Goal: Task Accomplishment & Management: Manage account settings

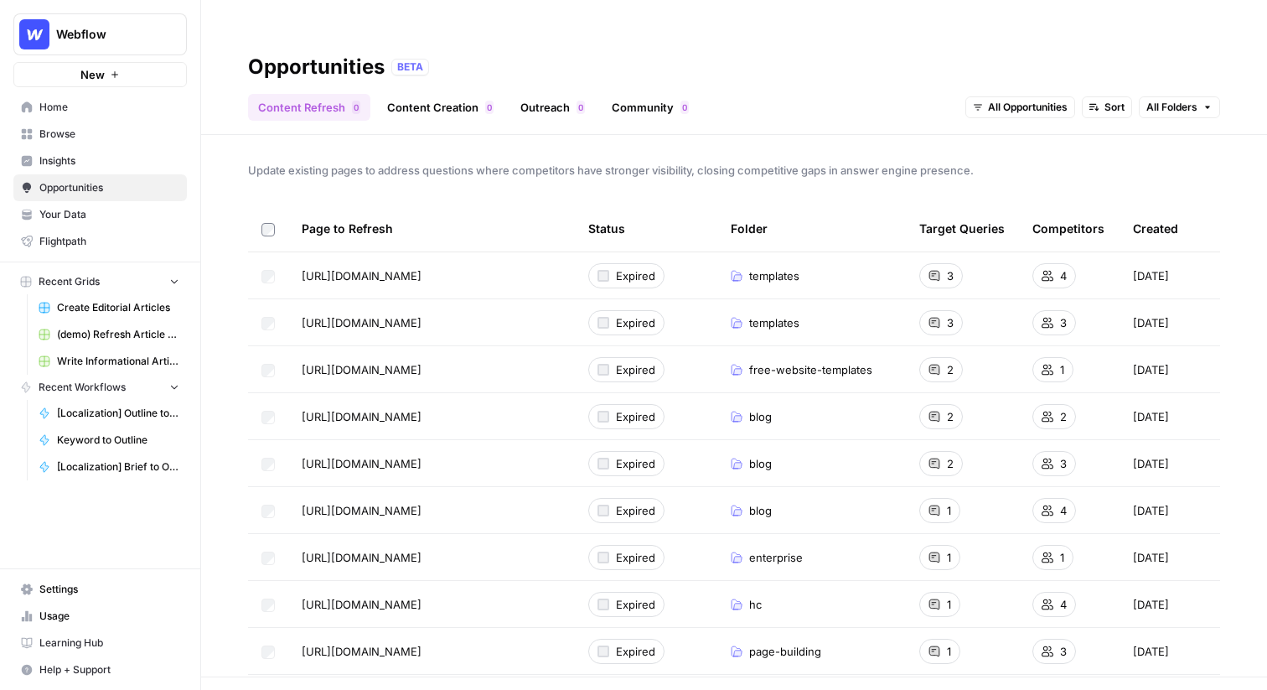
click at [113, 335] on span "(demo) Refresh Article Content & Analysis" at bounding box center [118, 334] width 122 height 15
click at [80, 29] on span "Webflow" at bounding box center [106, 34] width 101 height 17
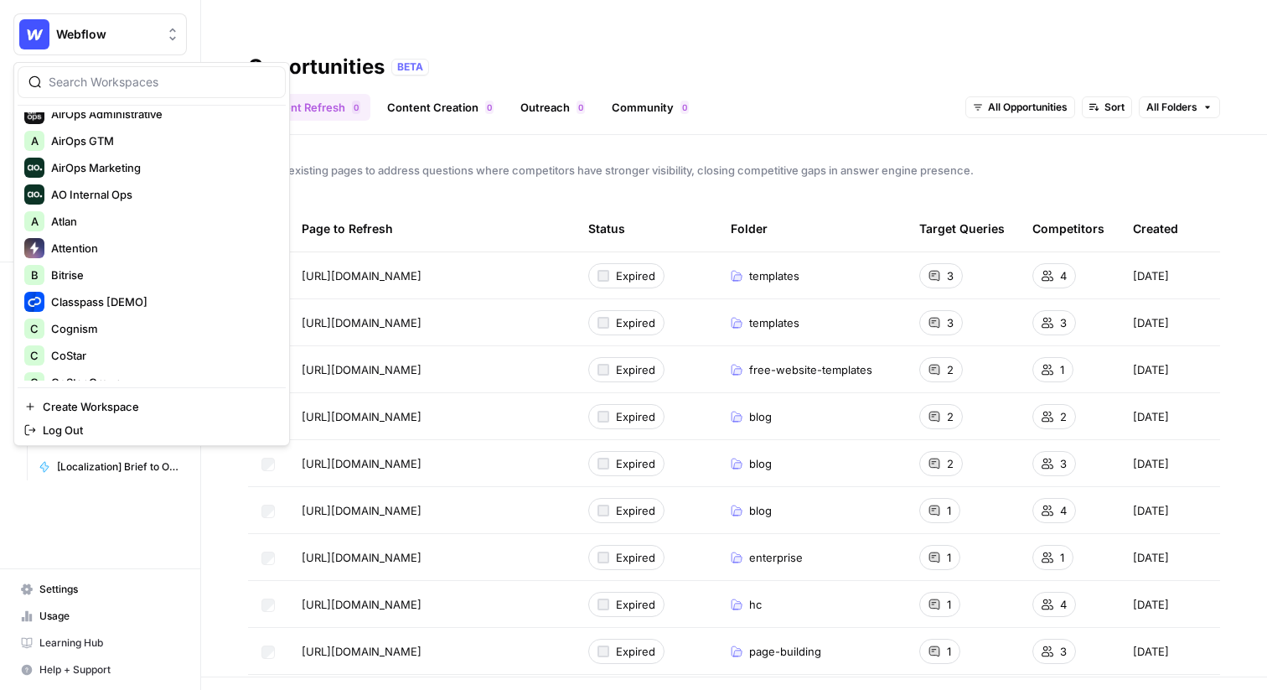
scroll to position [54, 0]
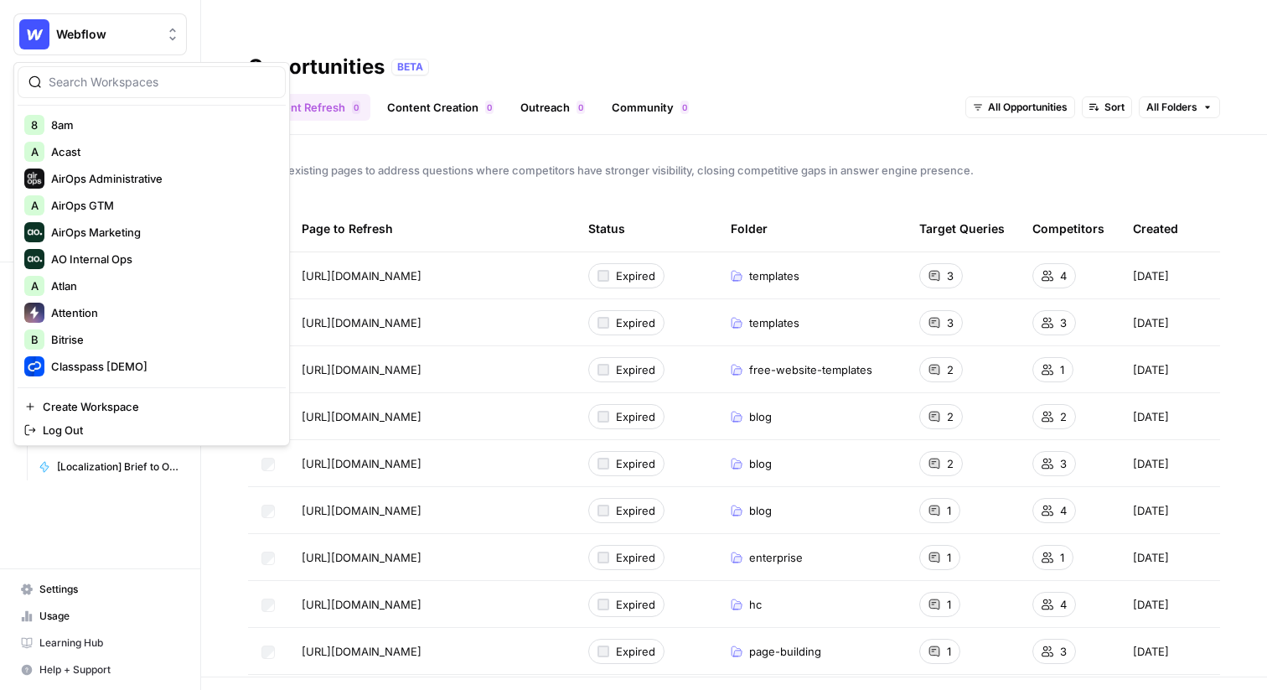
click at [118, 391] on div "Webflow [AutoSave] AirOps 8 8am A Acast AirOps Administrative A AirOps GTM AirO…" at bounding box center [151, 254] width 277 height 384
click at [118, 402] on span "Create Workspace" at bounding box center [158, 406] width 230 height 17
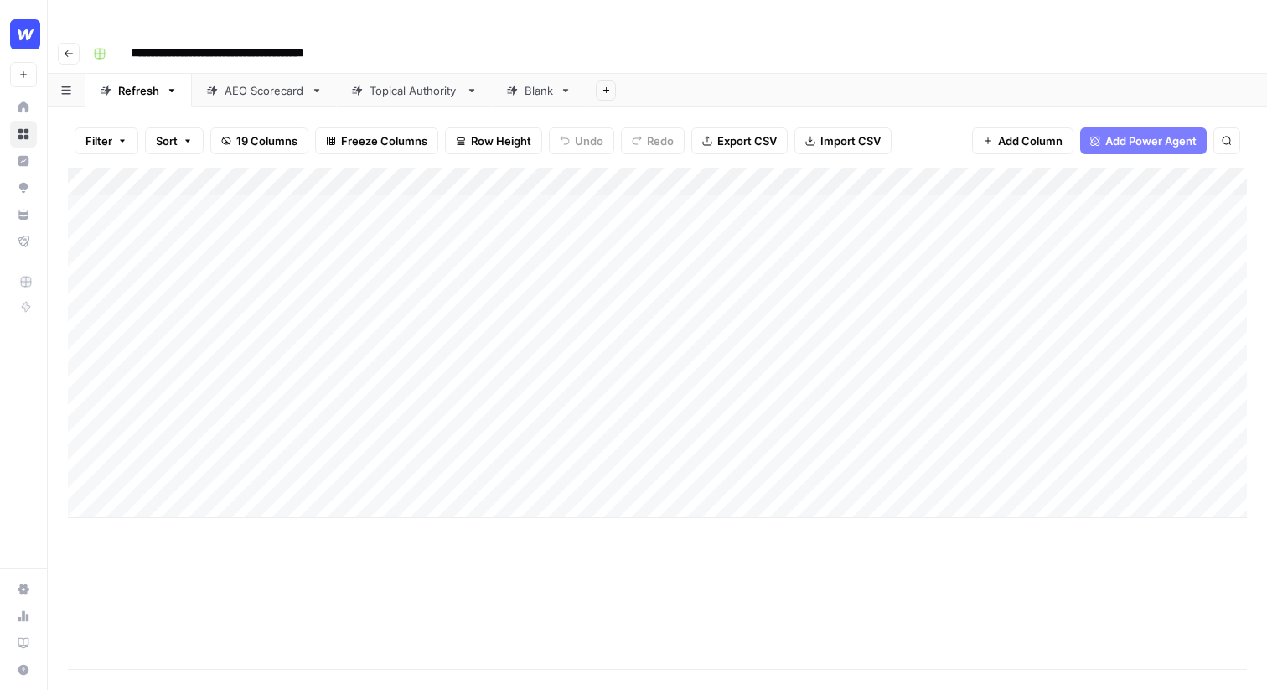
click at [176, 40] on input "**********" at bounding box center [250, 53] width 254 height 27
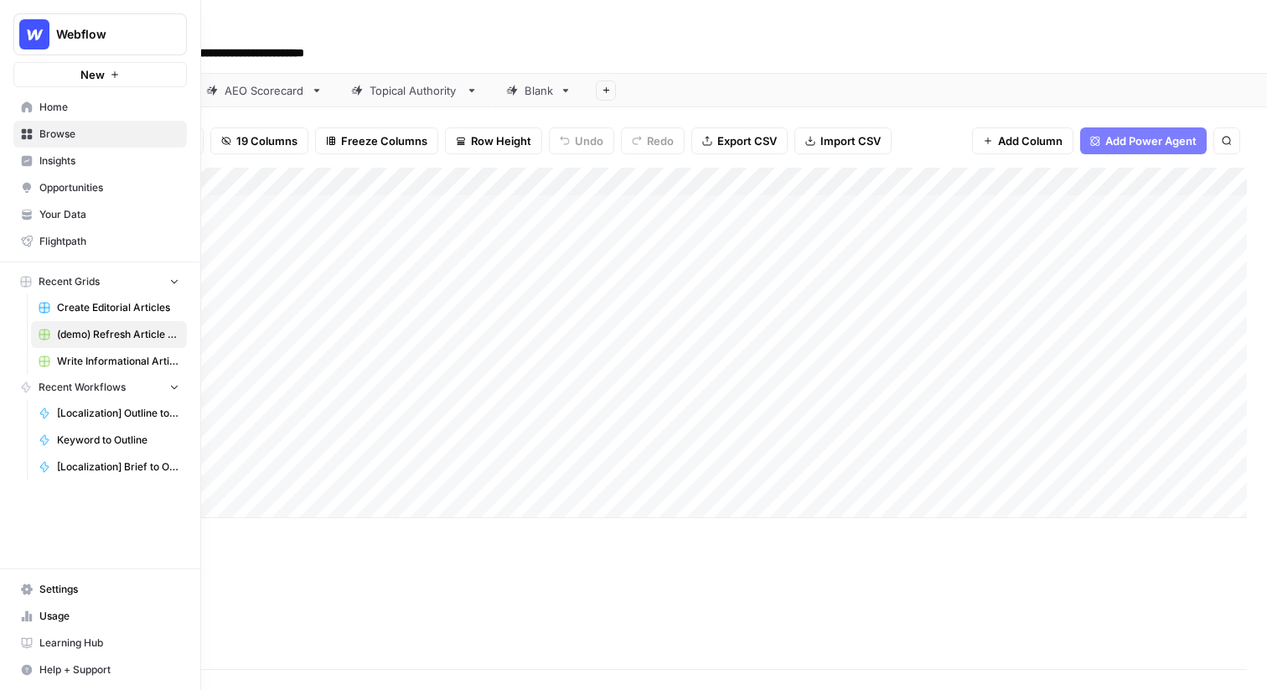
click at [101, 304] on span "Create Editorial Articles" at bounding box center [118, 307] width 122 height 15
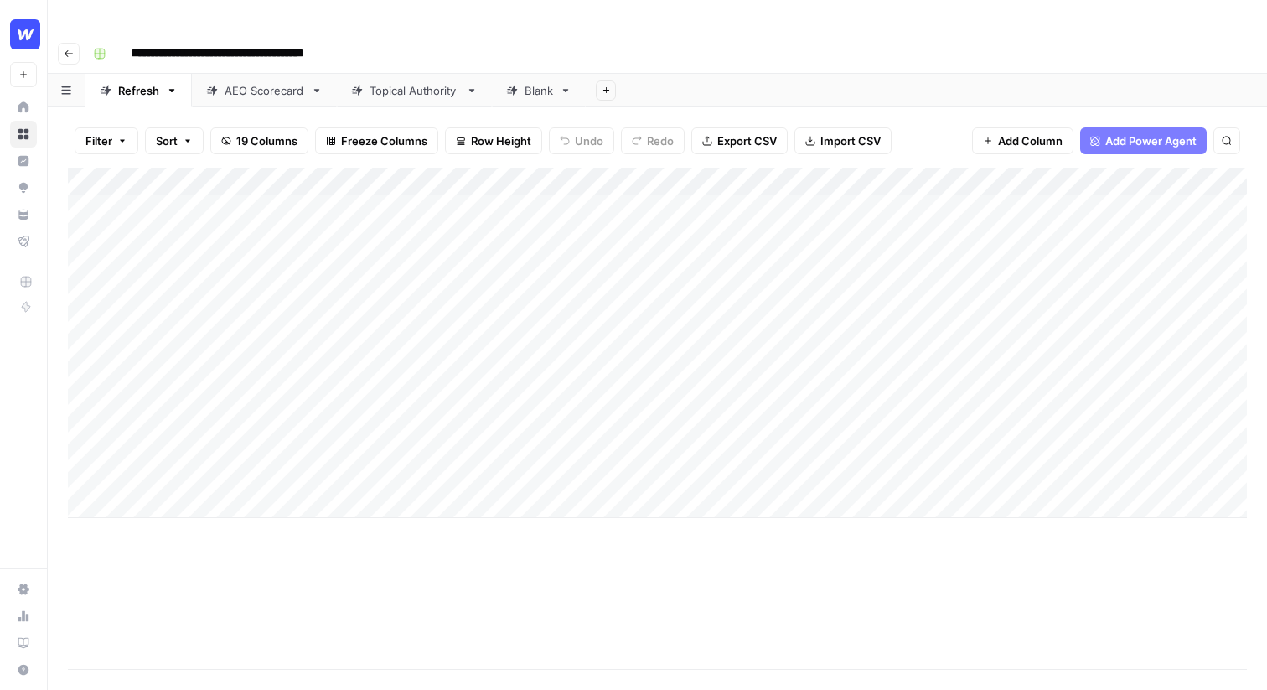
click at [205, 194] on div "Add Column" at bounding box center [657, 343] width 1179 height 350
click at [220, 273] on div "Add Column" at bounding box center [657, 343] width 1179 height 350
click at [215, 211] on div "Add Column" at bounding box center [657, 343] width 1179 height 350
click at [246, 205] on div "Add Column" at bounding box center [657, 343] width 1179 height 350
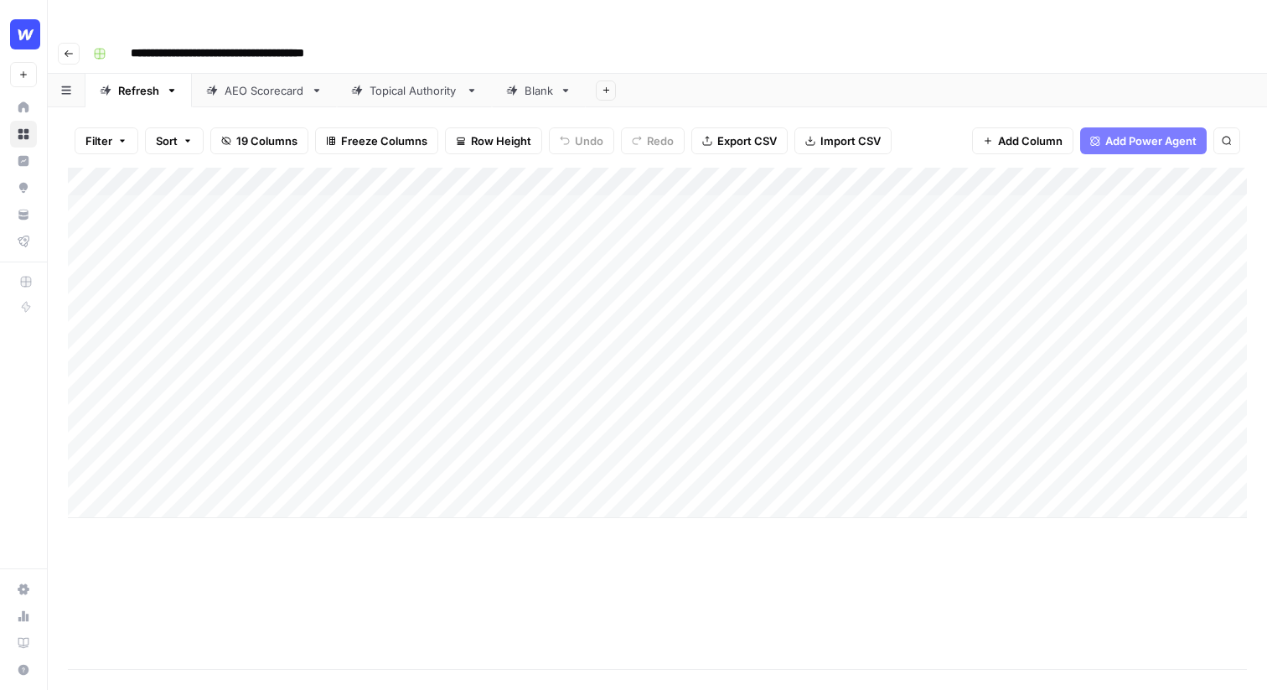
click at [630, 190] on div "Add Column" at bounding box center [657, 343] width 1179 height 350
click at [487, 168] on div "Add Column" at bounding box center [657, 343] width 1179 height 350
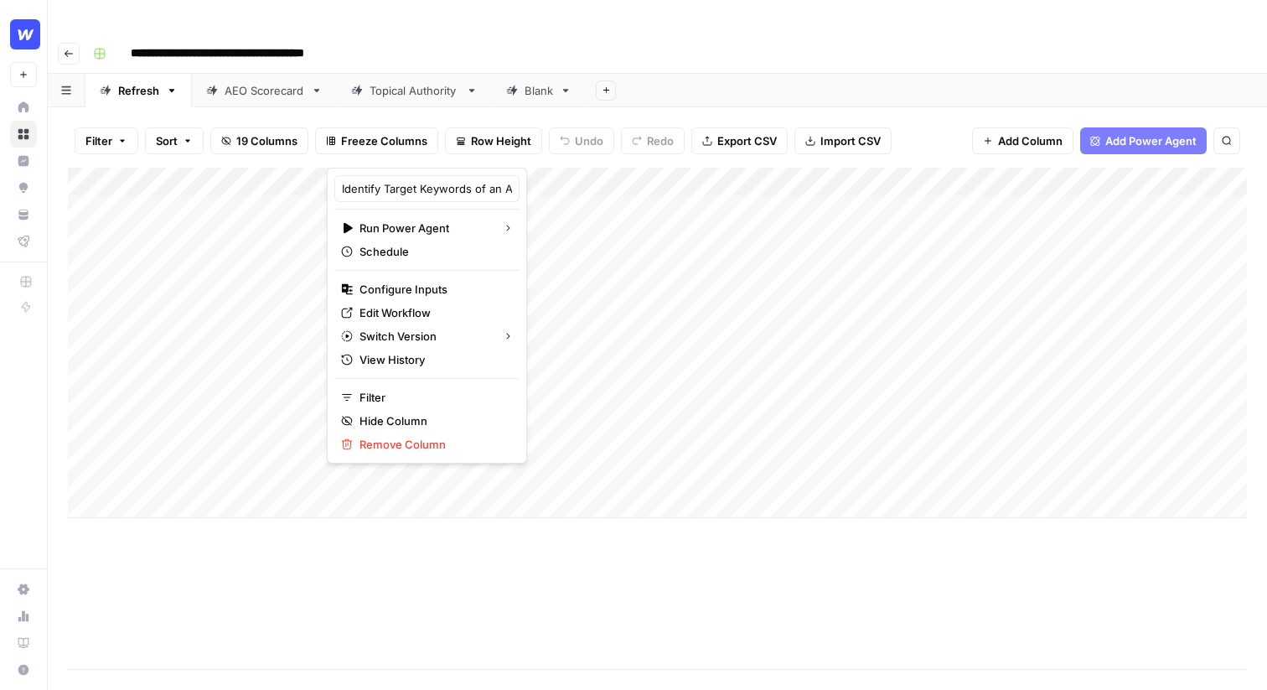
click at [690, 183] on div "Add Column" at bounding box center [657, 343] width 1179 height 350
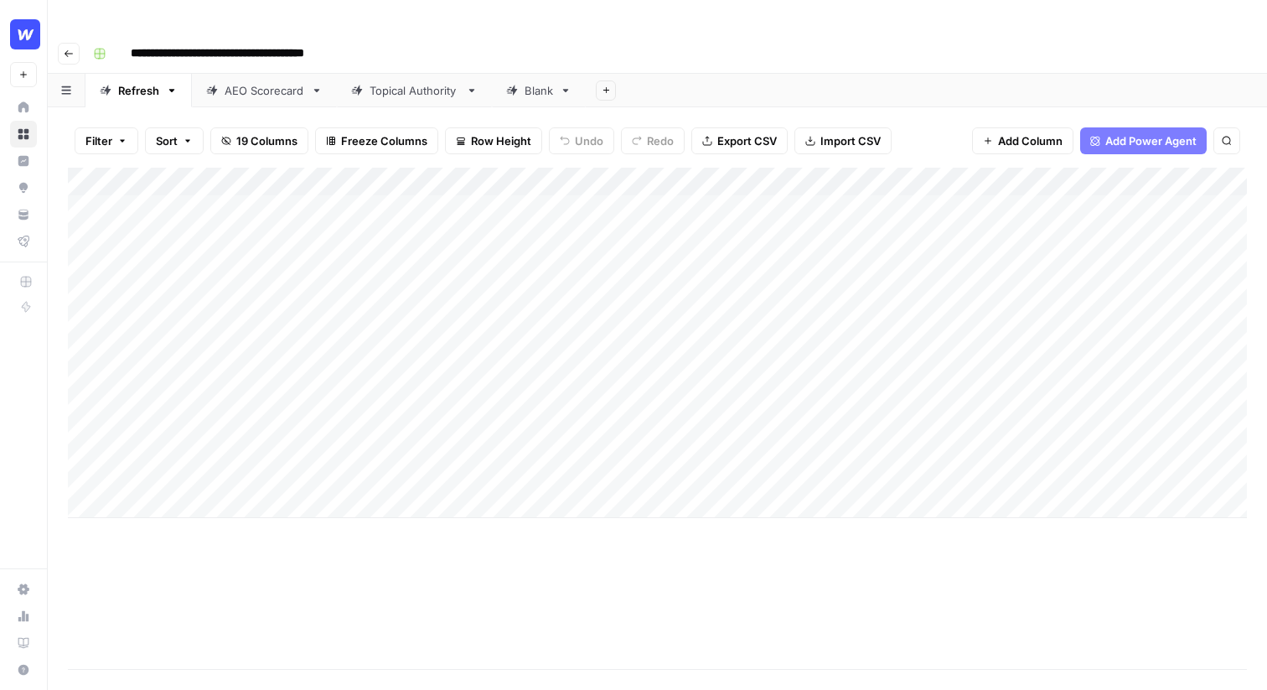
click at [618, 197] on div "Add Column" at bounding box center [657, 343] width 1179 height 350
click at [618, 197] on div "**********" at bounding box center [717, 198] width 268 height 76
click at [313, 175] on div "Add Column" at bounding box center [657, 343] width 1179 height 350
click at [721, 173] on div "Add Column" at bounding box center [657, 343] width 1179 height 350
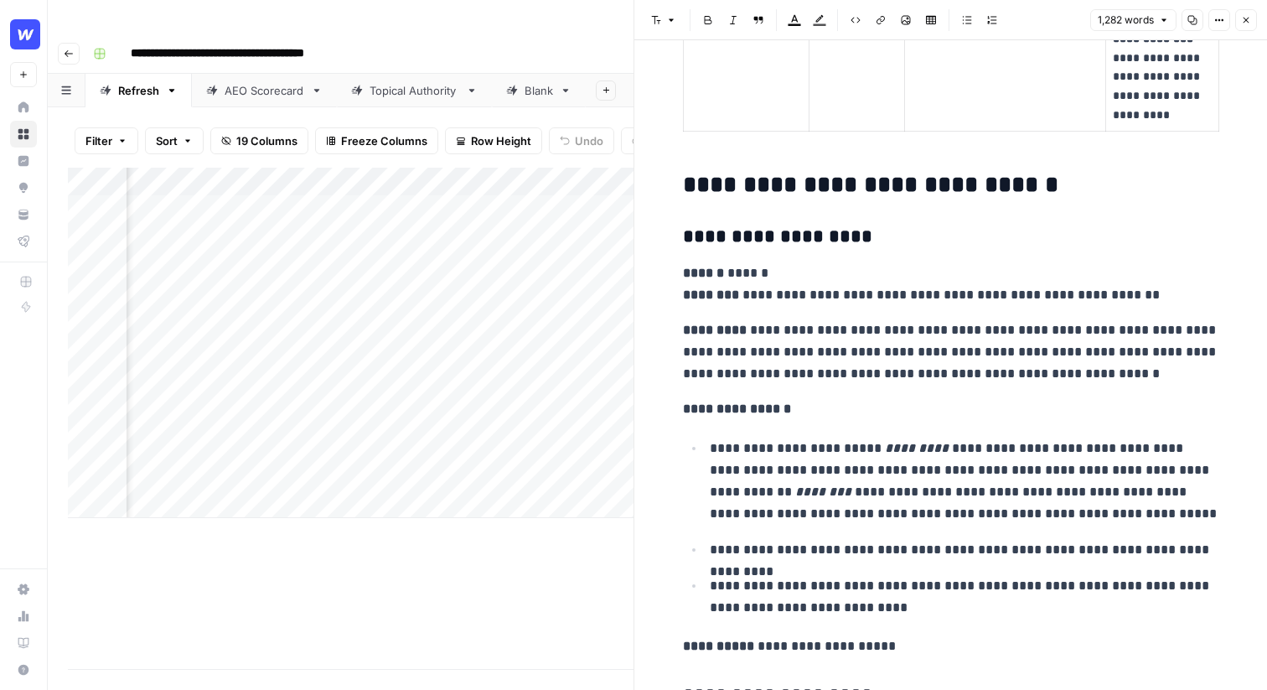
scroll to position [4114, 0]
click at [922, 324] on p "**********" at bounding box center [951, 350] width 536 height 65
click at [939, 304] on p "**********" at bounding box center [951, 283] width 536 height 44
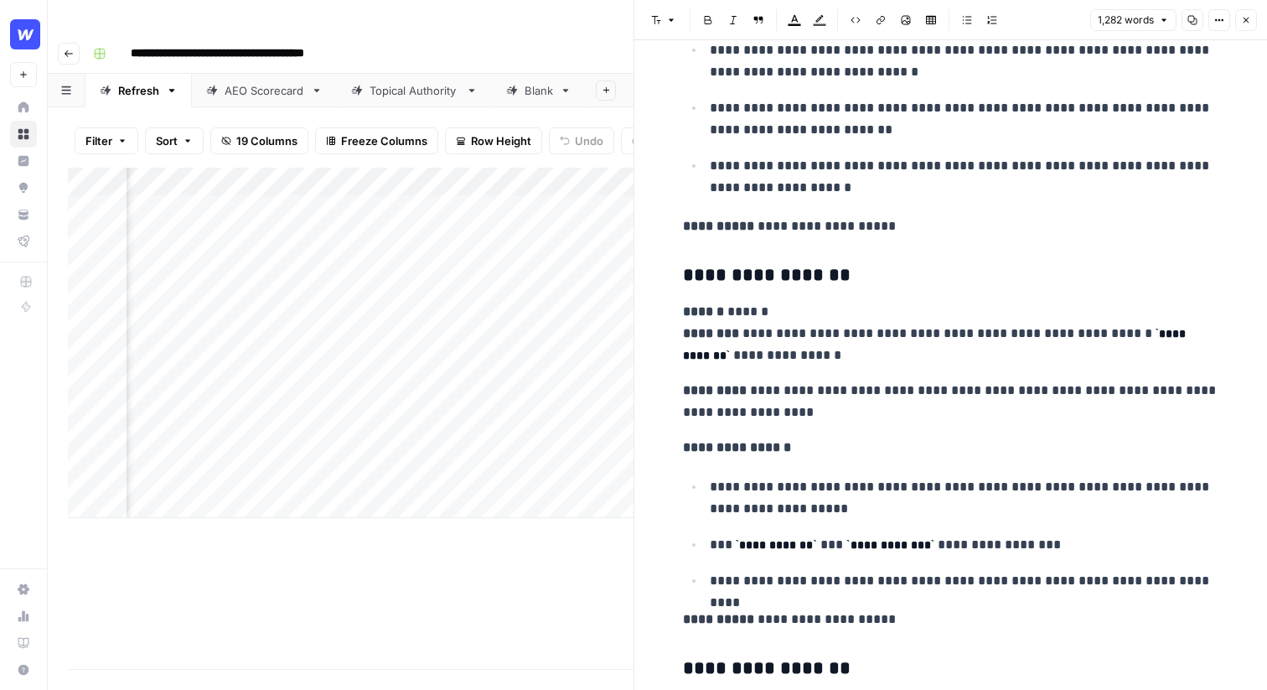
scroll to position [6279, 0]
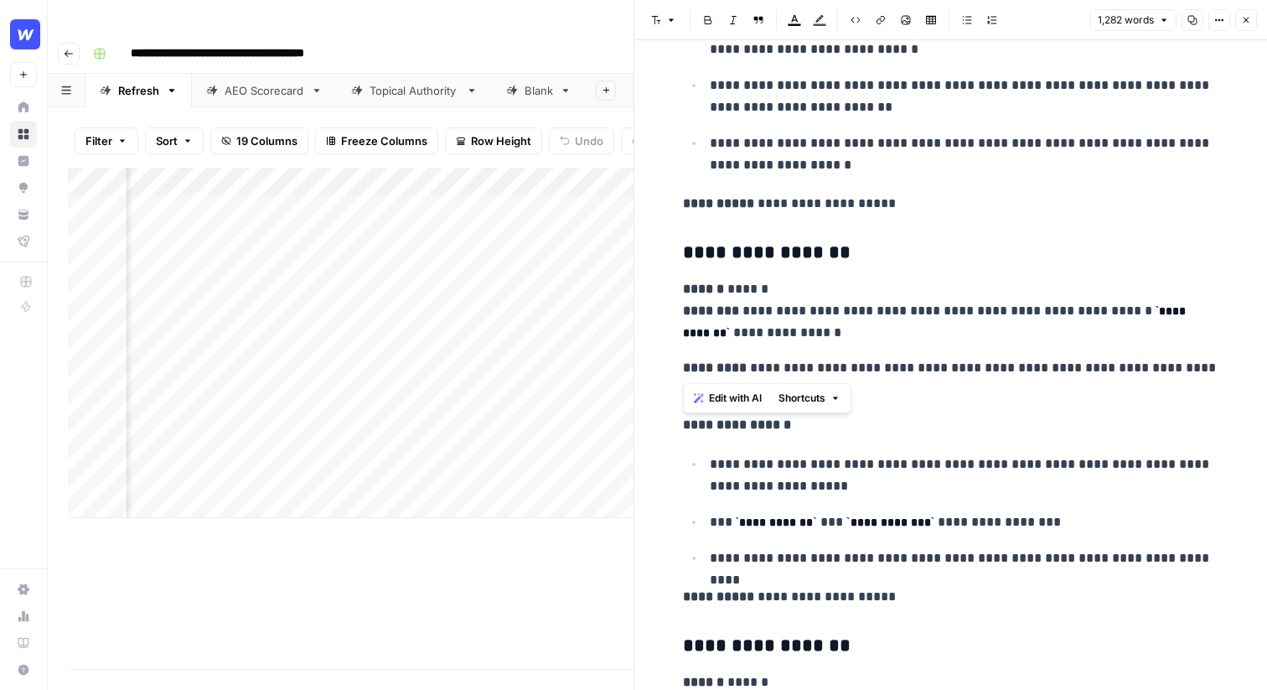
drag, startPoint x: 1088, startPoint y: 311, endPoint x: 1150, endPoint y: 351, distance: 73.9
click at [1126, 306] on code "**********" at bounding box center [936, 322] width 507 height 34
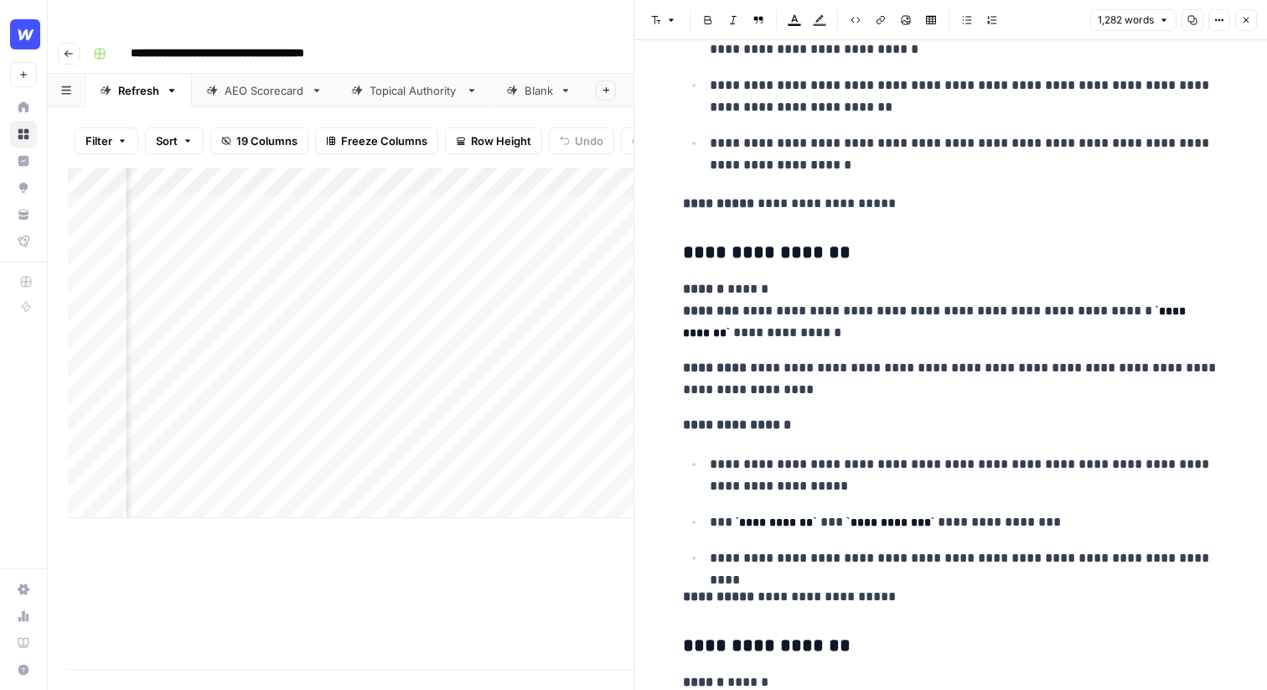
click at [1007, 336] on p "**********" at bounding box center [951, 310] width 536 height 65
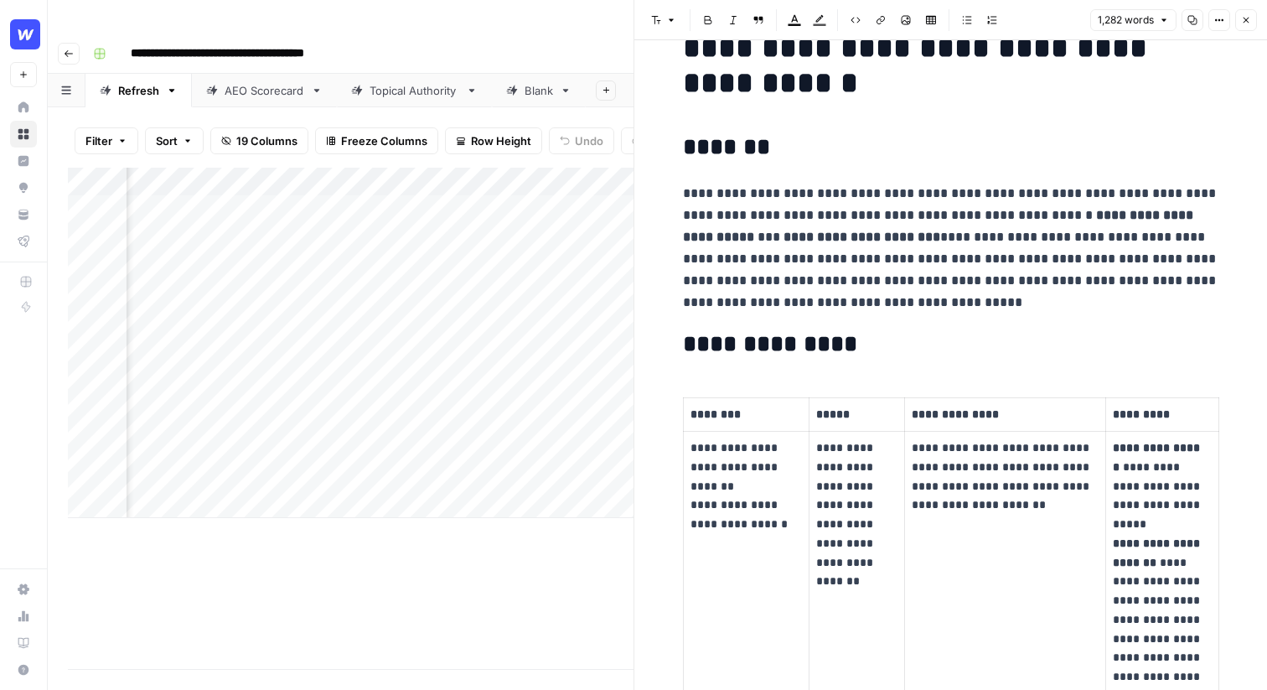
scroll to position [0, 0]
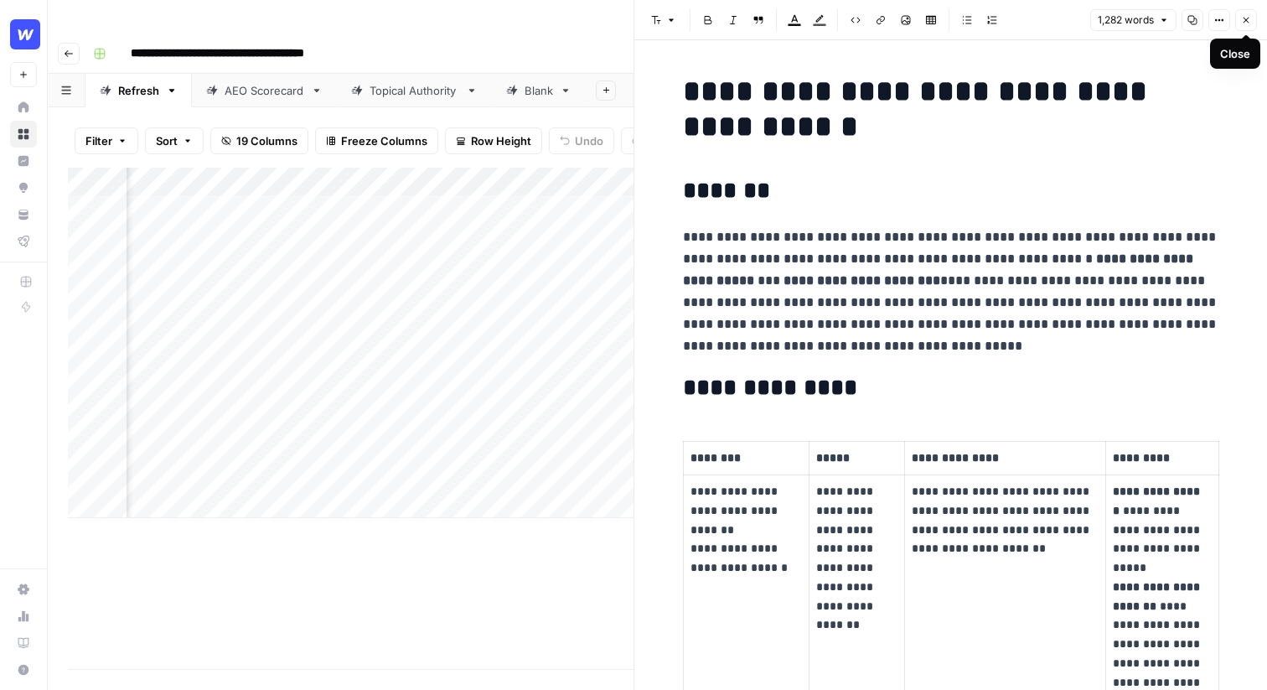
click at [1243, 23] on icon "button" at bounding box center [1246, 20] width 10 height 10
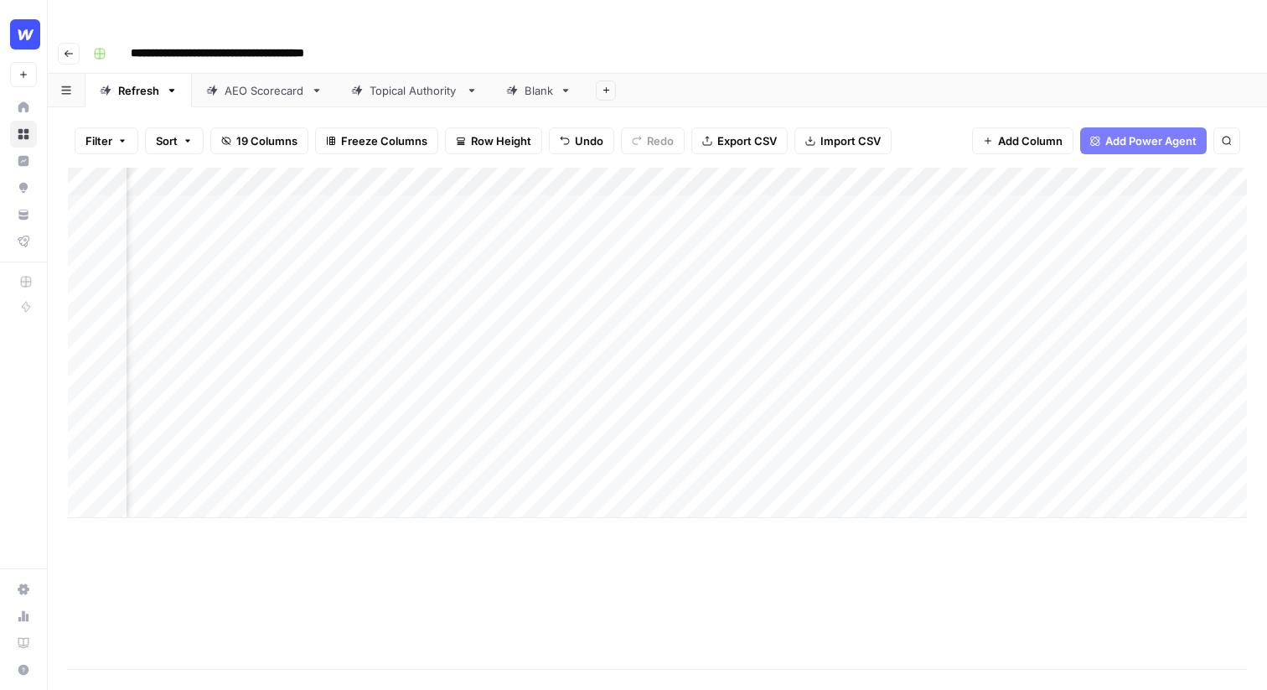
scroll to position [0, 669]
click at [875, 178] on div "Add Column" at bounding box center [657, 343] width 1179 height 350
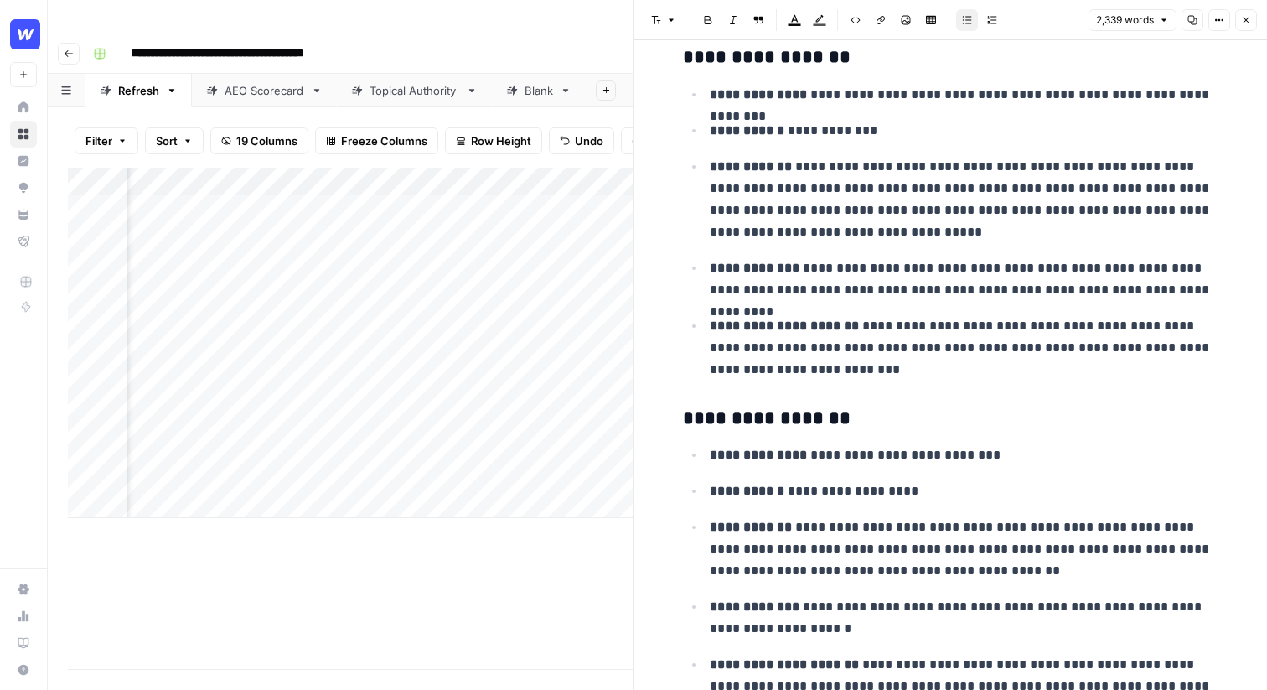
scroll to position [7, 0]
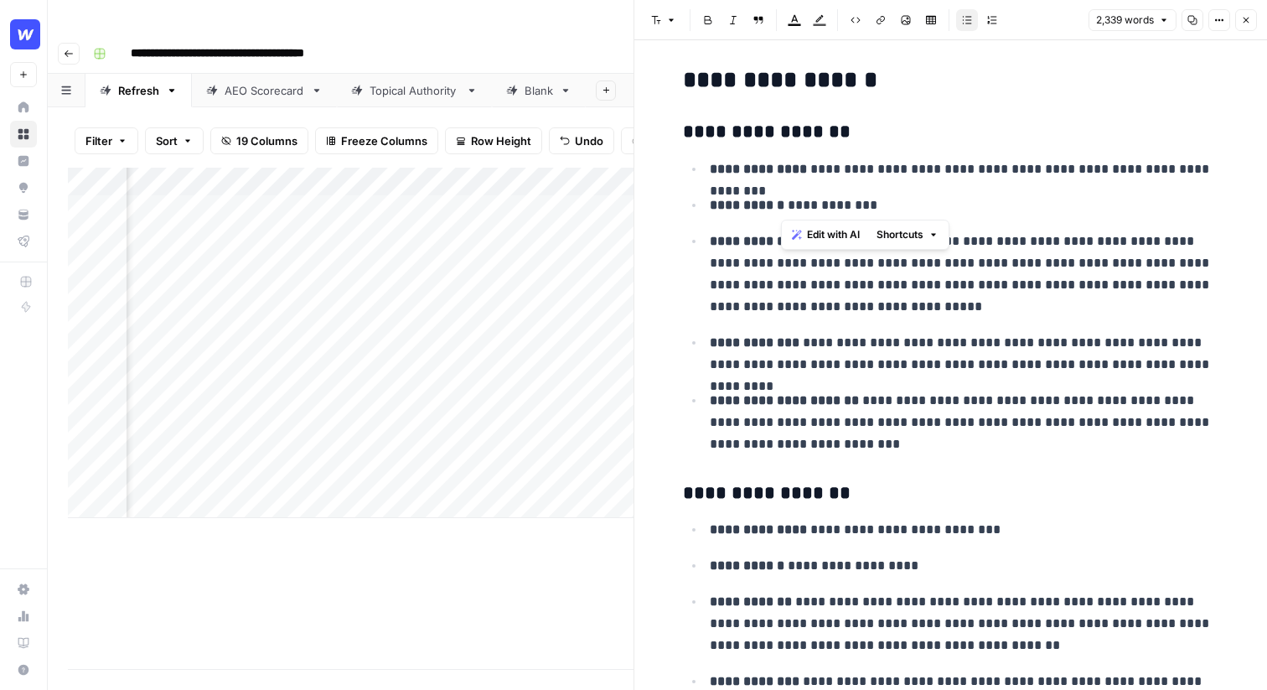
drag, startPoint x: 887, startPoint y: 214, endPoint x: 782, endPoint y: 212, distance: 104.8
click at [782, 212] on p "**********" at bounding box center [965, 205] width 510 height 22
click at [781, 189] on ul "**********" at bounding box center [951, 306] width 536 height 297
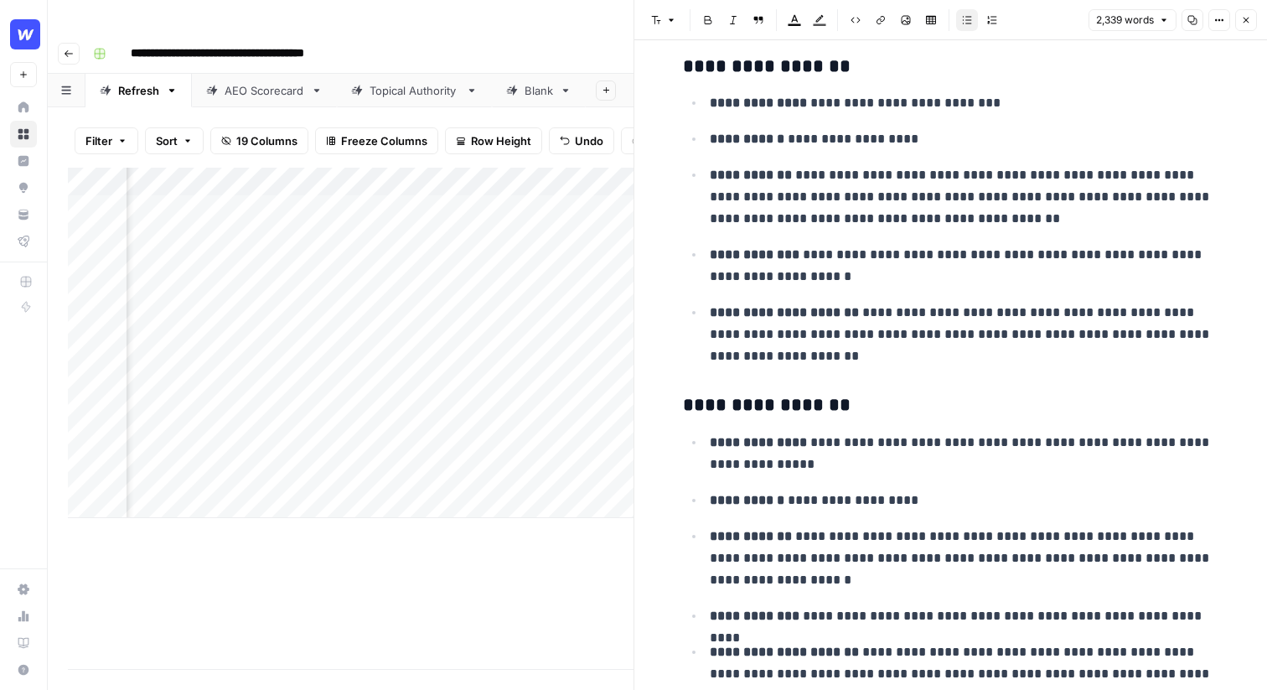
scroll to position [438, 0]
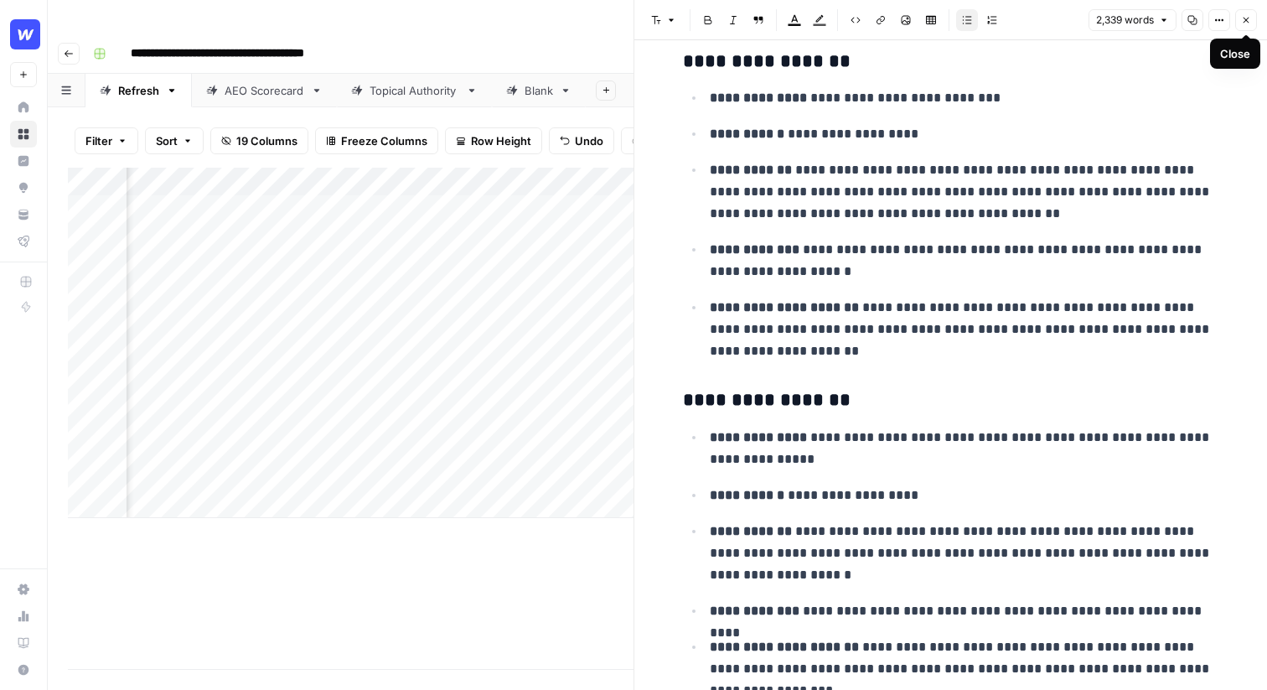
click at [1243, 16] on icon "button" at bounding box center [1246, 20] width 10 height 10
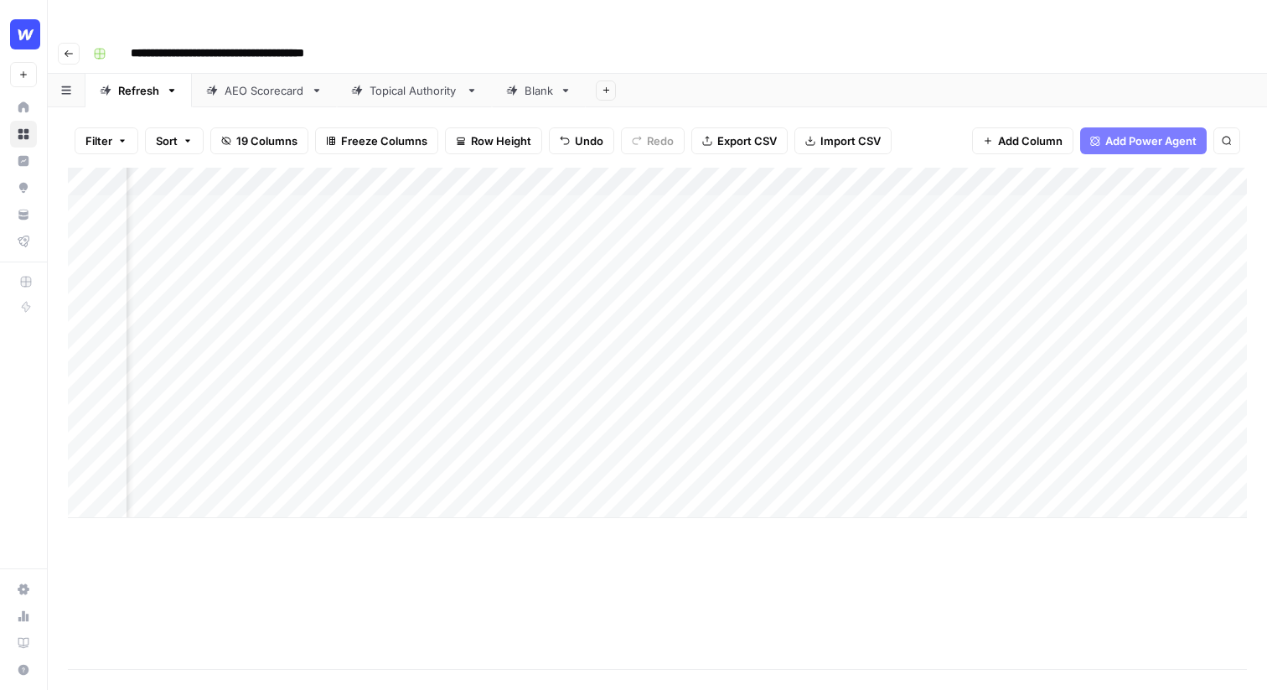
scroll to position [0, 1158]
click at [634, 168] on div "Add Column" at bounding box center [657, 343] width 1179 height 350
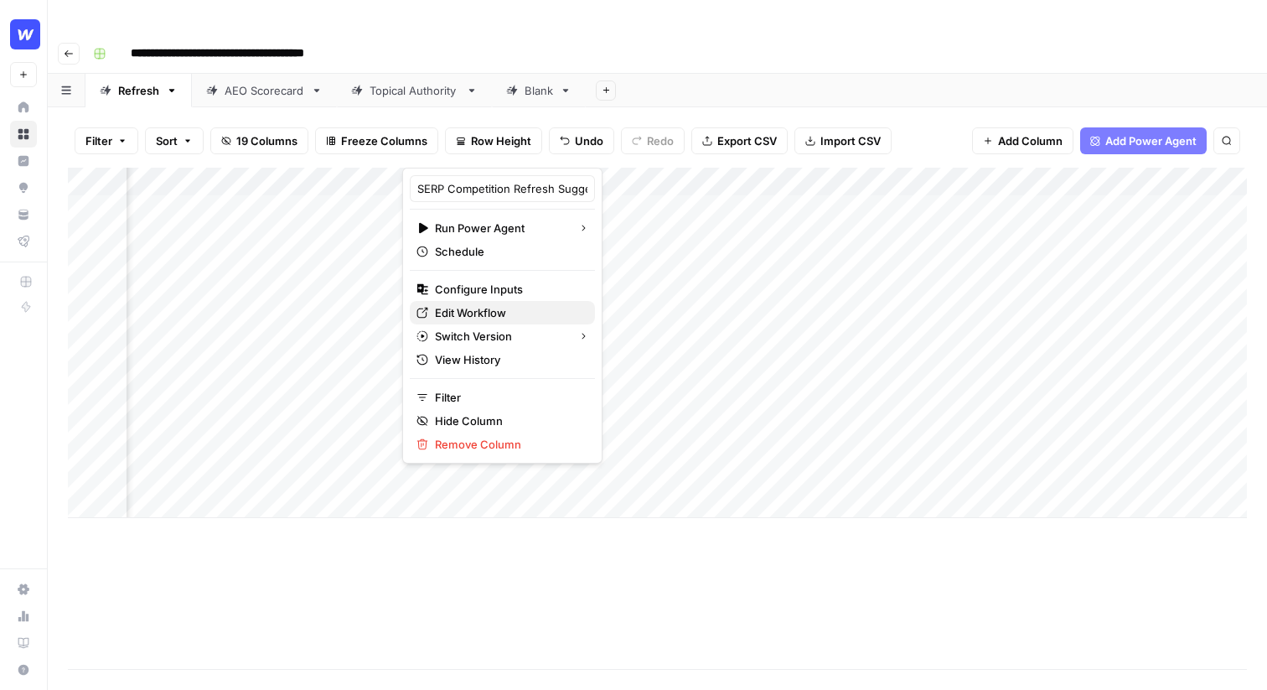
click at [466, 315] on span "Edit Workflow" at bounding box center [508, 312] width 147 height 17
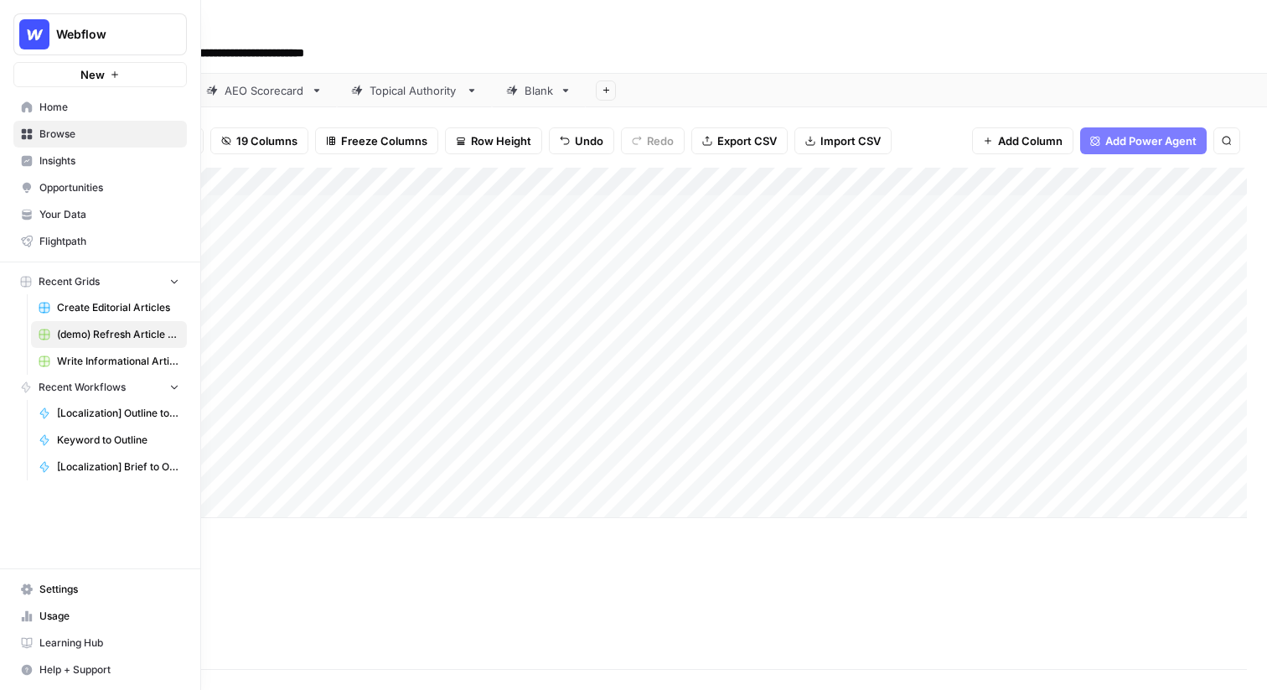
click at [73, 158] on span "Insights" at bounding box center [109, 160] width 140 height 15
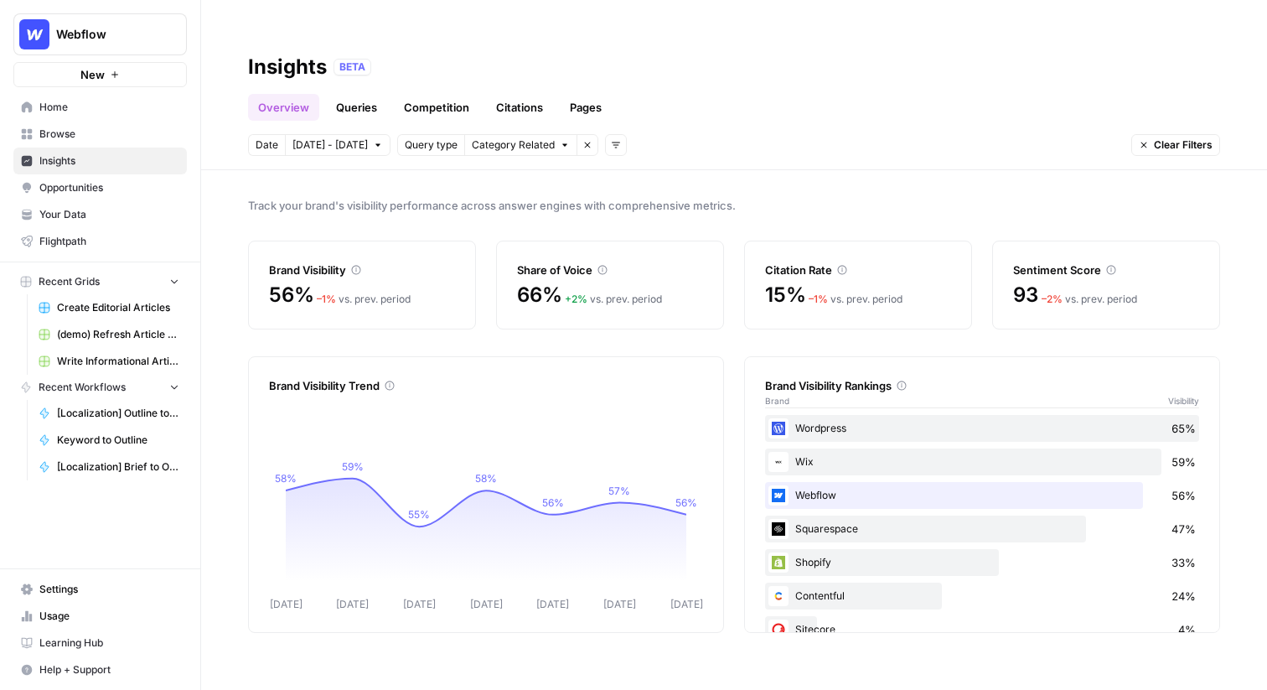
click at [772, 170] on div "Track your brand's visibility performance across answer engines with comprehens…" at bounding box center [734, 446] width 1066 height 553
drag, startPoint x: 266, startPoint y: 240, endPoint x: 1107, endPoint y: 252, distance: 841.5
click at [1107, 252] on div "Brand Visibility 56% – 1 % vs. prev. period Share of Voice 66% + 2 % vs. prev. …" at bounding box center [734, 285] width 972 height 89
click at [1046, 194] on div "Track your brand's visibility performance across answer engines with comprehens…" at bounding box center [734, 446] width 1066 height 553
click at [489, 137] on span "Category Related" at bounding box center [513, 144] width 83 height 15
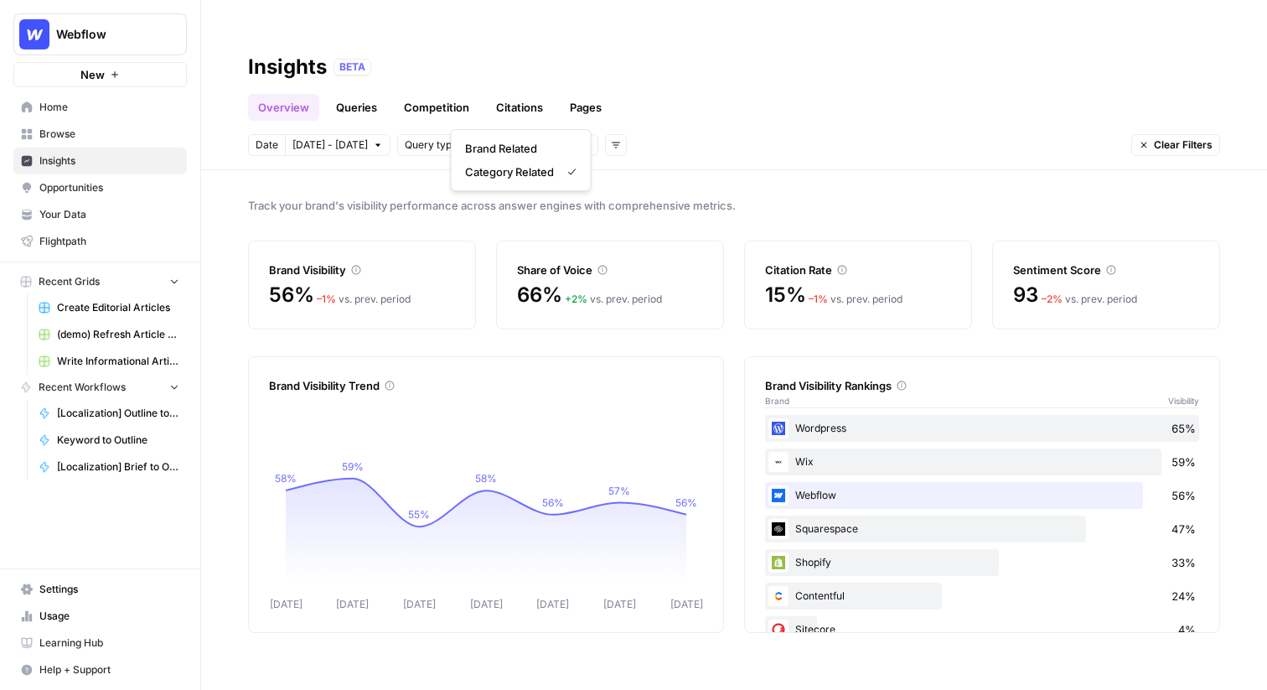
click at [426, 137] on span "Query type" at bounding box center [431, 144] width 53 height 15
click at [541, 134] on button "Category Related" at bounding box center [520, 145] width 113 height 22
click at [582, 140] on icon "button" at bounding box center [587, 145] width 10 height 10
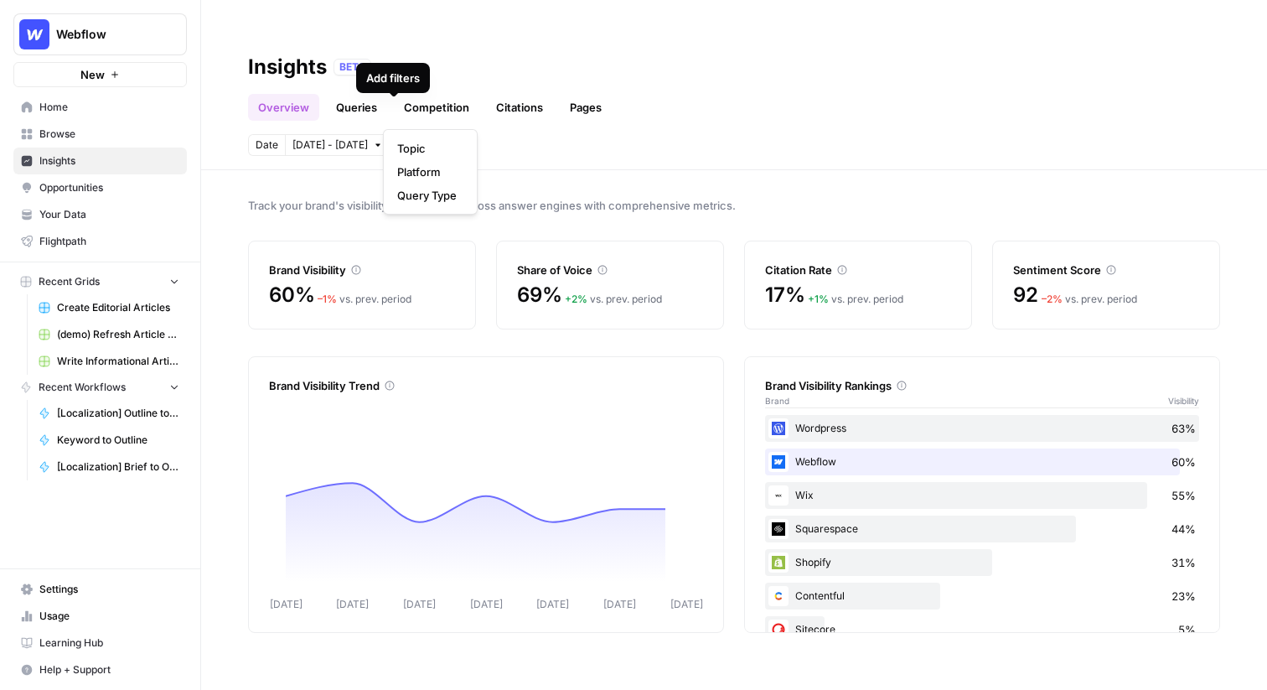
click at [403, 140] on icon "button" at bounding box center [408, 145] width 10 height 10
click at [441, 174] on span "Platform" at bounding box center [426, 171] width 59 height 17
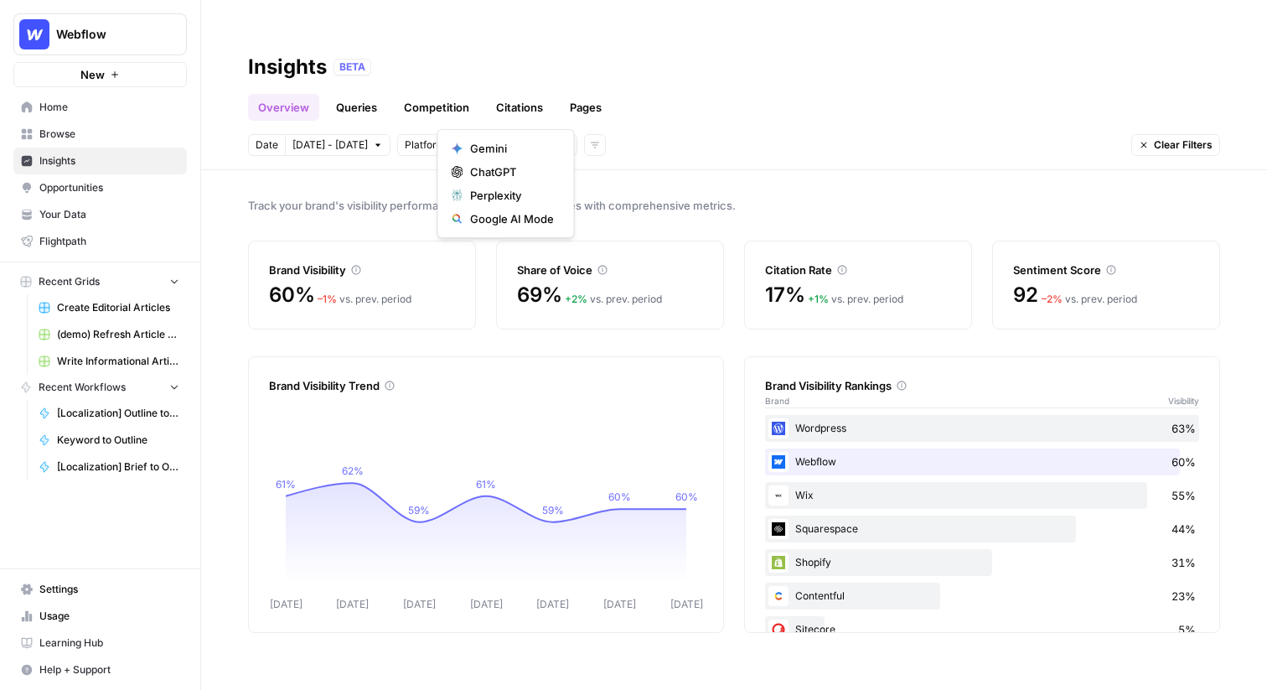
click at [513, 137] on span "Select platform" at bounding box center [496, 144] width 73 height 15
click at [654, 122] on header "Insights BETA Overview Queries Competition Citations Pages Date Oct 3 - Oct 9 P…" at bounding box center [734, 102] width 1066 height 137
click at [358, 94] on link "Queries" at bounding box center [356, 107] width 61 height 27
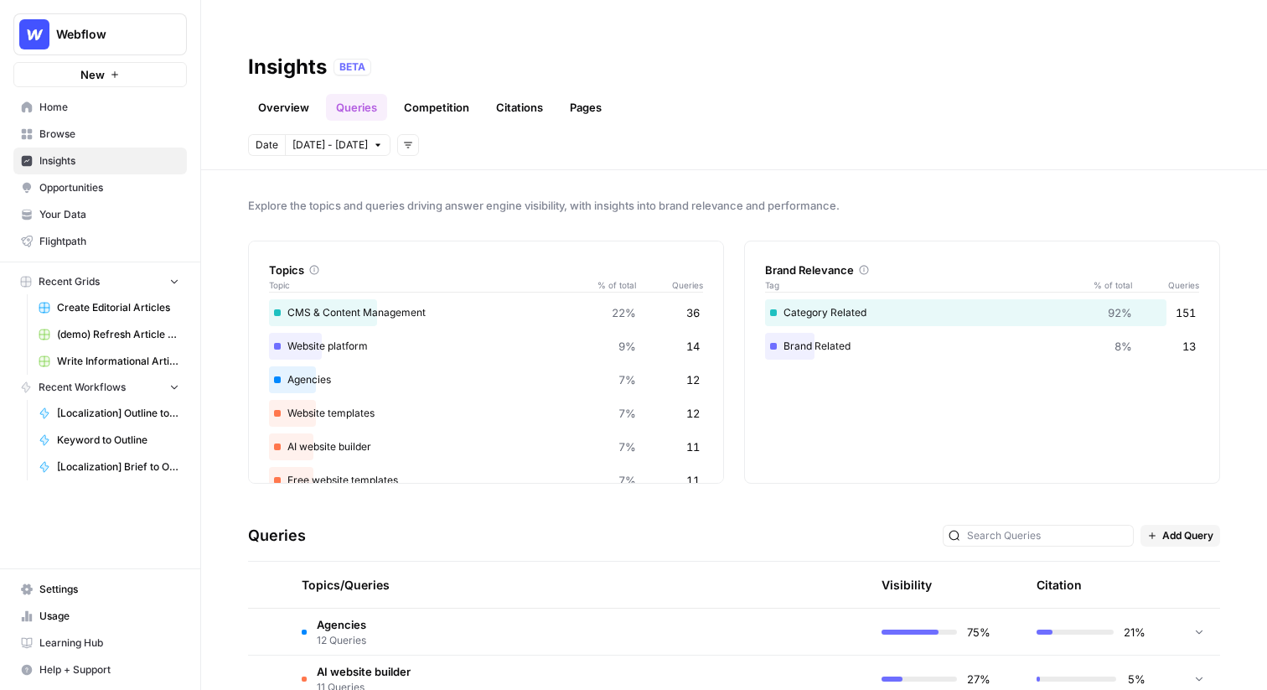
click at [70, 212] on span "Your Data" at bounding box center [109, 214] width 140 height 15
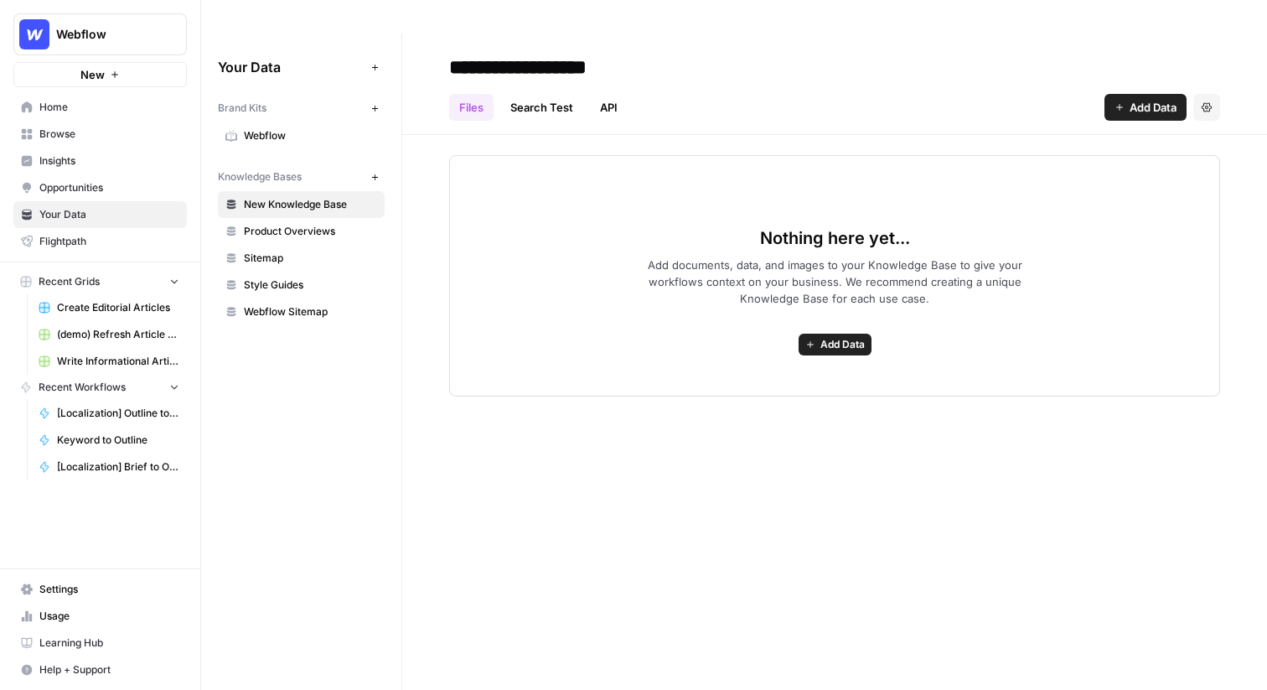
click at [279, 122] on link "Webflow" at bounding box center [301, 135] width 167 height 27
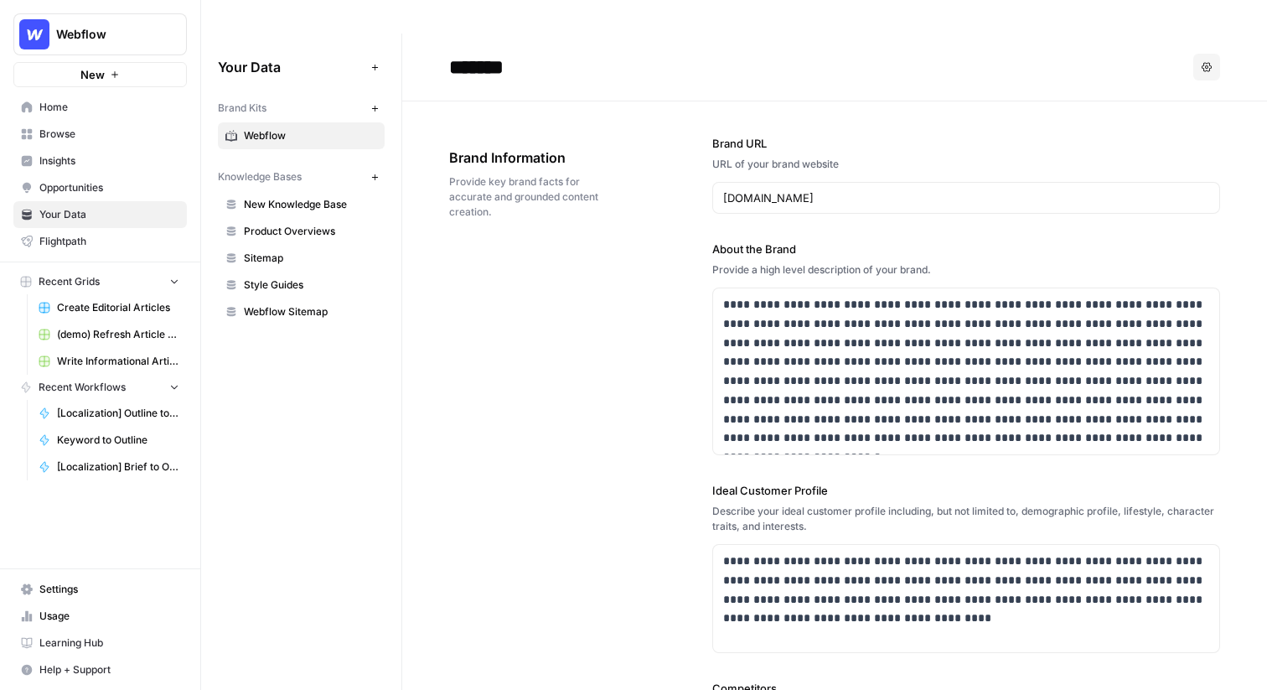
scroll to position [24, 0]
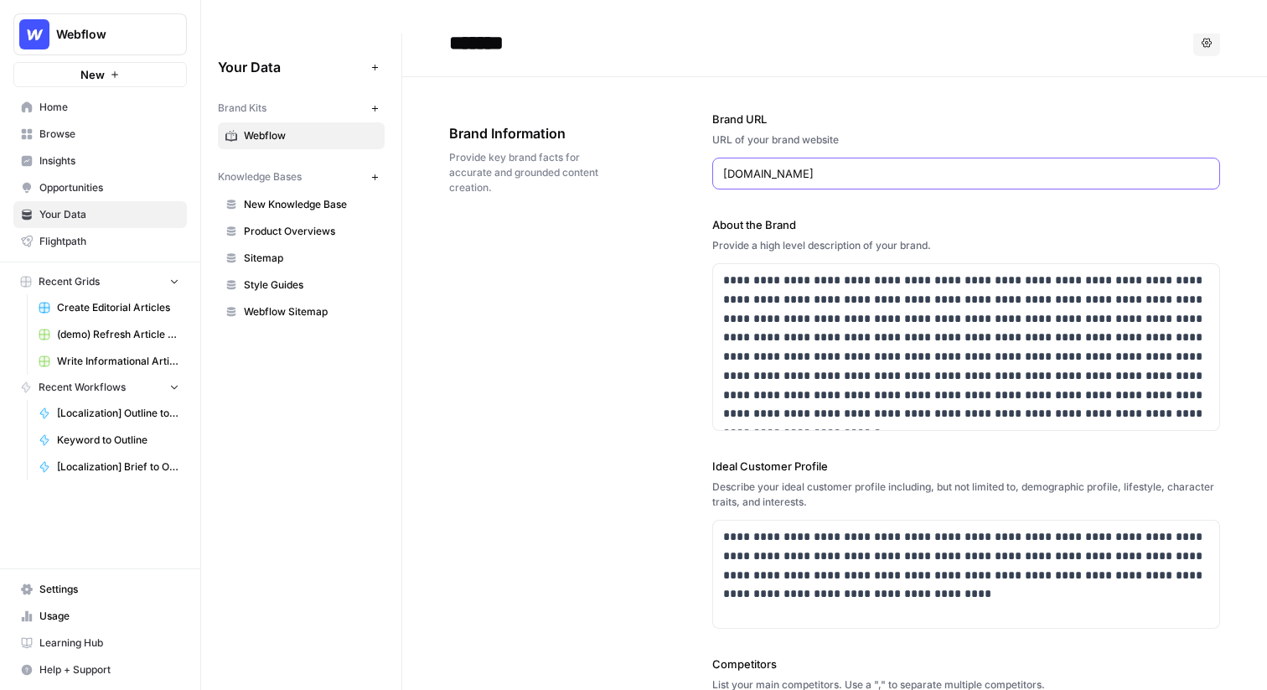
click at [842, 165] on input "webflow.com" at bounding box center [966, 173] width 486 height 17
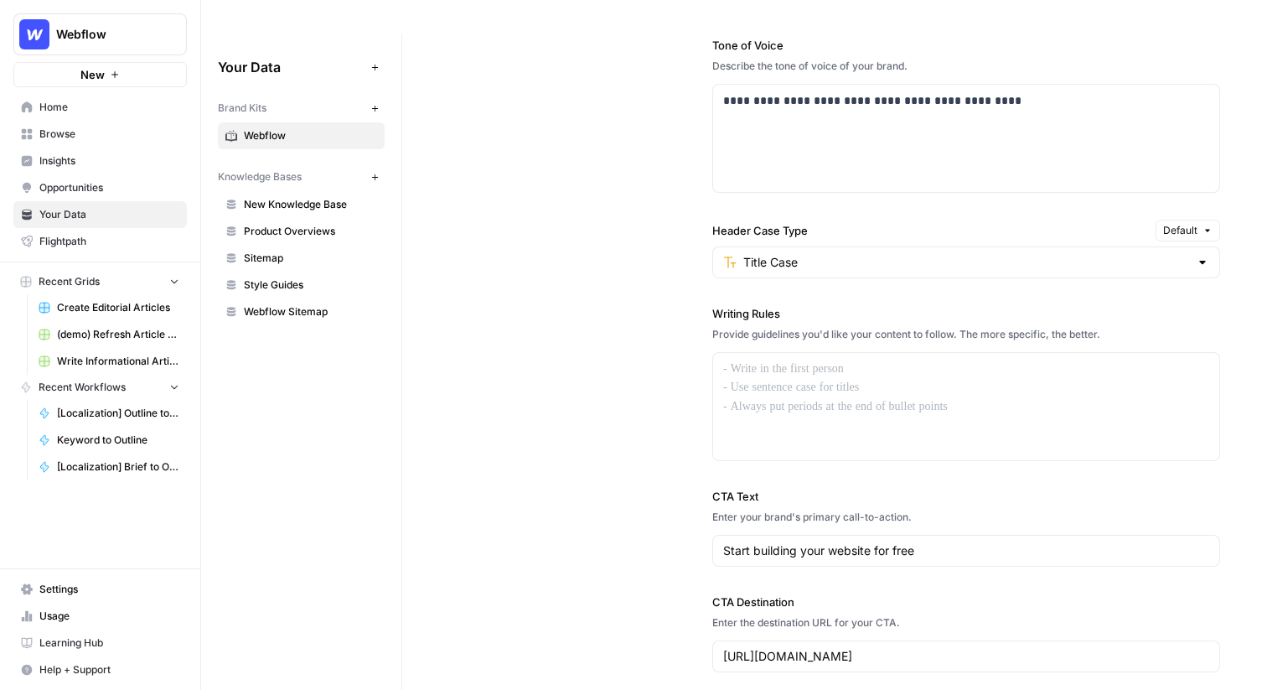
scroll to position [1257, 0]
click at [869, 358] on p at bounding box center [966, 367] width 486 height 19
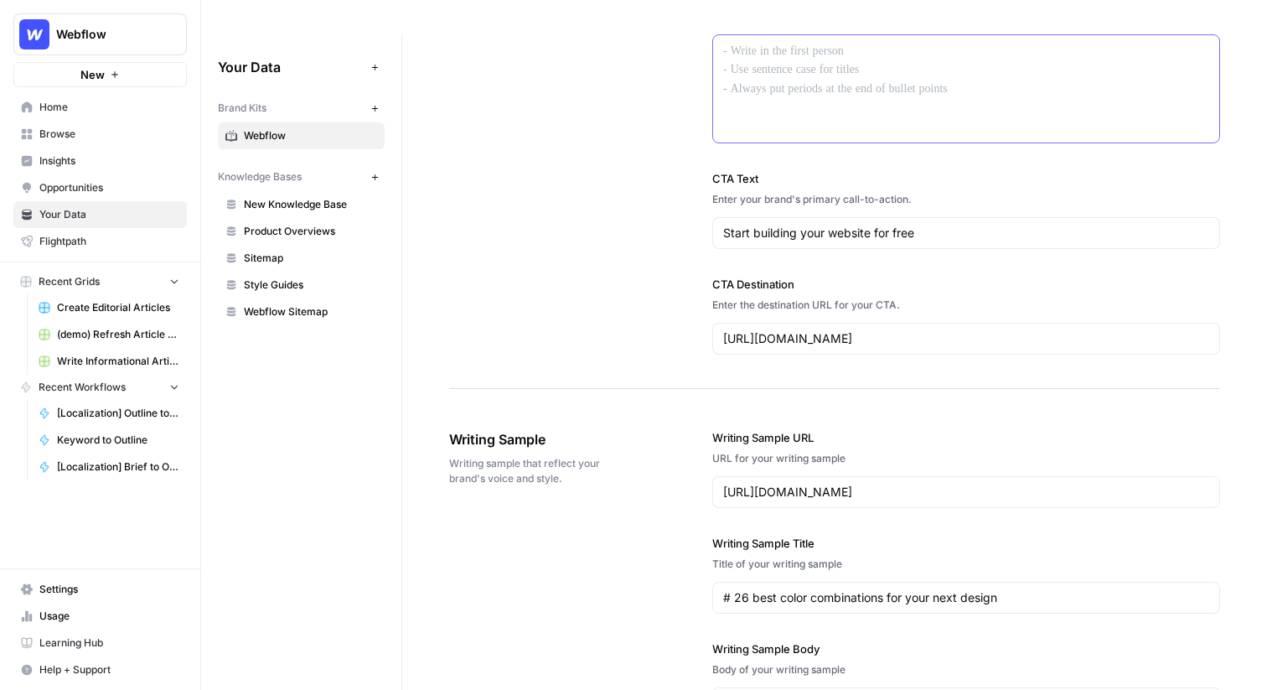
scroll to position [1032, 0]
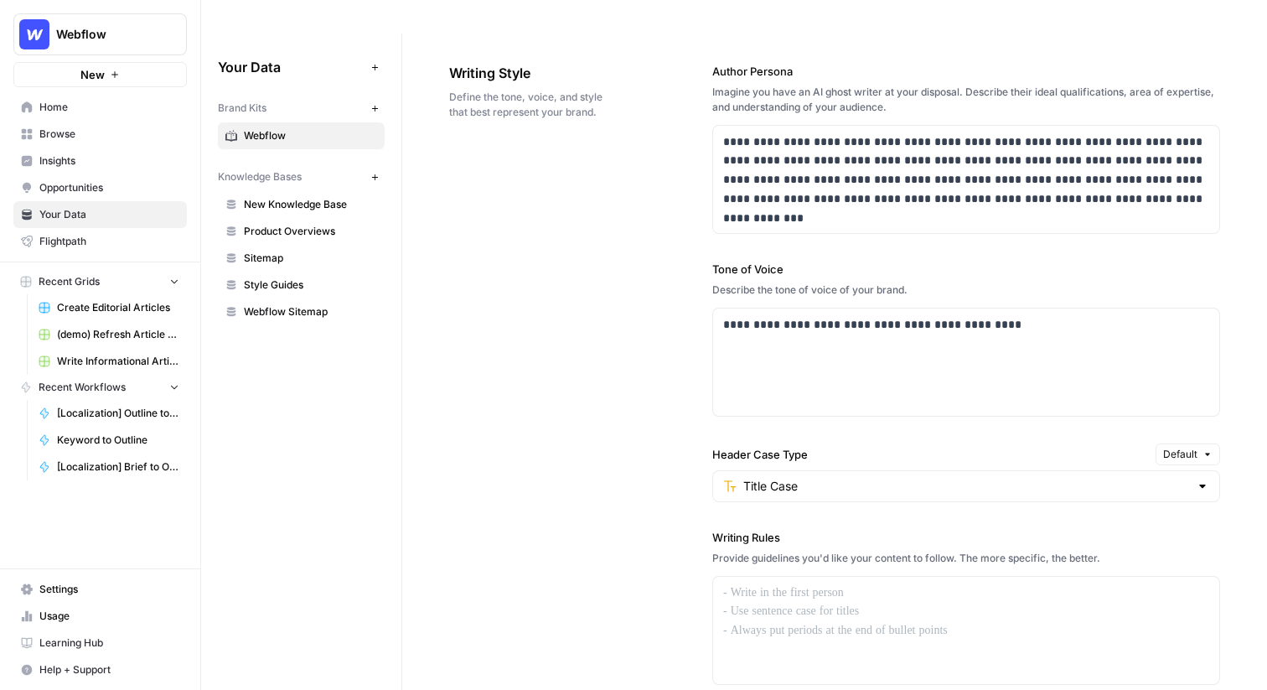
click at [103, 133] on span "Browse" at bounding box center [109, 134] width 140 height 15
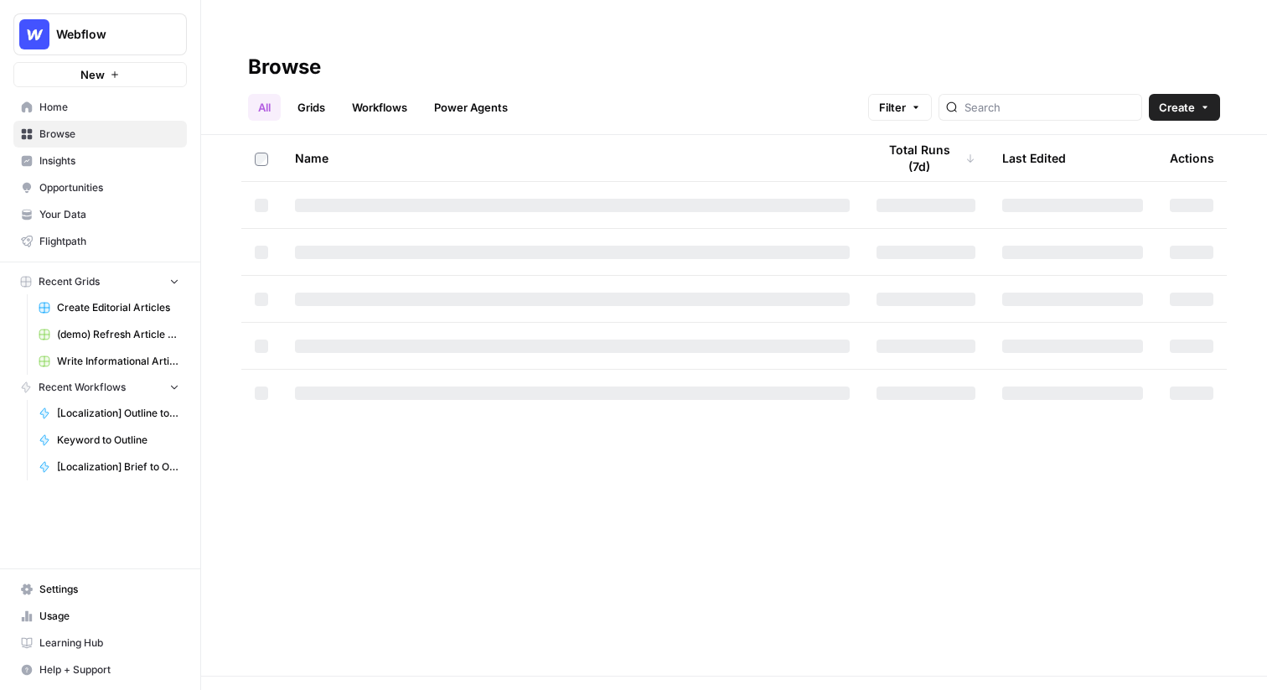
click at [70, 160] on span "Insights" at bounding box center [109, 160] width 140 height 15
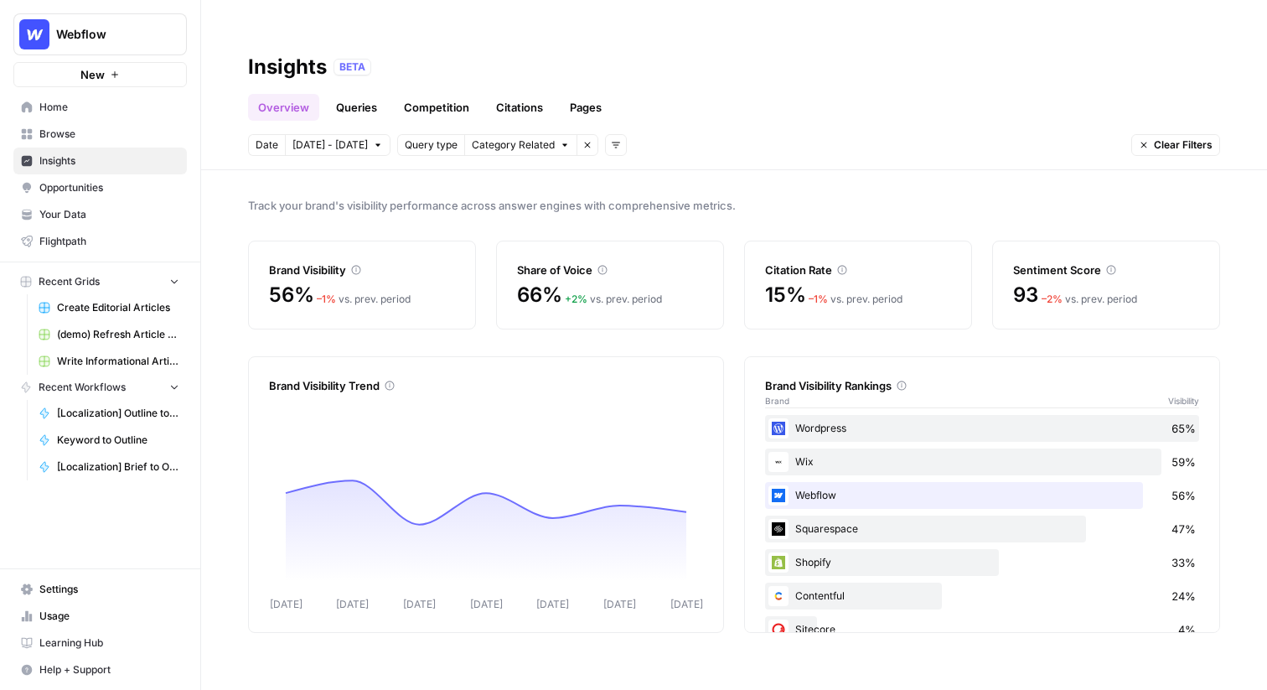
click at [377, 94] on link "Queries" at bounding box center [356, 107] width 61 height 27
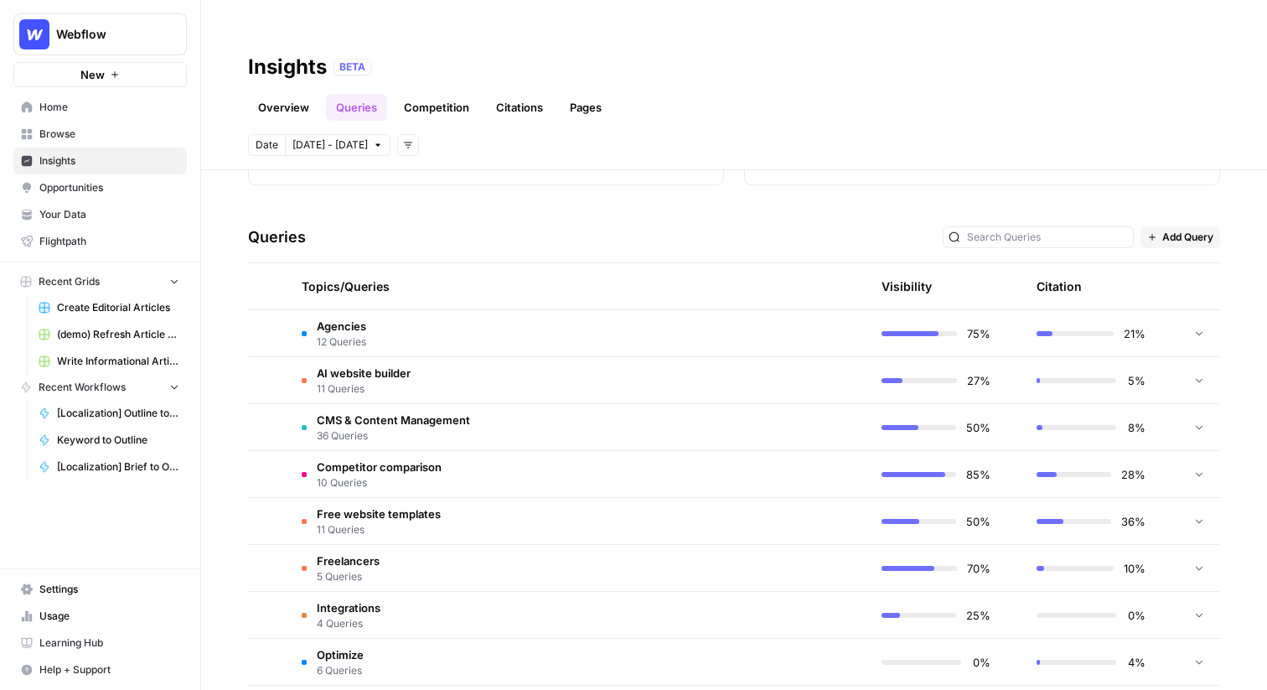
scroll to position [322, 0]
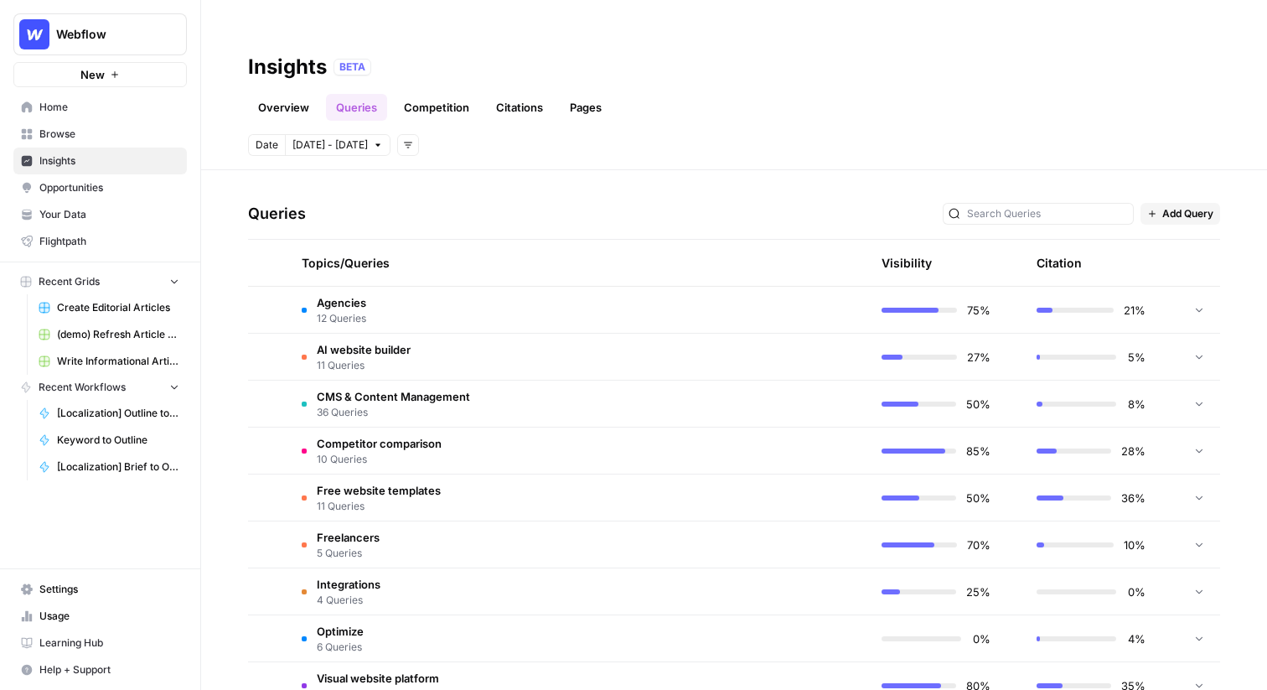
click at [457, 287] on td "Agencies 12 Queries" at bounding box center [498, 310] width 421 height 46
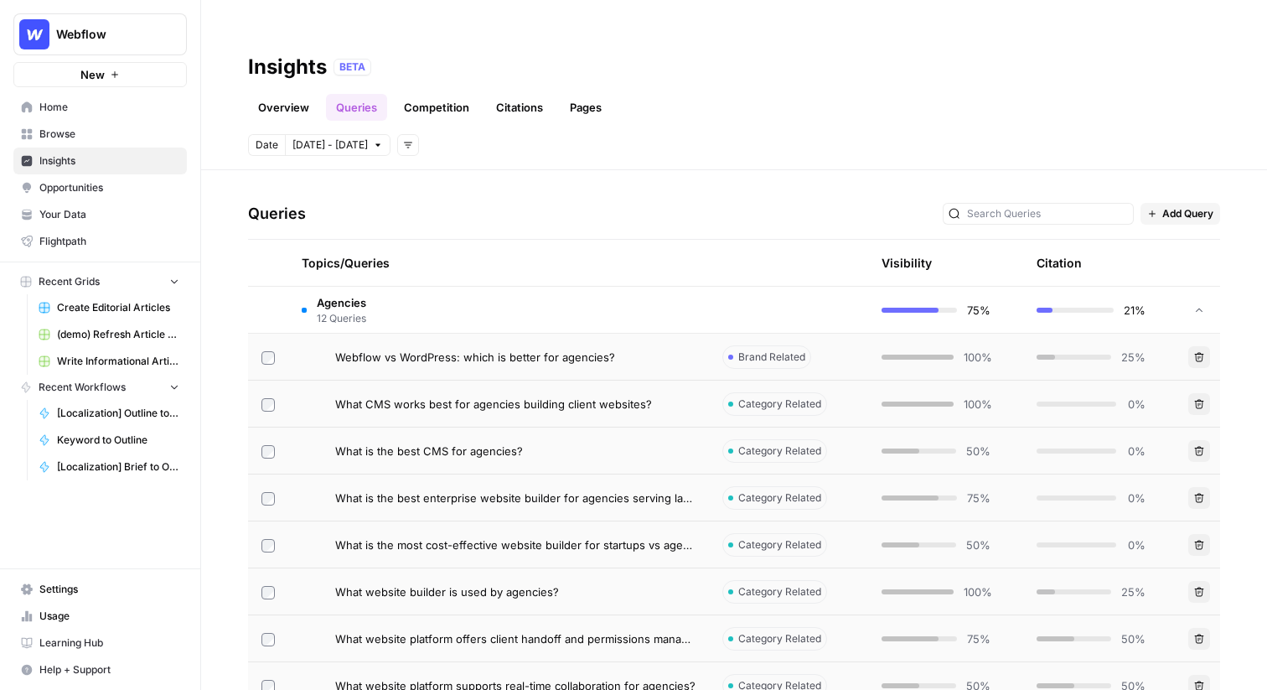
click at [467, 349] on span "Webflow vs WordPress: which is better for agencies?" at bounding box center [475, 357] width 280 height 17
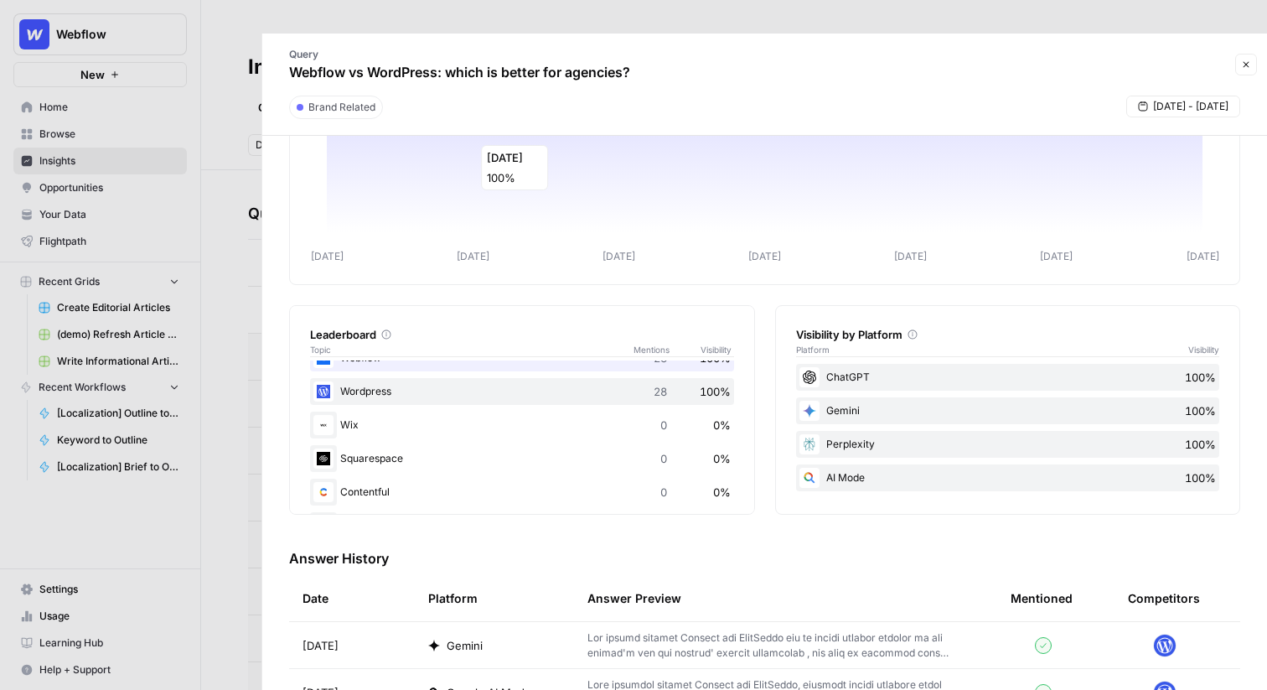
scroll to position [113, 0]
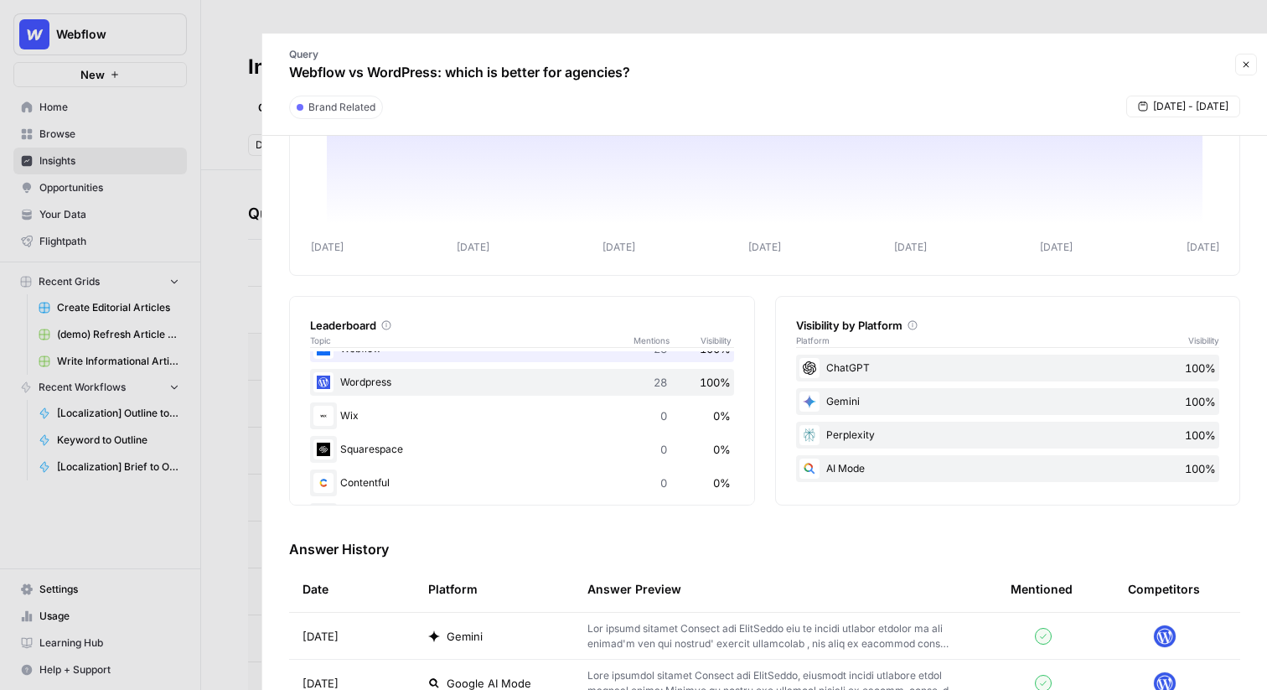
click at [227, 111] on div at bounding box center [633, 345] width 1267 height 690
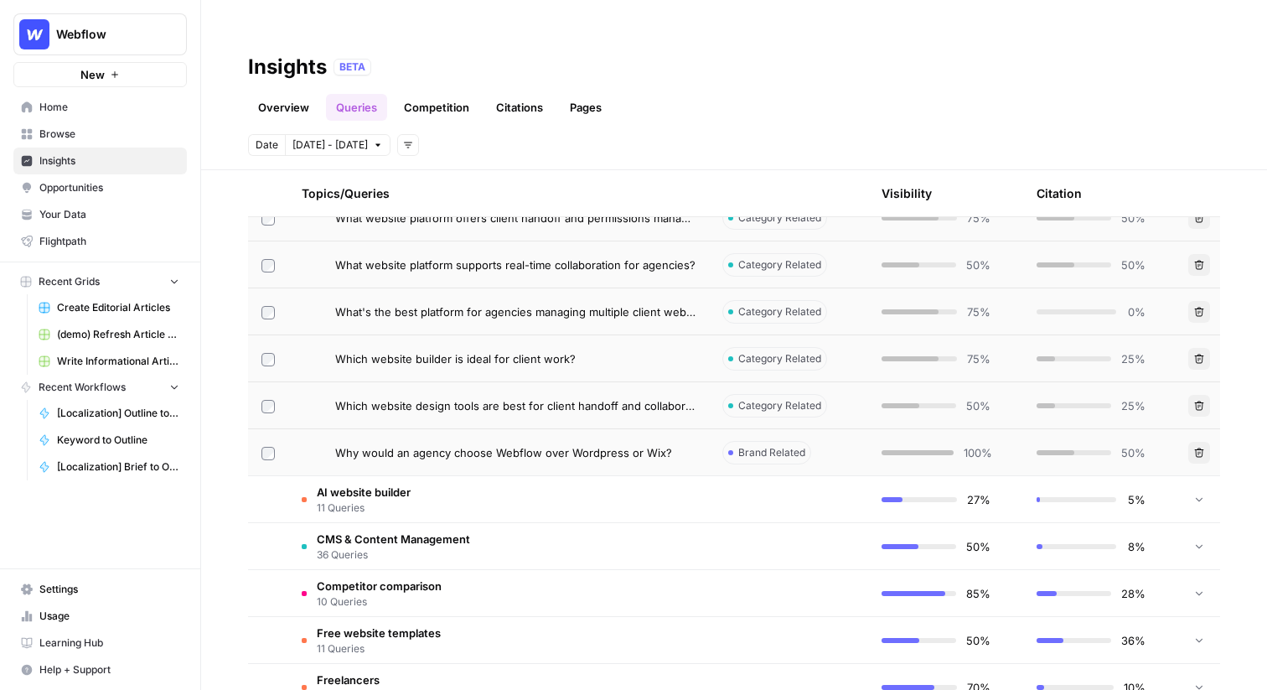
click at [463, 476] on td "AI website builder 11 Queries" at bounding box center [498, 499] width 421 height 46
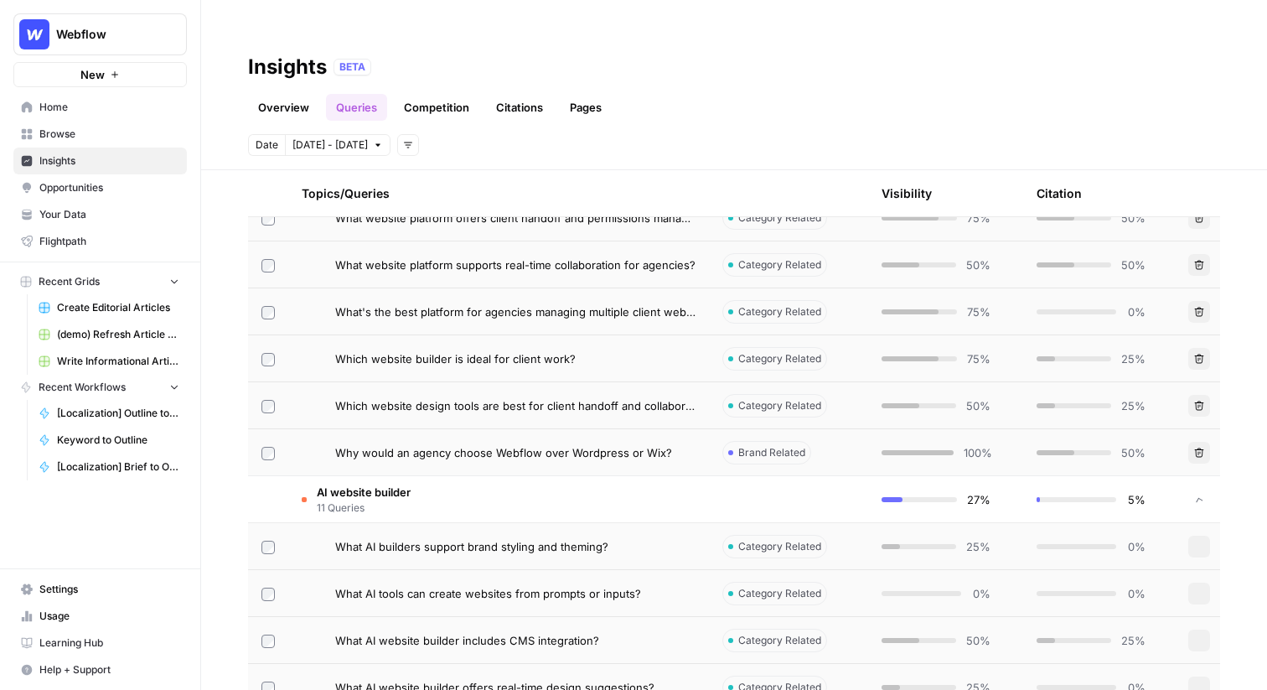
scroll to position [1016, 0]
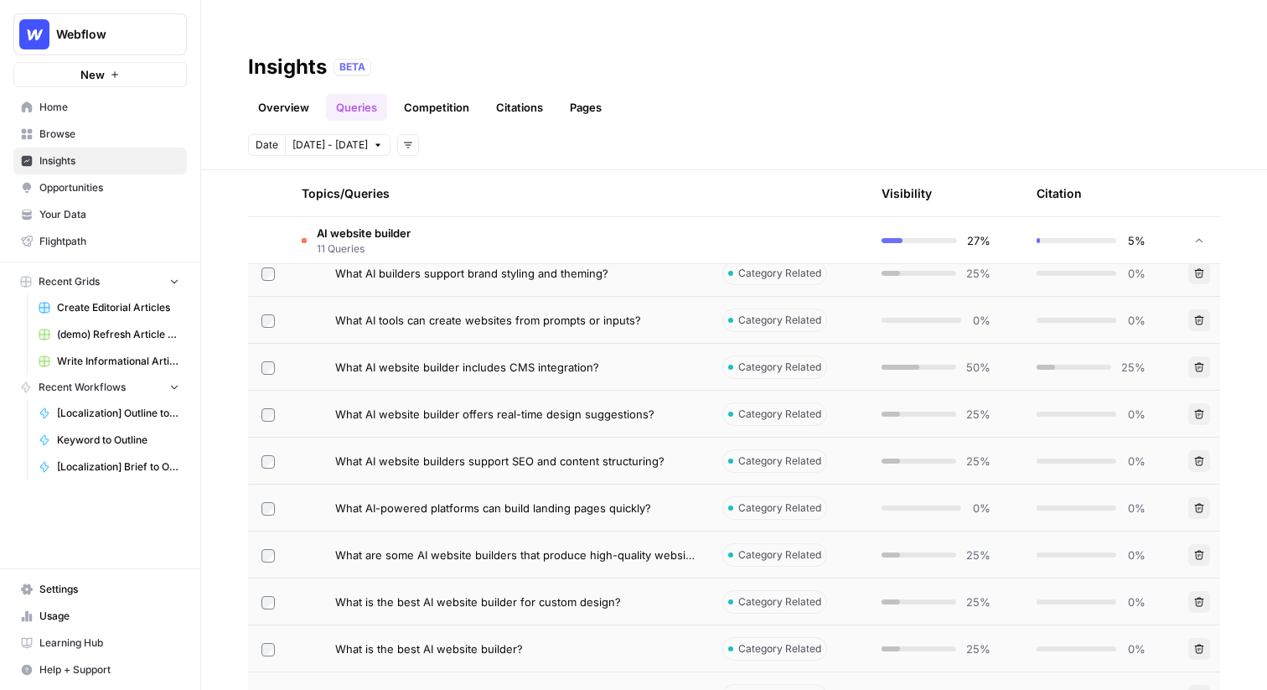
click at [497, 406] on span "What AI website builder offers real-time design suggestions?" at bounding box center [494, 414] width 319 height 17
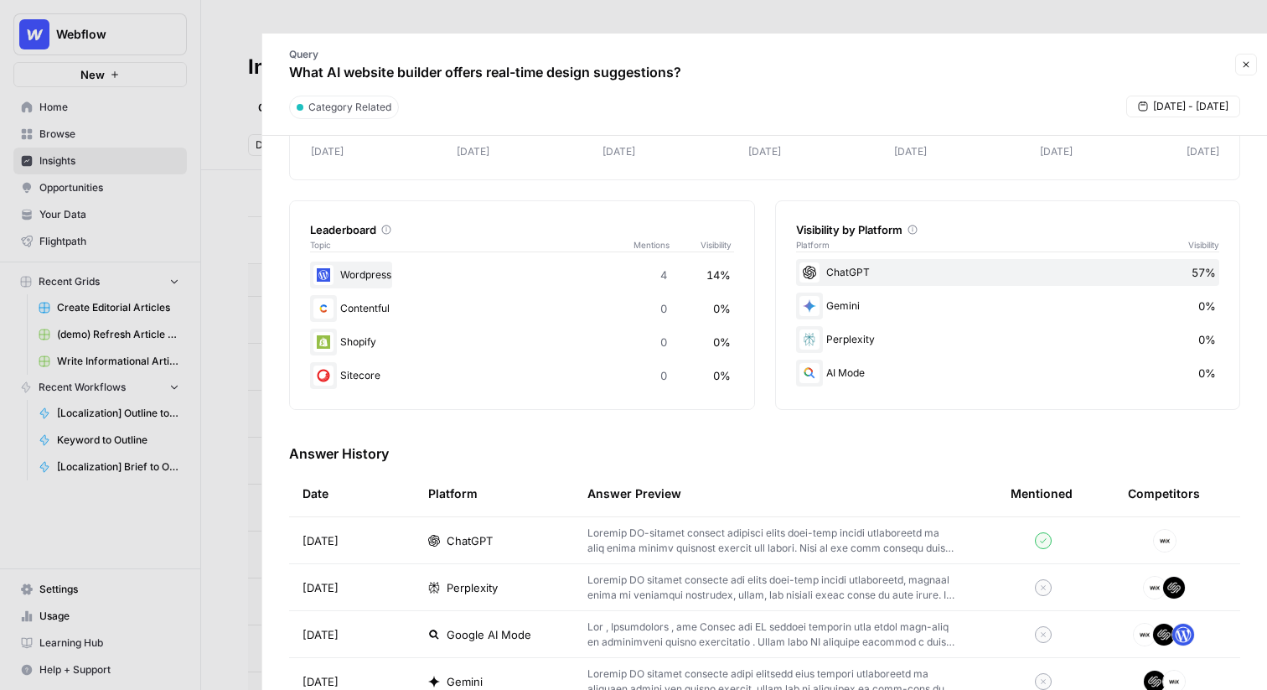
scroll to position [306, 0]
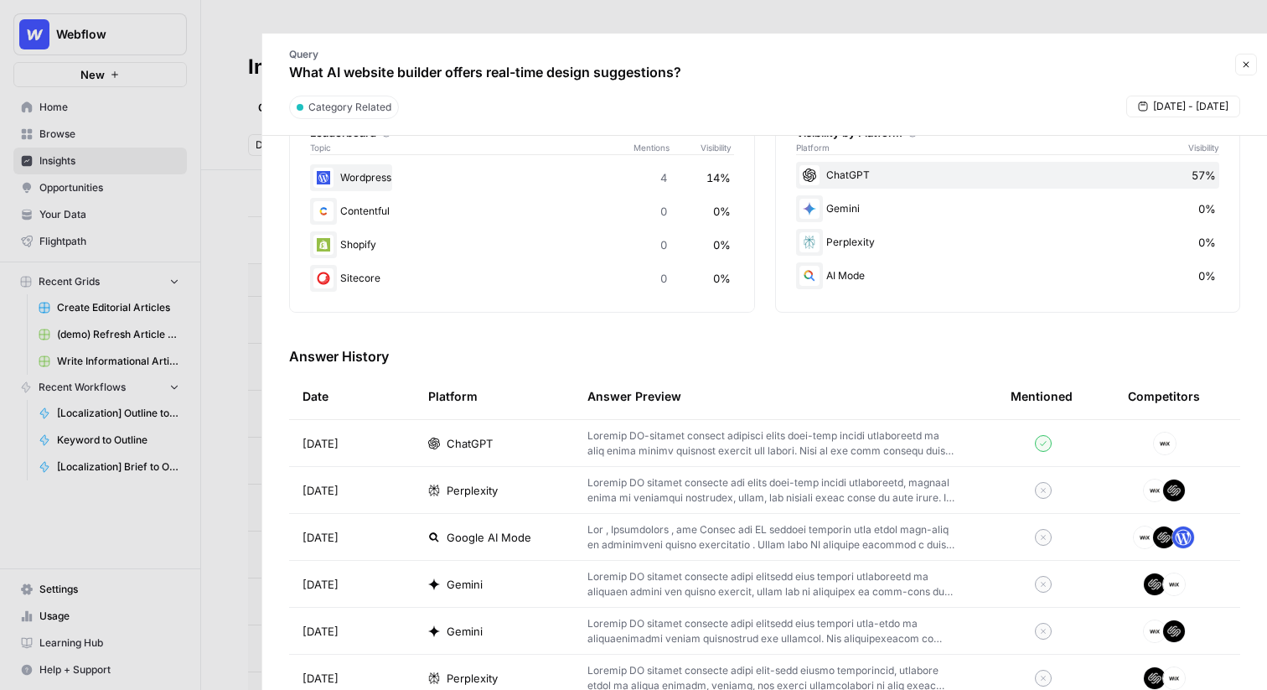
click at [519, 420] on td "ChatGPT" at bounding box center [494, 443] width 159 height 46
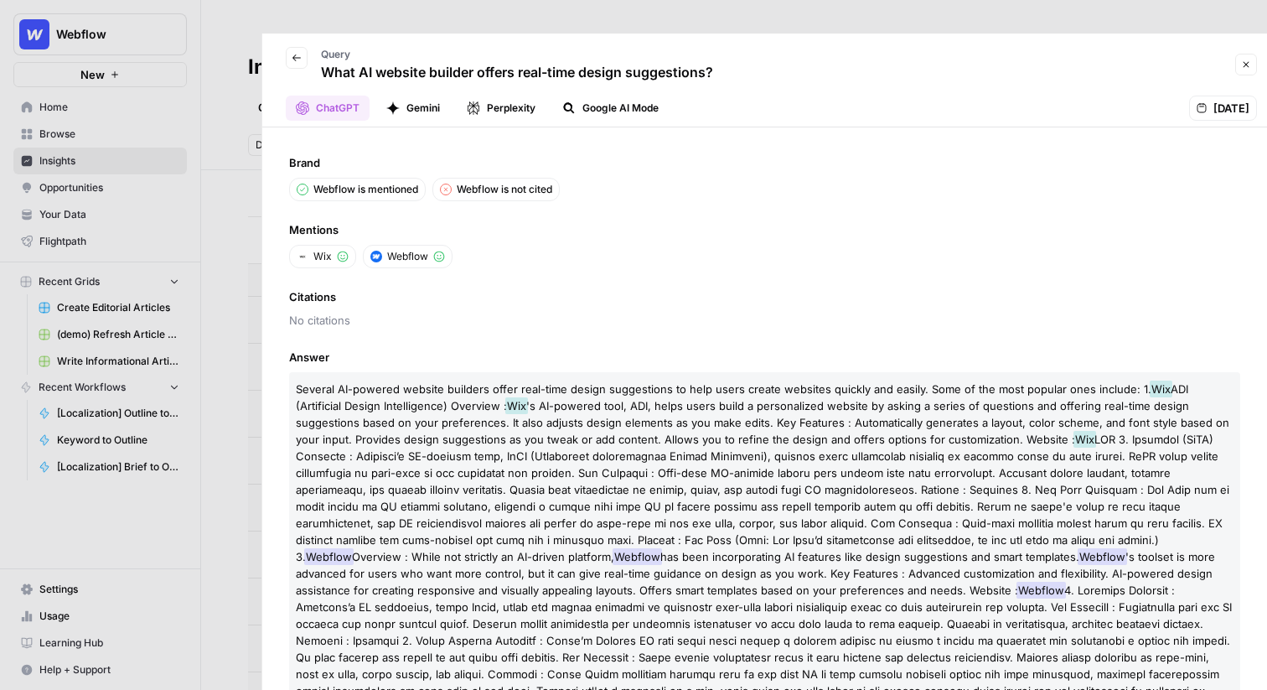
click at [391, 101] on icon "button" at bounding box center [392, 107] width 13 height 13
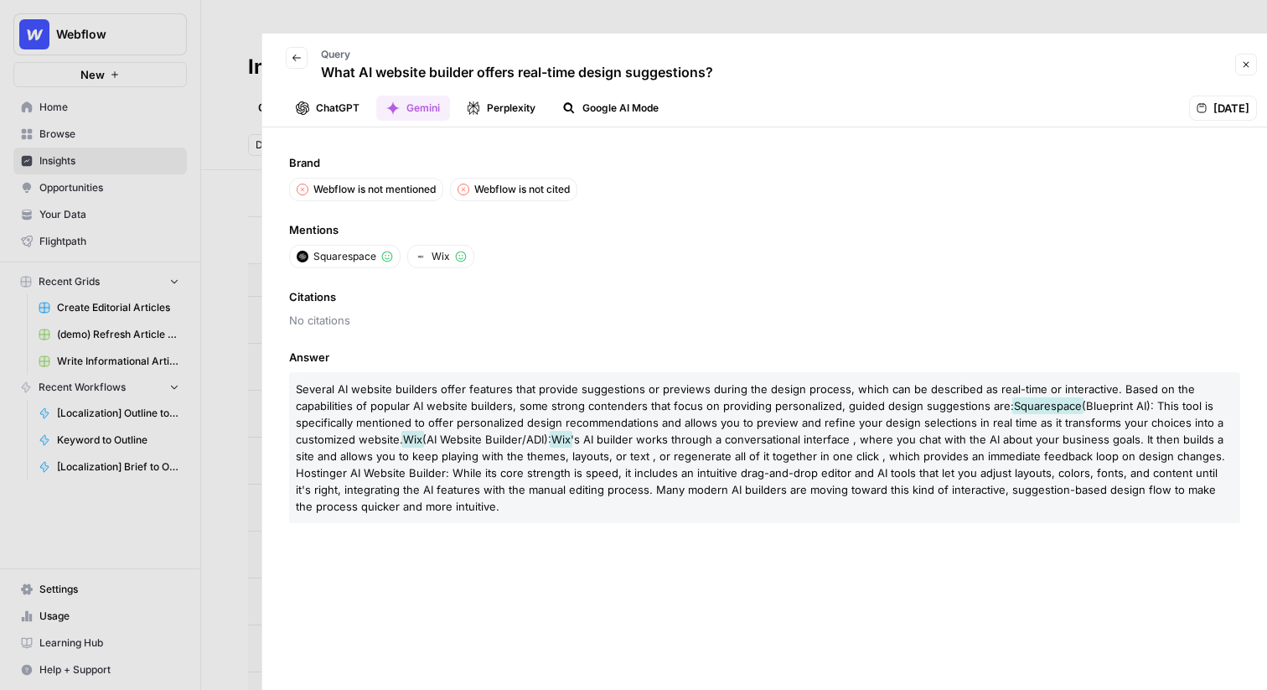
click at [491, 96] on button "Perplexity" at bounding box center [501, 108] width 89 height 25
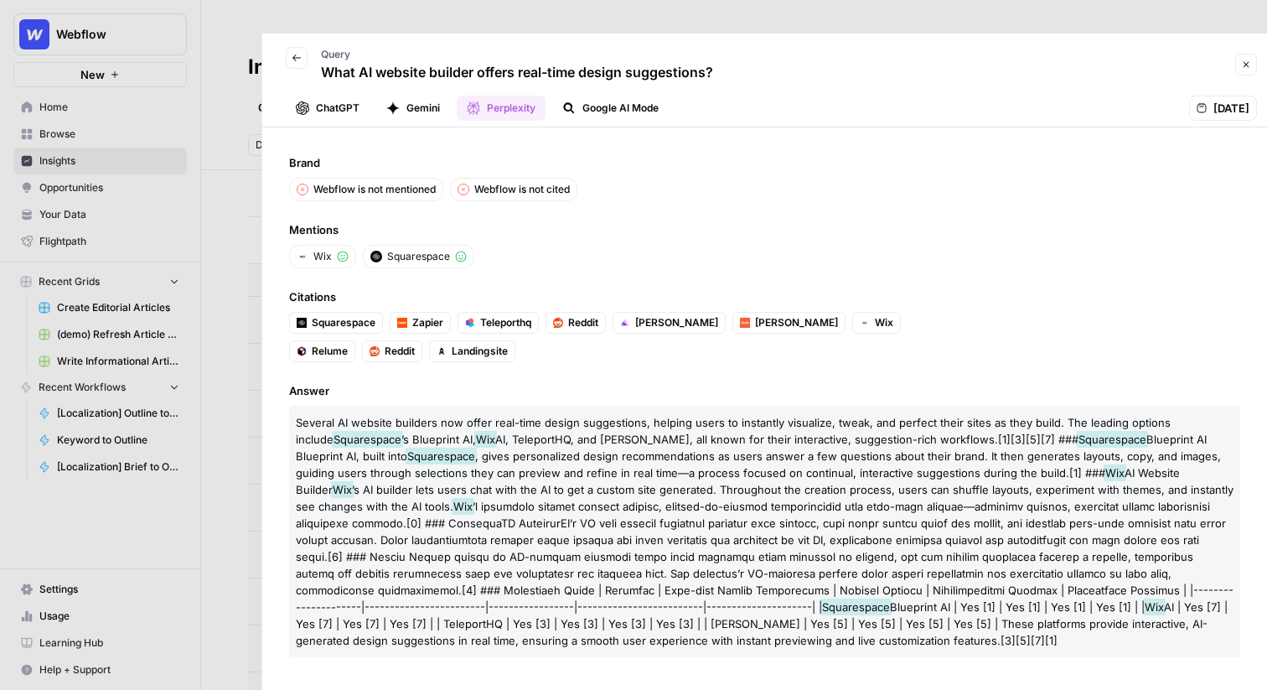
click at [582, 96] on button "Google AI Mode" at bounding box center [610, 108] width 116 height 25
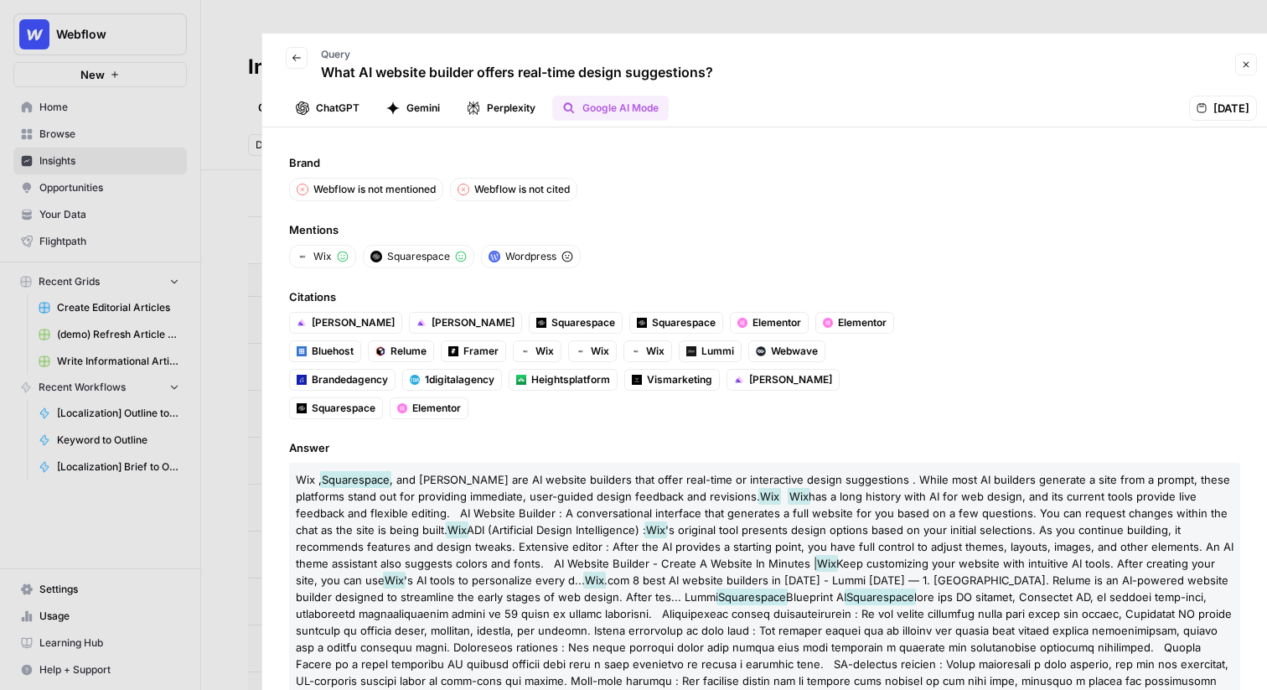
click at [210, 85] on div at bounding box center [633, 345] width 1267 height 690
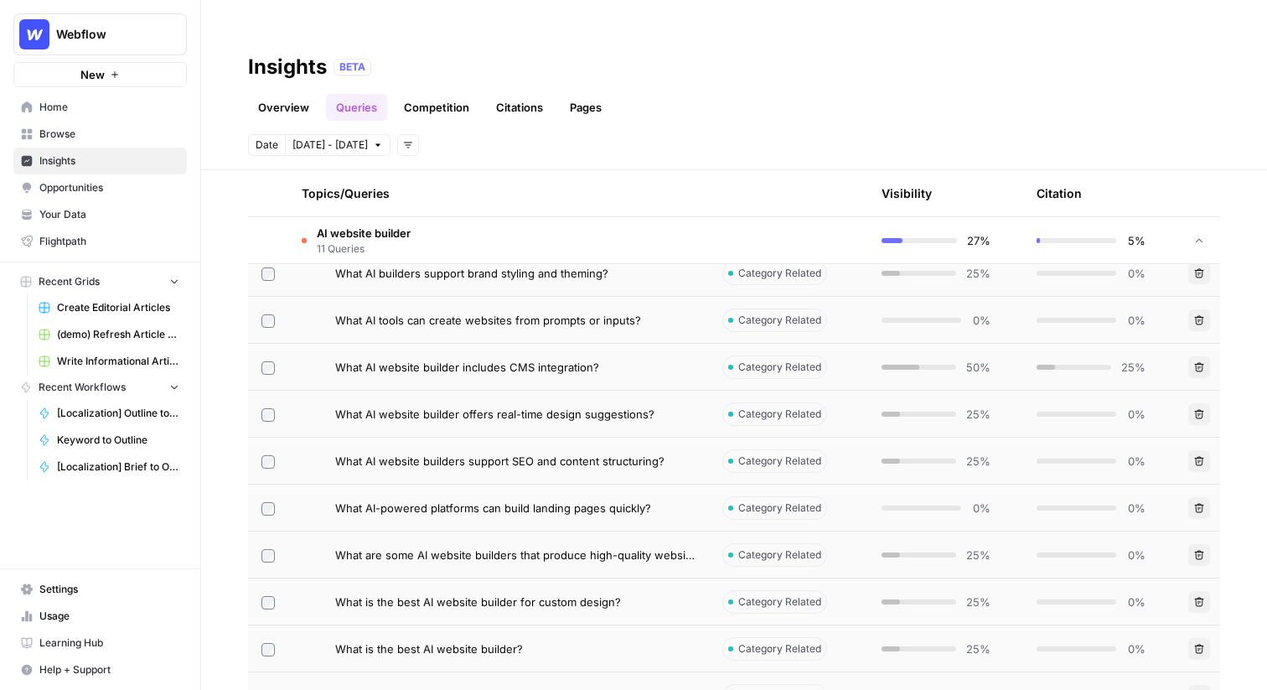
click at [433, 94] on link "Competition" at bounding box center [436, 107] width 85 height 27
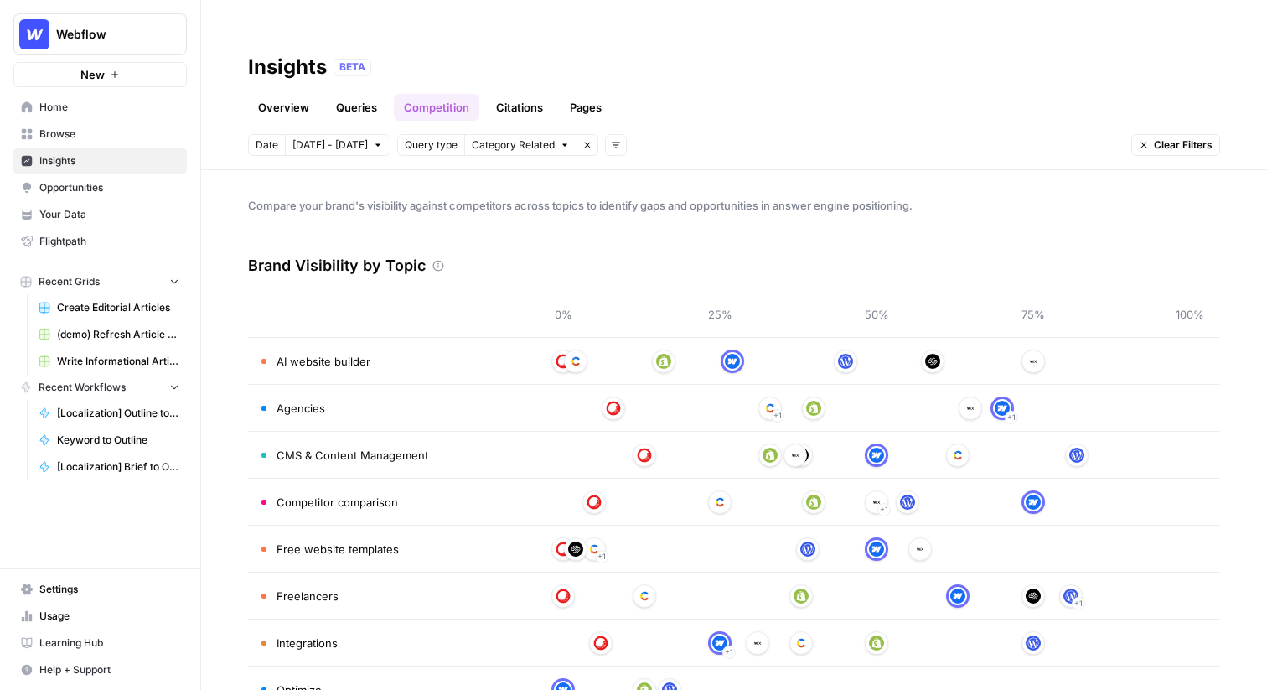
click at [526, 94] on link "Citations" at bounding box center [519, 107] width 67 height 27
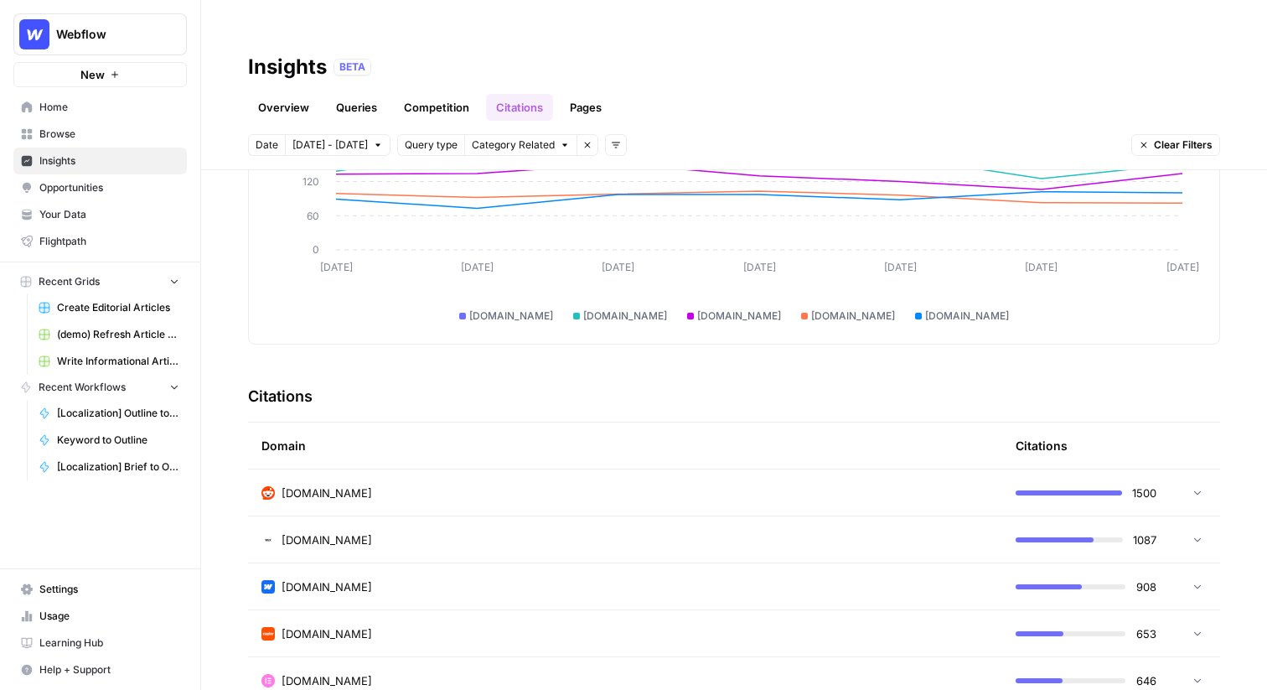
scroll to position [193, 0]
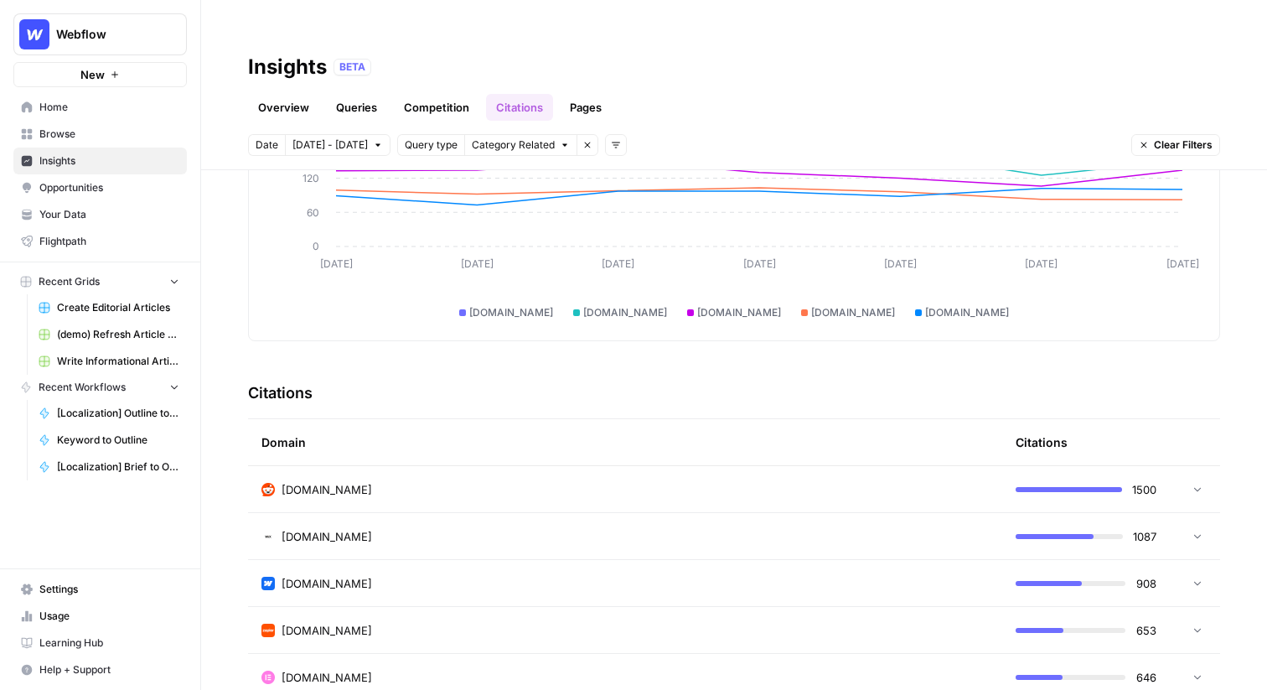
click at [639, 421] on div "Domain" at bounding box center [624, 442] width 727 height 46
click at [639, 466] on td "reddit.com" at bounding box center [625, 489] width 754 height 46
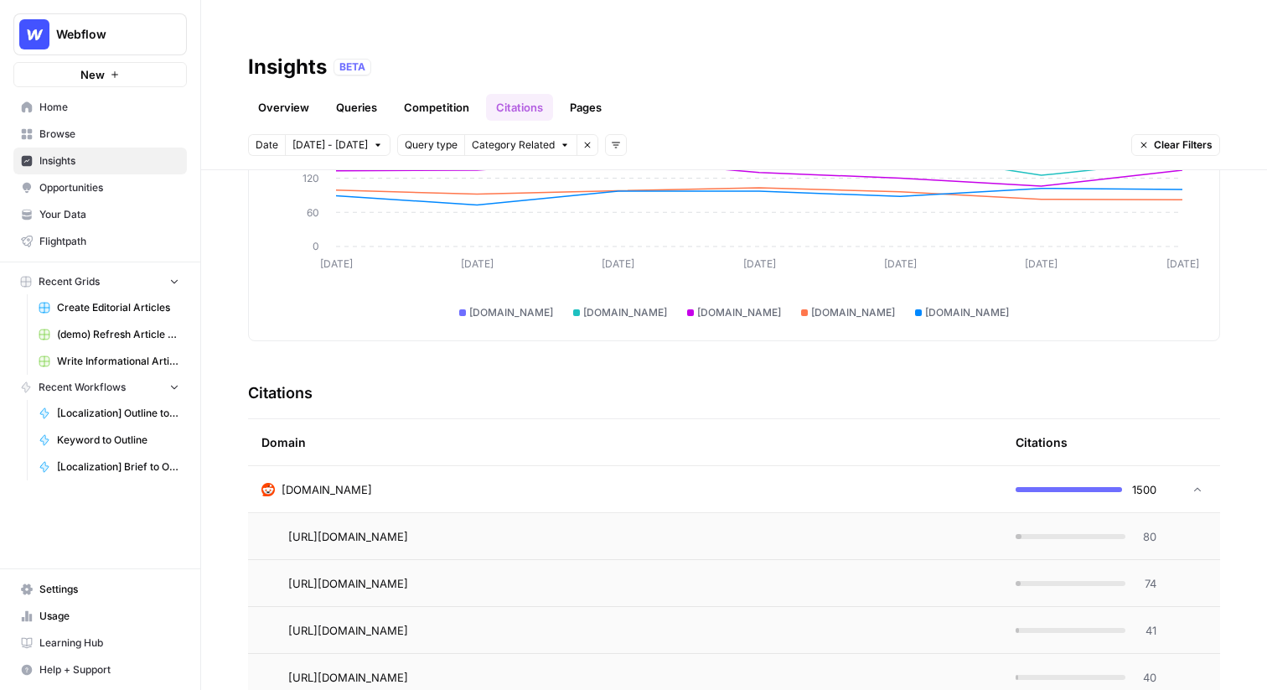
click at [639, 466] on td "reddit.com" at bounding box center [625, 489] width 754 height 46
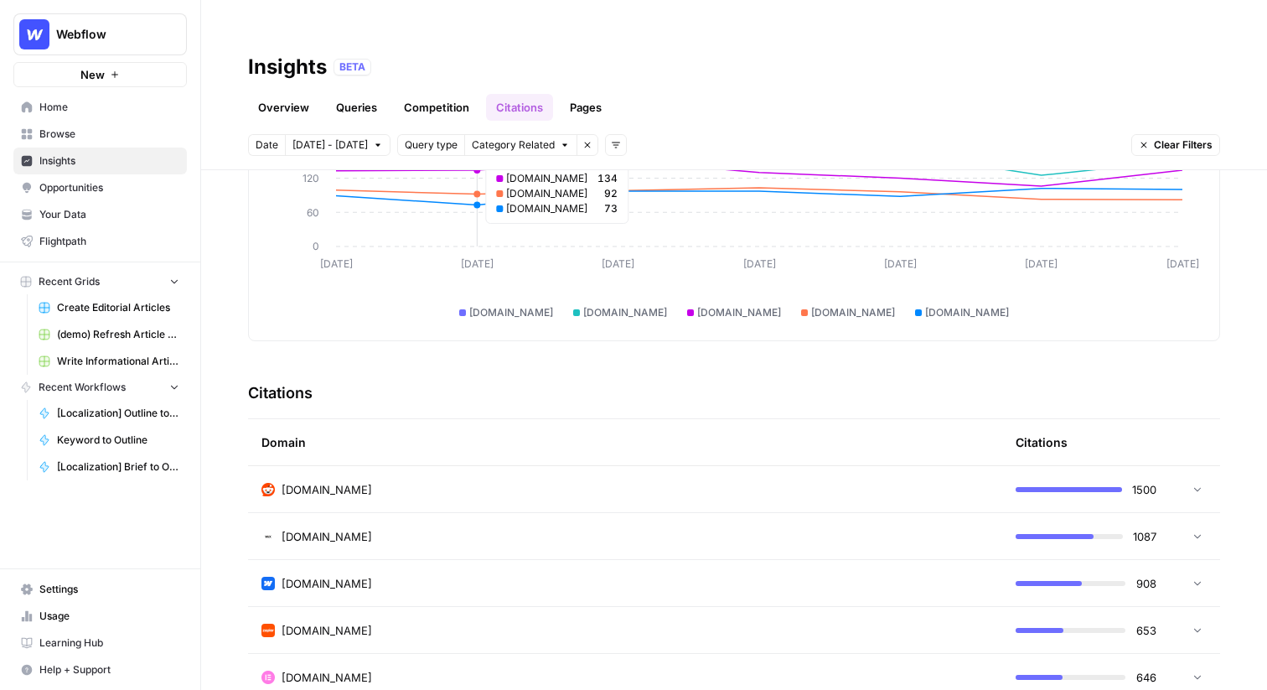
scroll to position [166, 0]
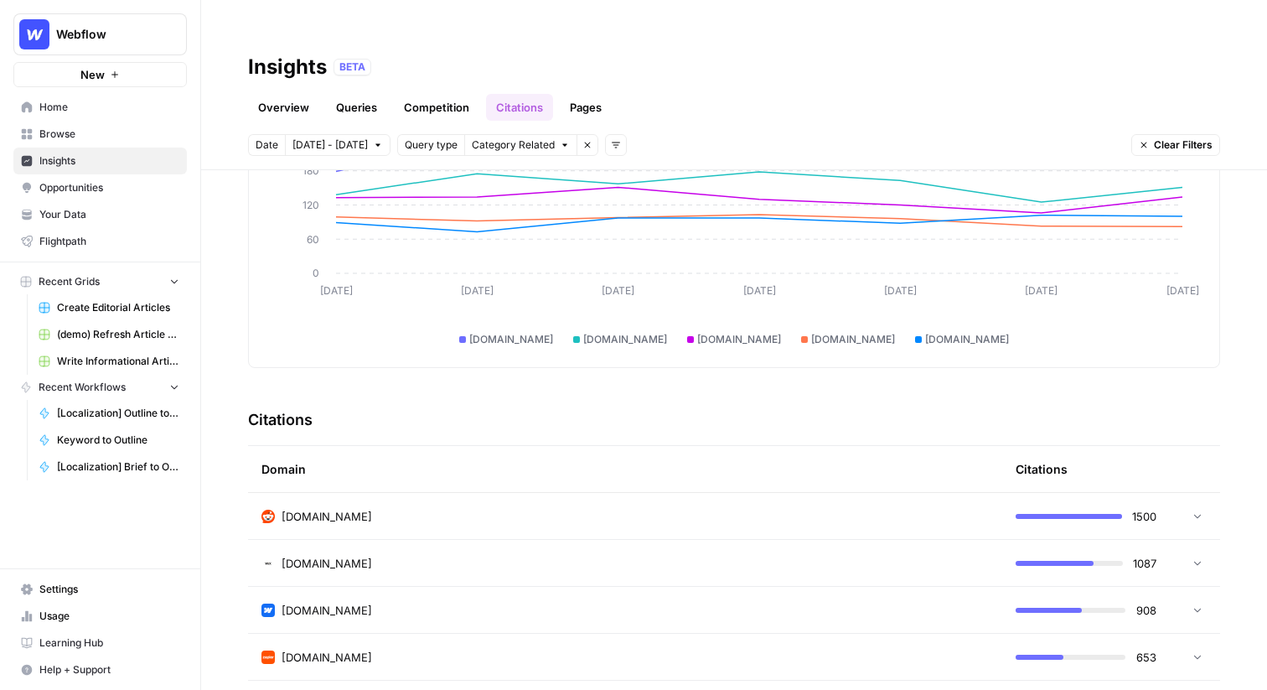
click at [359, 94] on link "Queries" at bounding box center [356, 107] width 61 height 27
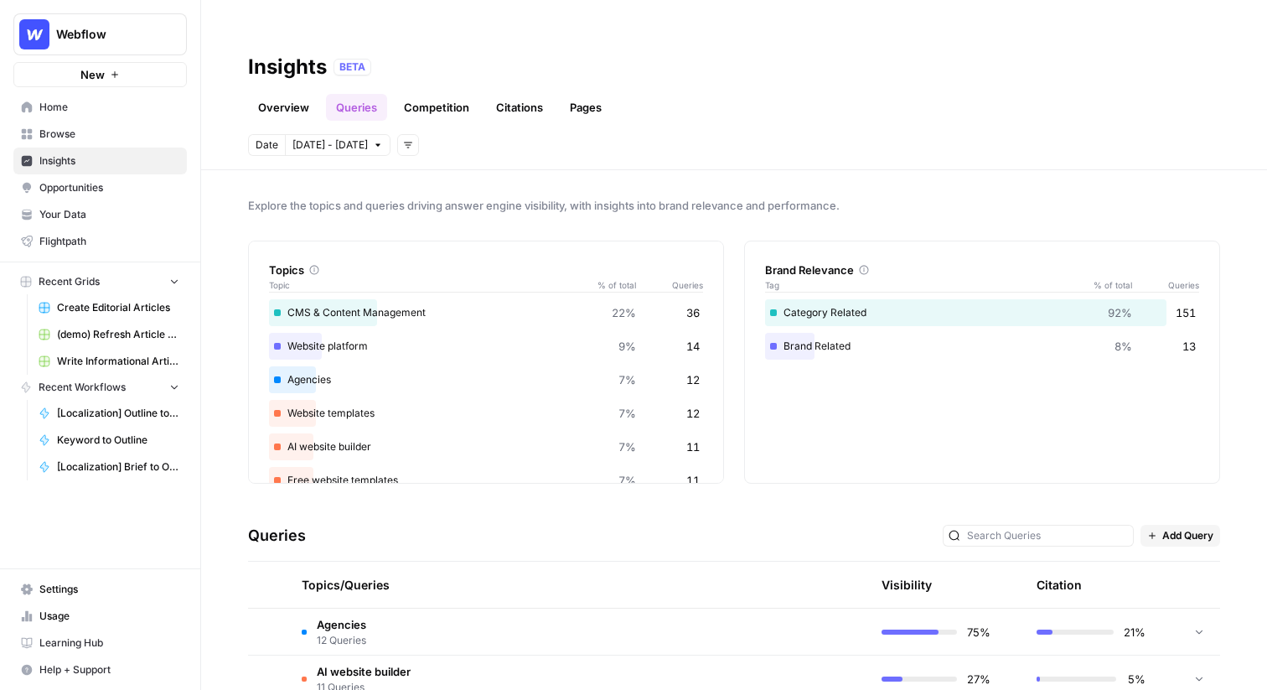
scroll to position [93, 0]
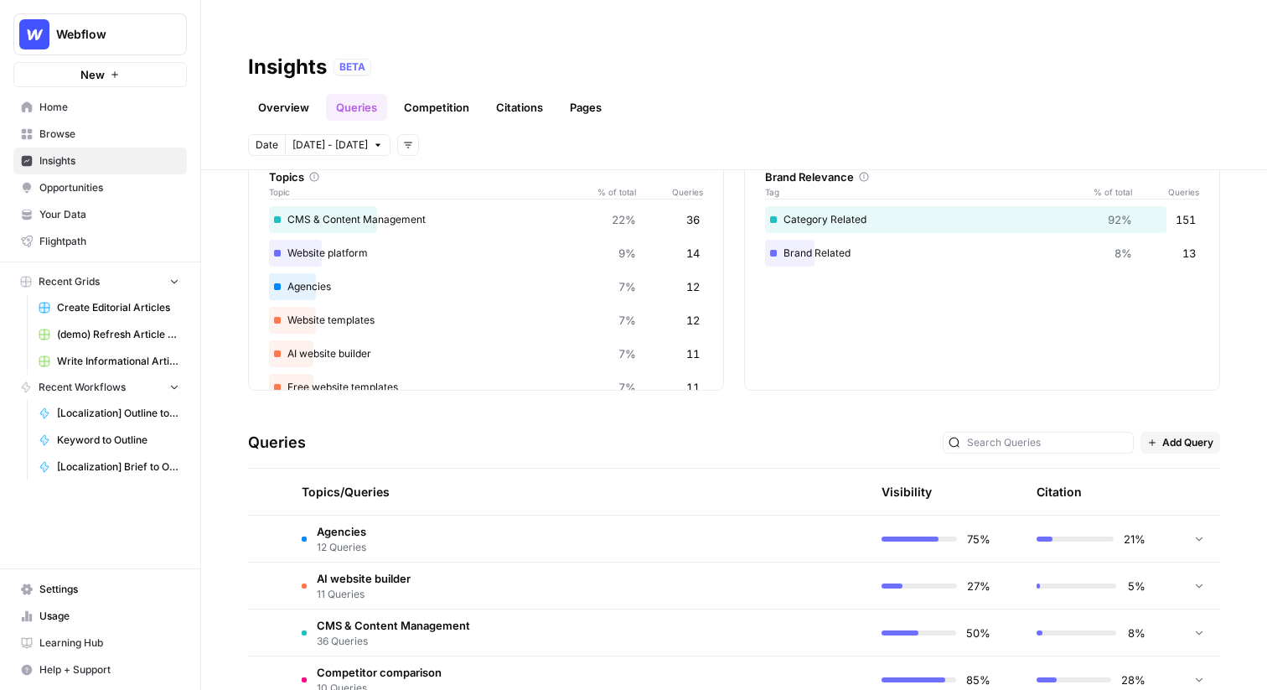
click at [1186, 435] on span "Add Query" at bounding box center [1187, 442] width 51 height 15
click at [1185, 452] on span "Add Query" at bounding box center [1203, 445] width 62 height 17
click at [1182, 432] on button "Add Query" at bounding box center [1181, 443] width 80 height 22
click at [1110, 134] on div "Date Oct 3 - Oct 9 Add filters" at bounding box center [734, 145] width 972 height 22
click at [585, 94] on link "Pages" at bounding box center [586, 107] width 52 height 27
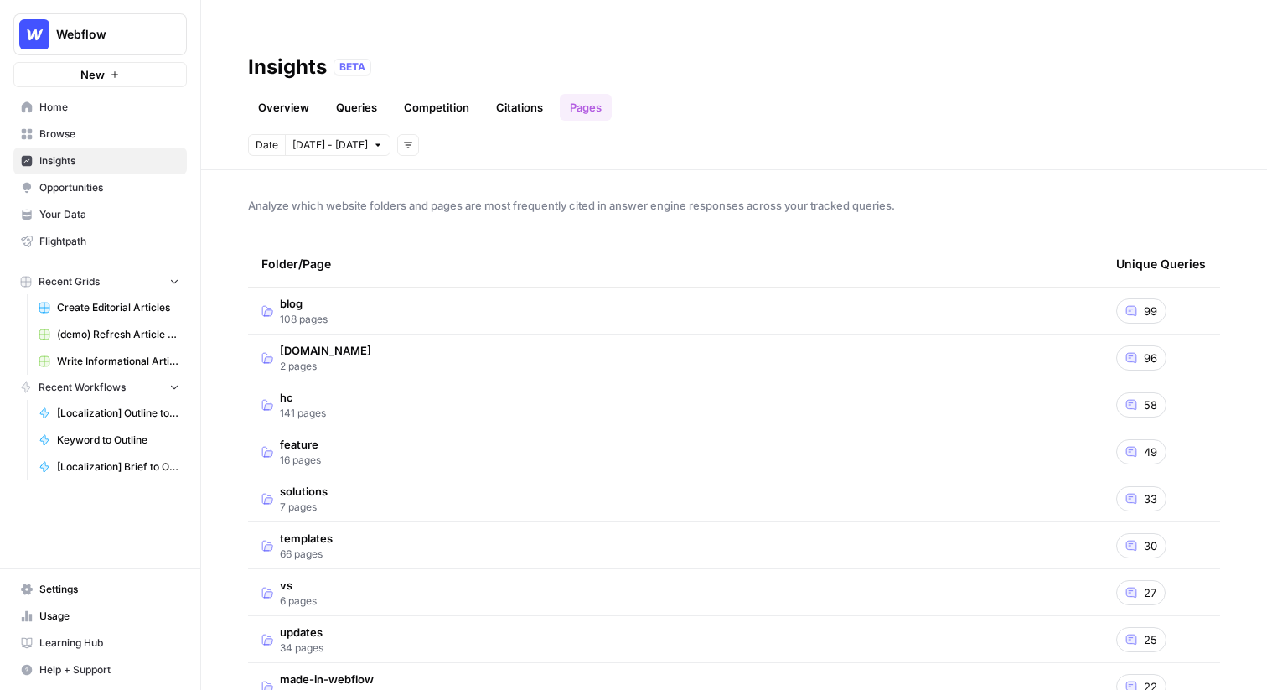
click at [481, 287] on td "blog 108 pages" at bounding box center [675, 310] width 855 height 46
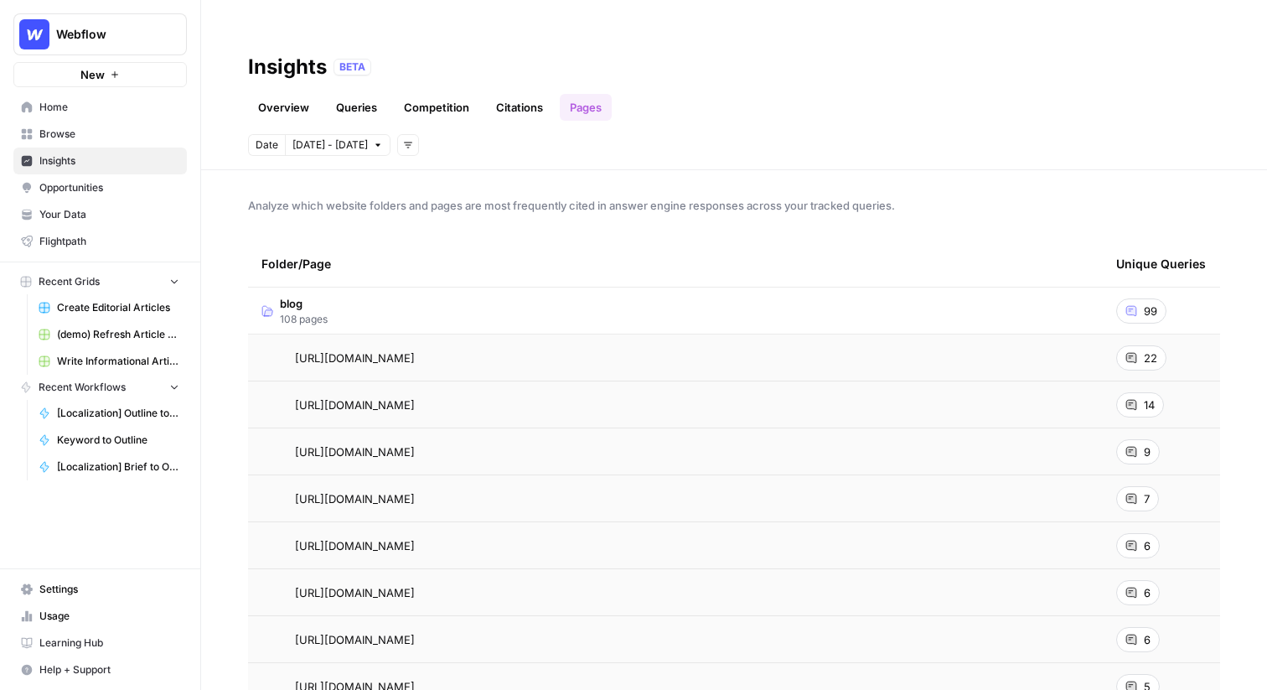
click at [1144, 349] on span "22" at bounding box center [1150, 357] width 13 height 17
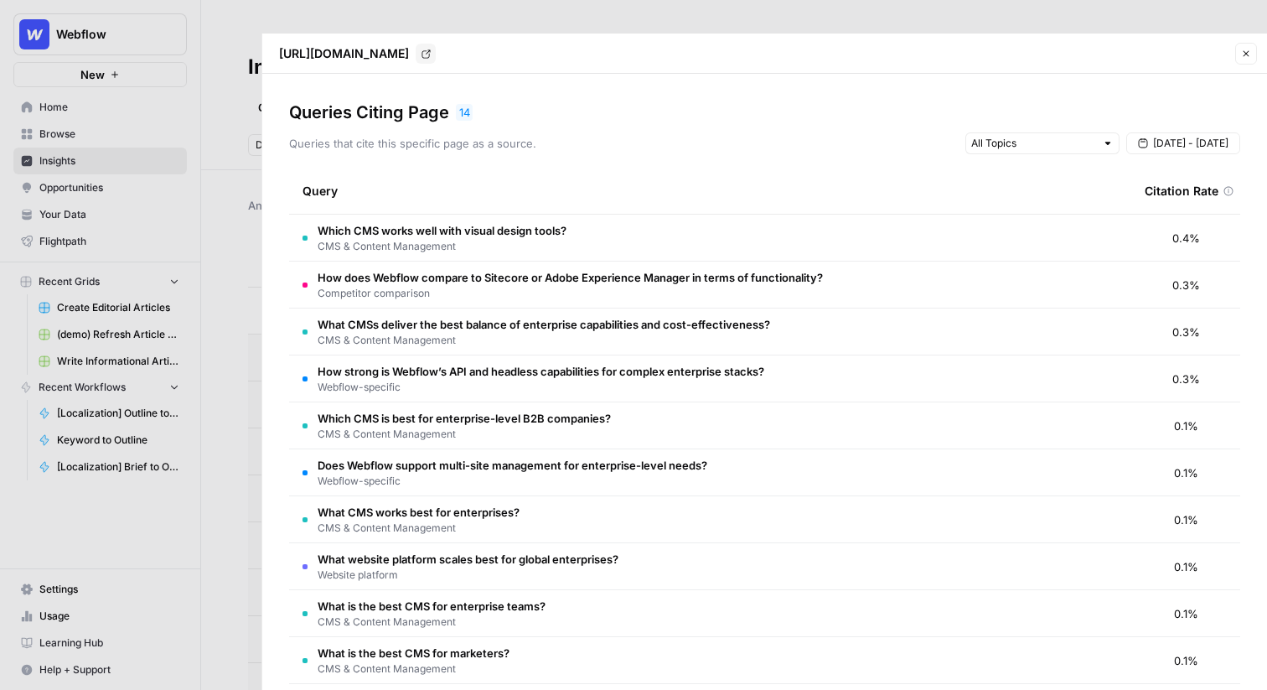
click at [585, 215] on td "Which CMS works well with visual design tools? CMS & Content Management" at bounding box center [710, 238] width 842 height 46
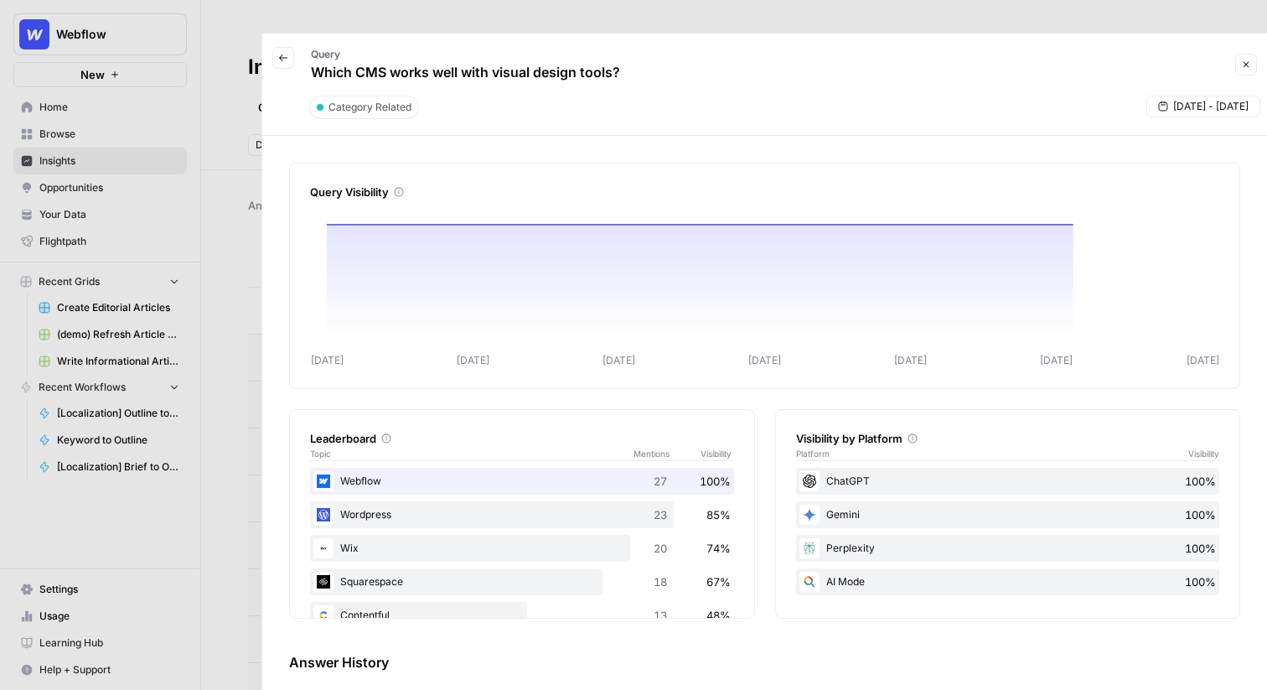
click at [285, 53] on icon "button" at bounding box center [283, 58] width 10 height 10
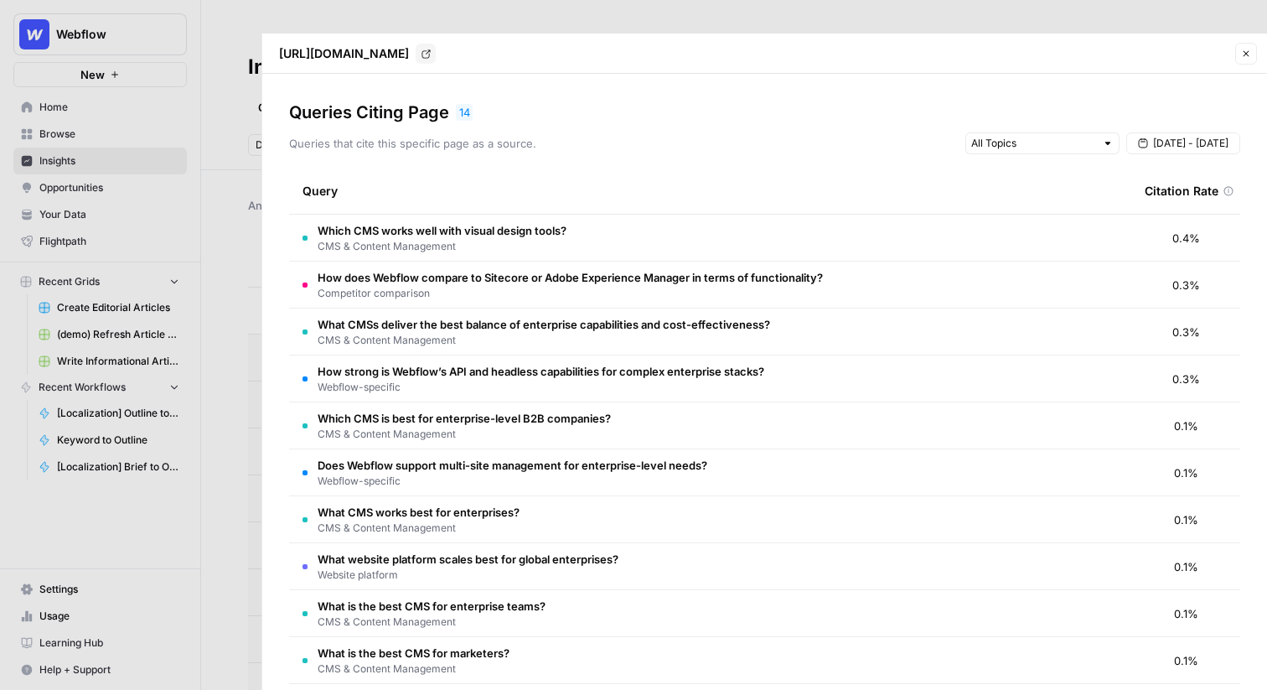
click at [216, 68] on div at bounding box center [633, 345] width 1267 height 690
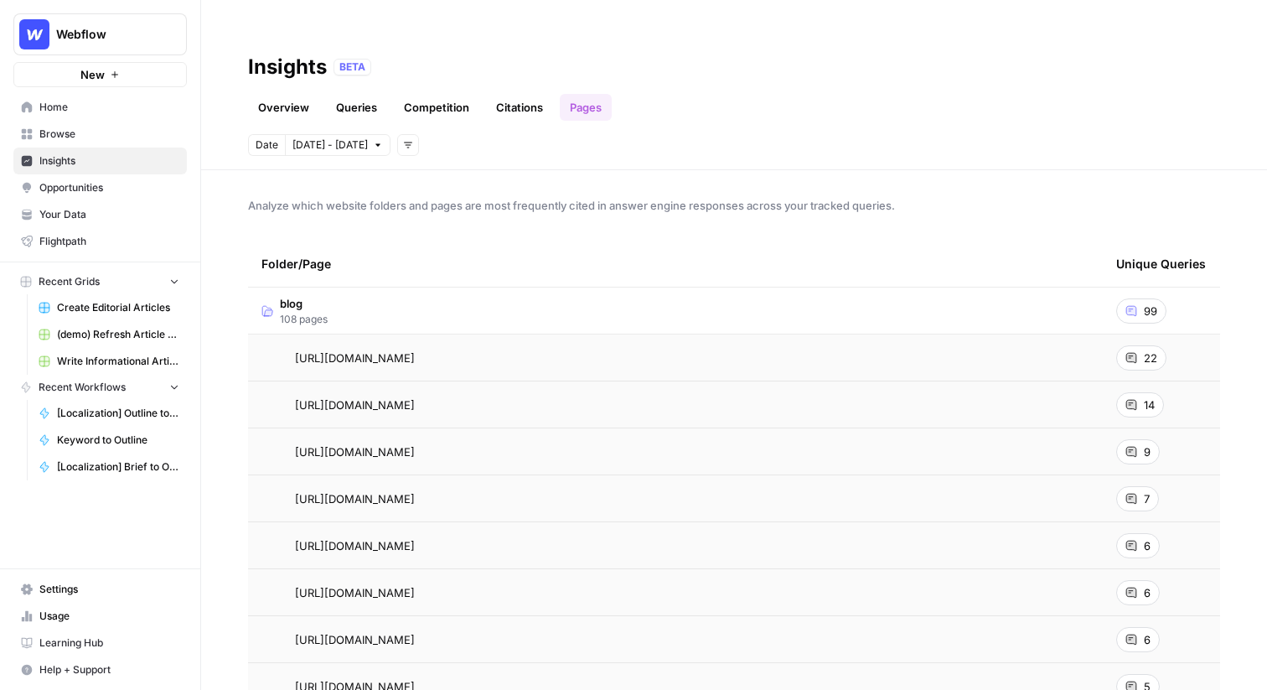
click at [297, 94] on link "Overview" at bounding box center [283, 107] width 71 height 27
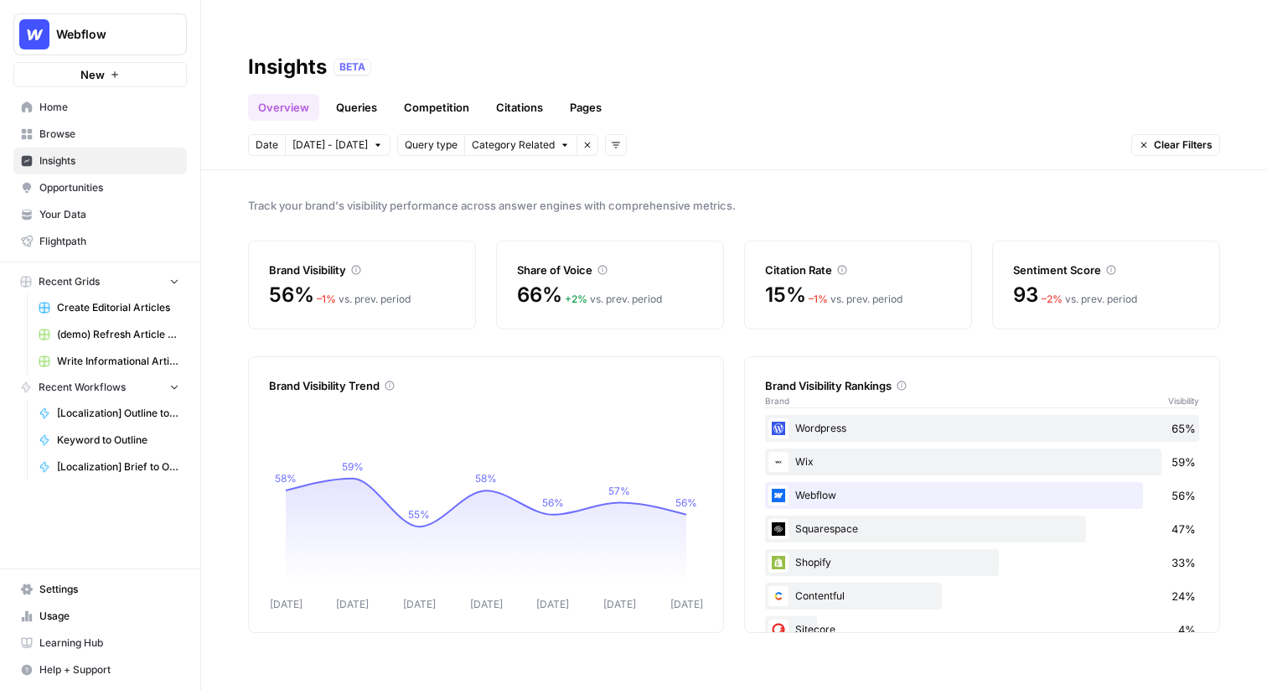
click at [81, 184] on span "Opportunities" at bounding box center [109, 187] width 140 height 15
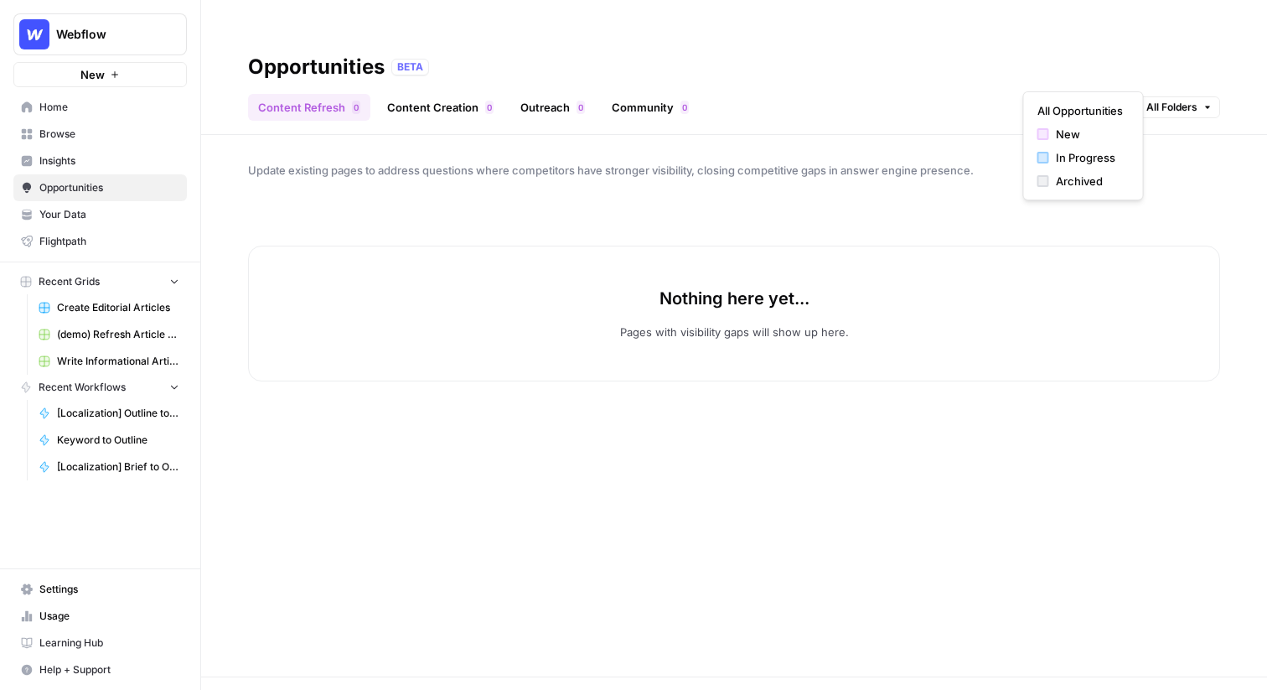
click at [1060, 100] on span "New" at bounding box center [1057, 107] width 22 height 15
click at [1060, 96] on div "All Opportunities New In Progress Archived" at bounding box center [1083, 145] width 121 height 109
click at [1060, 111] on span "All Opportunities" at bounding box center [1079, 110] width 85 height 17
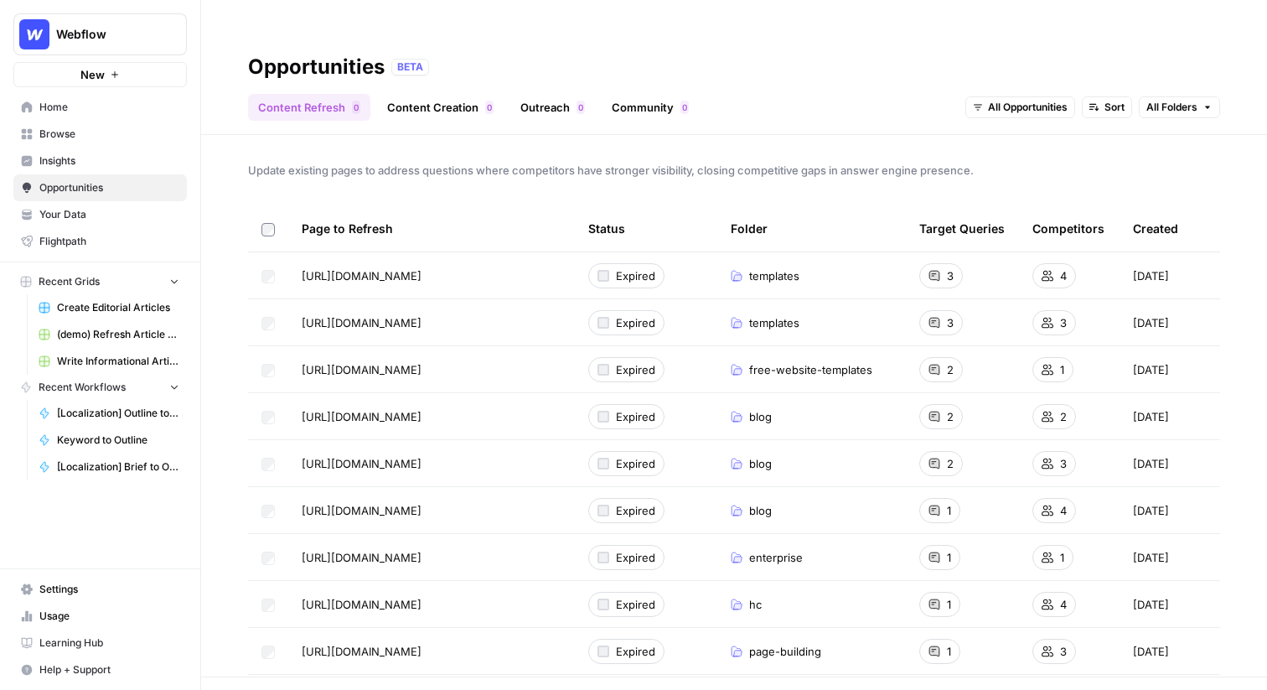
click at [131, 29] on span "Webflow" at bounding box center [106, 34] width 101 height 17
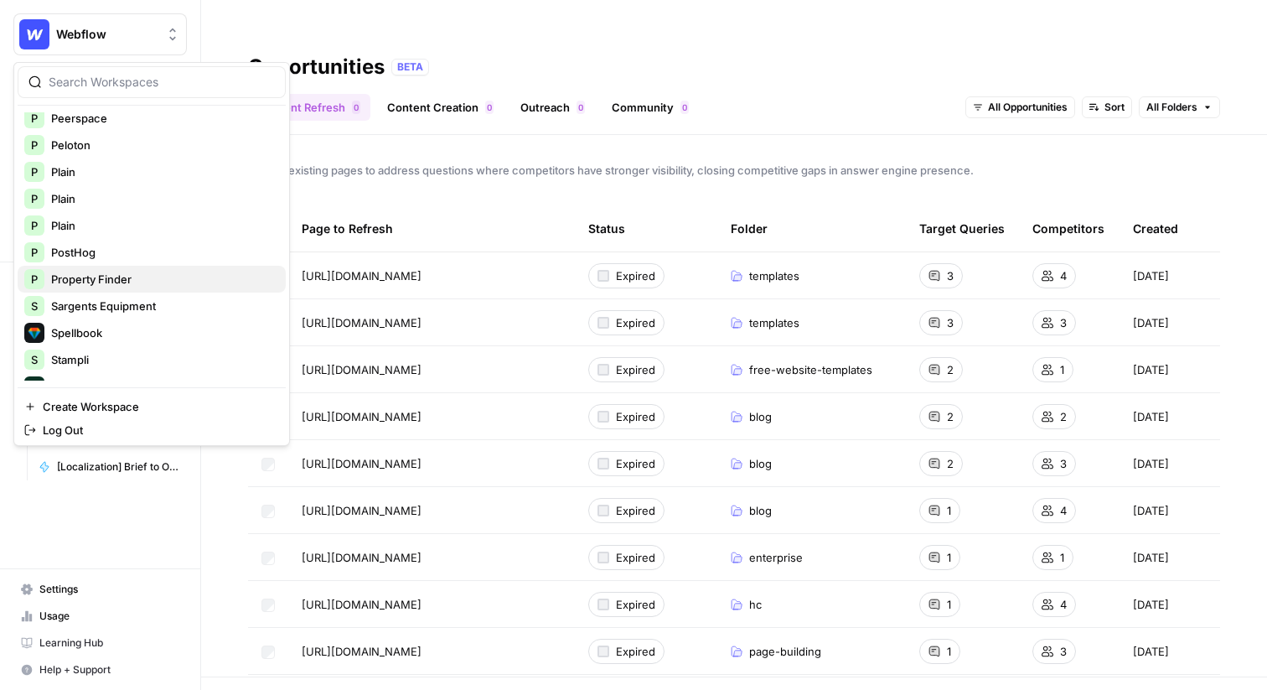
scroll to position [867, 0]
click at [101, 260] on div "P PostHog" at bounding box center [151, 251] width 255 height 20
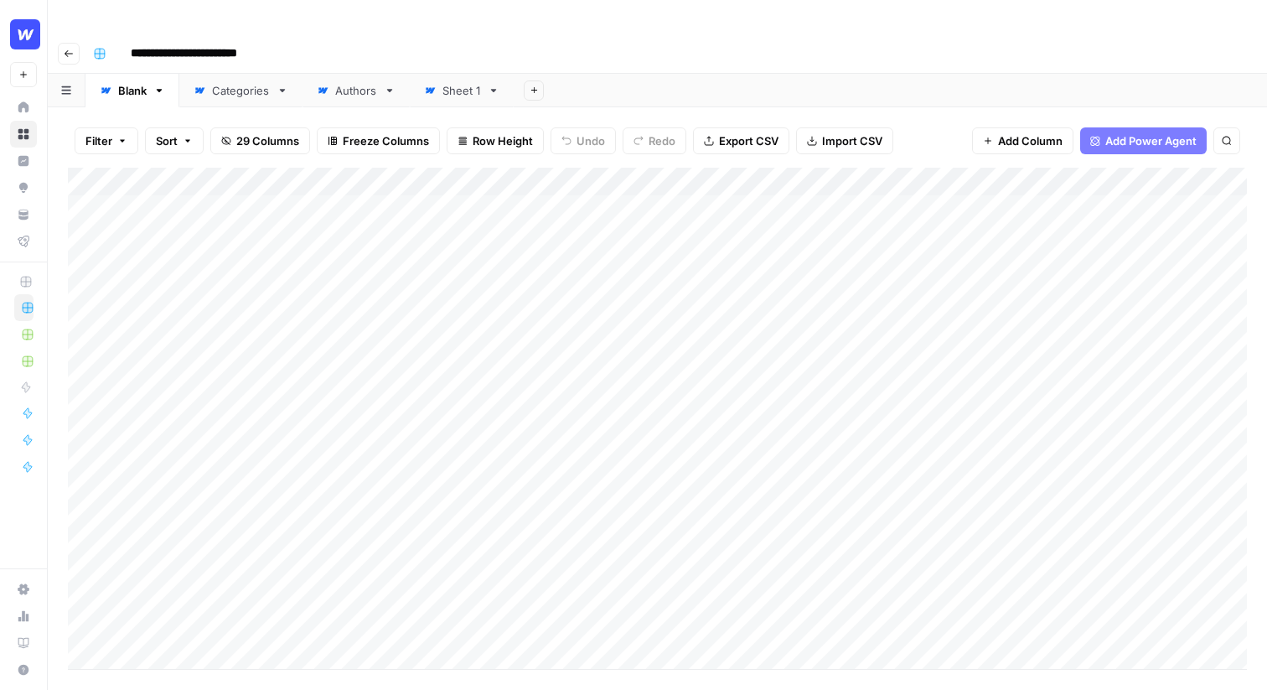
click at [172, 175] on div "Add Column" at bounding box center [657, 418] width 1179 height 501
click at [434, 194] on div "Add Column" at bounding box center [657, 418] width 1179 height 501
click at [843, 172] on div "Add Column" at bounding box center [657, 418] width 1179 height 501
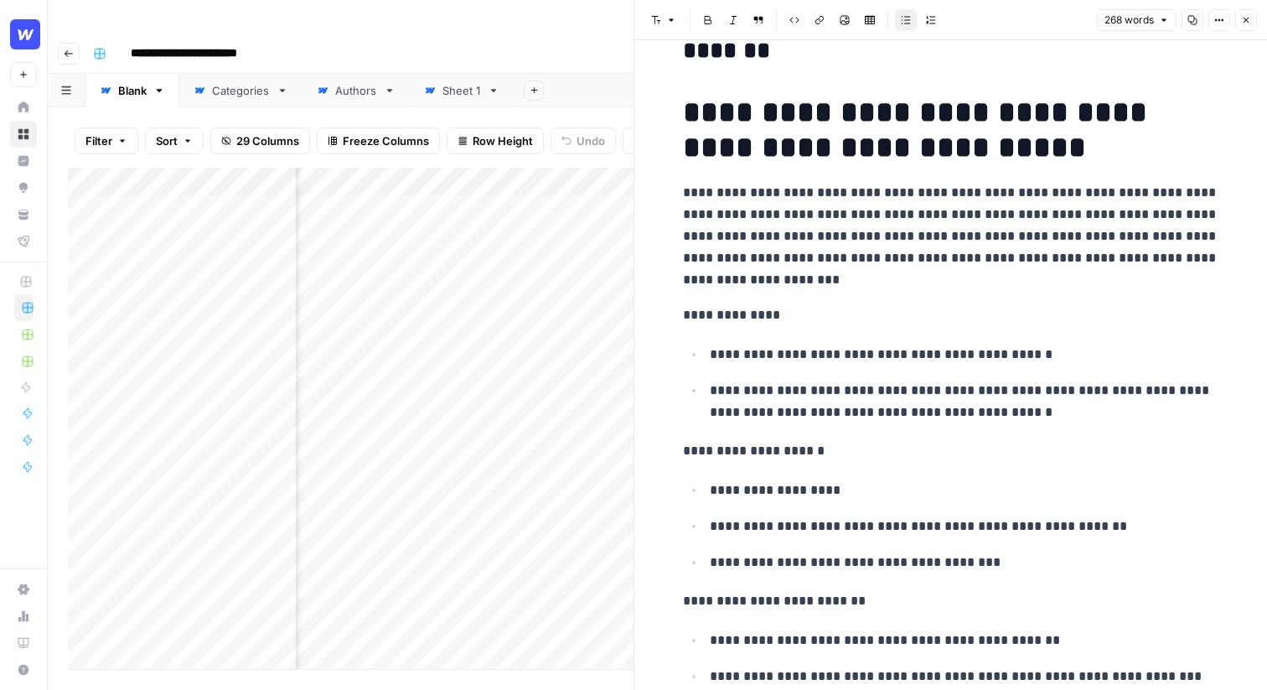
scroll to position [25, 0]
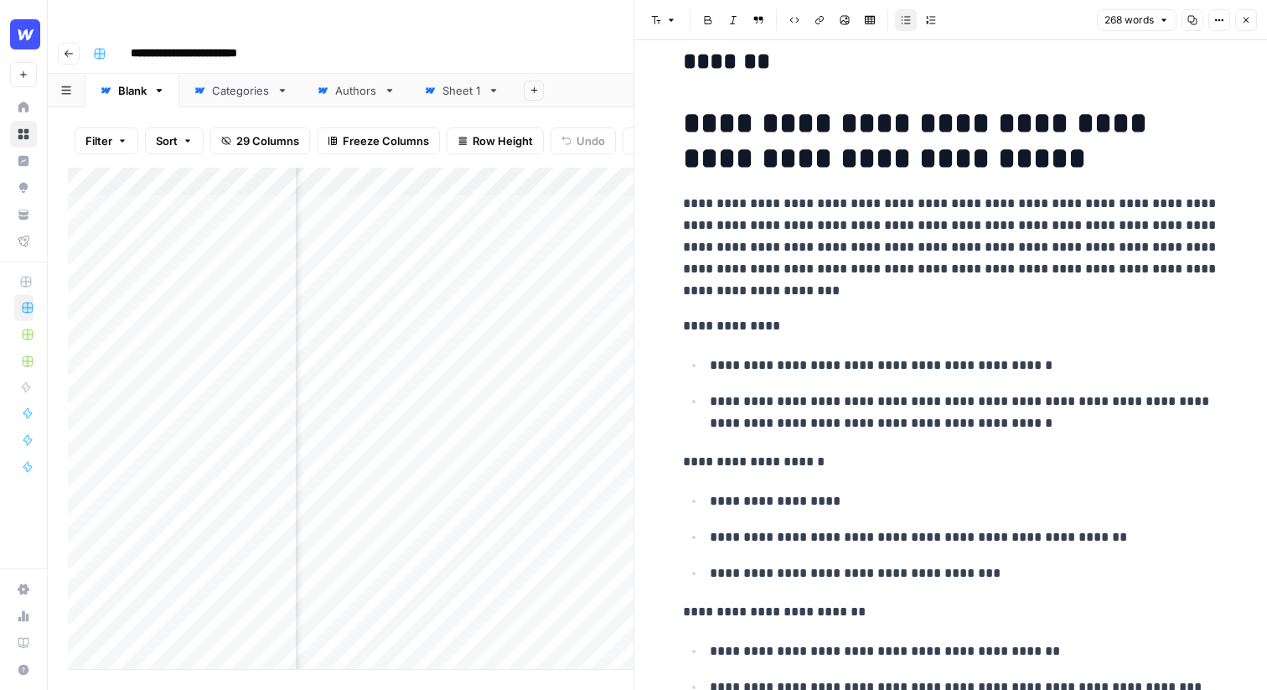
click at [807, 301] on p "**********" at bounding box center [951, 247] width 536 height 109
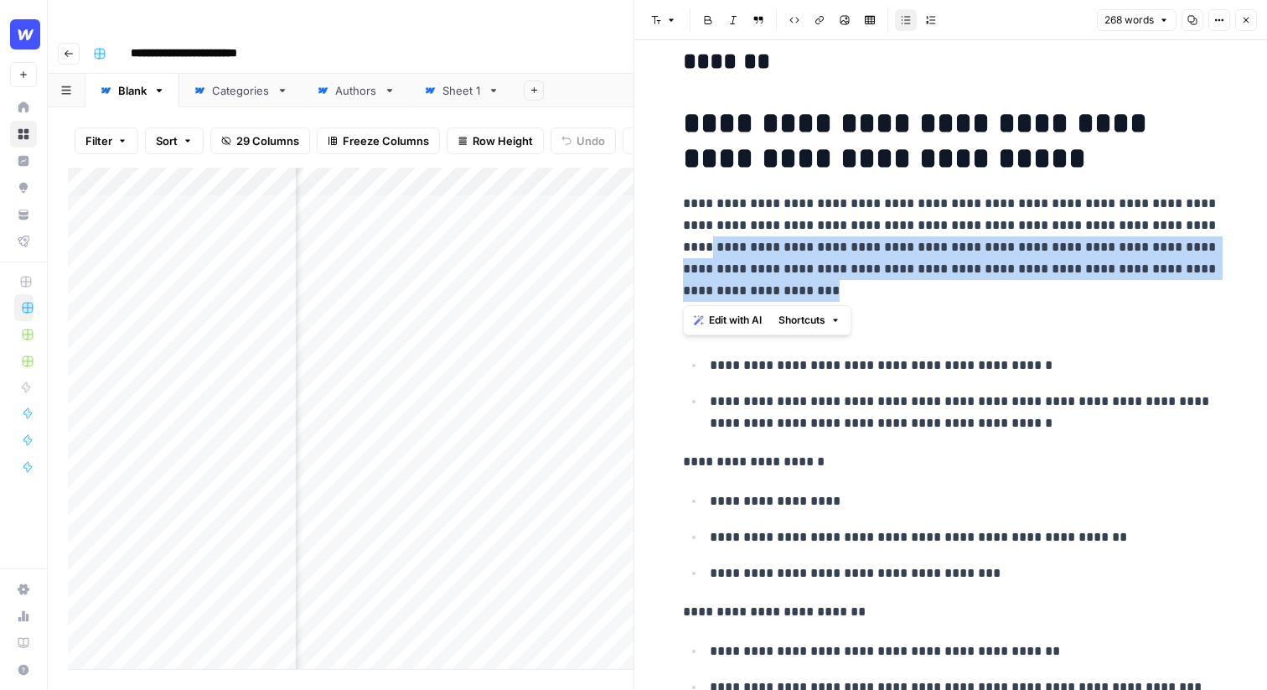
drag, startPoint x: 788, startPoint y: 294, endPoint x: 632, endPoint y: 242, distance: 164.3
click at [634, 242] on div "**********" at bounding box center [951, 345] width 634 height 690
click at [737, 319] on span "Edit with AI" at bounding box center [735, 320] width 53 height 15
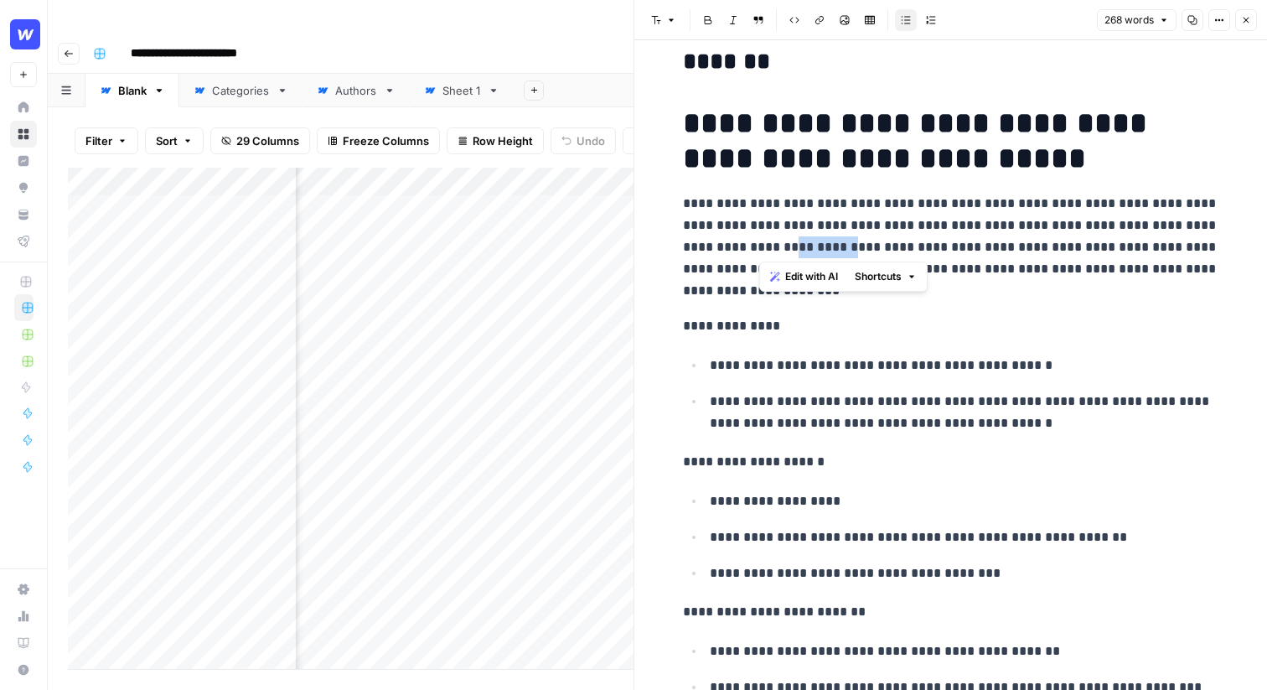
drag, startPoint x: 810, startPoint y: 248, endPoint x: 759, endPoint y: 244, distance: 51.3
click at [759, 244] on p "**********" at bounding box center [951, 247] width 536 height 109
click at [761, 294] on p "**********" at bounding box center [951, 247] width 536 height 109
click at [1247, 15] on icon "button" at bounding box center [1246, 20] width 10 height 10
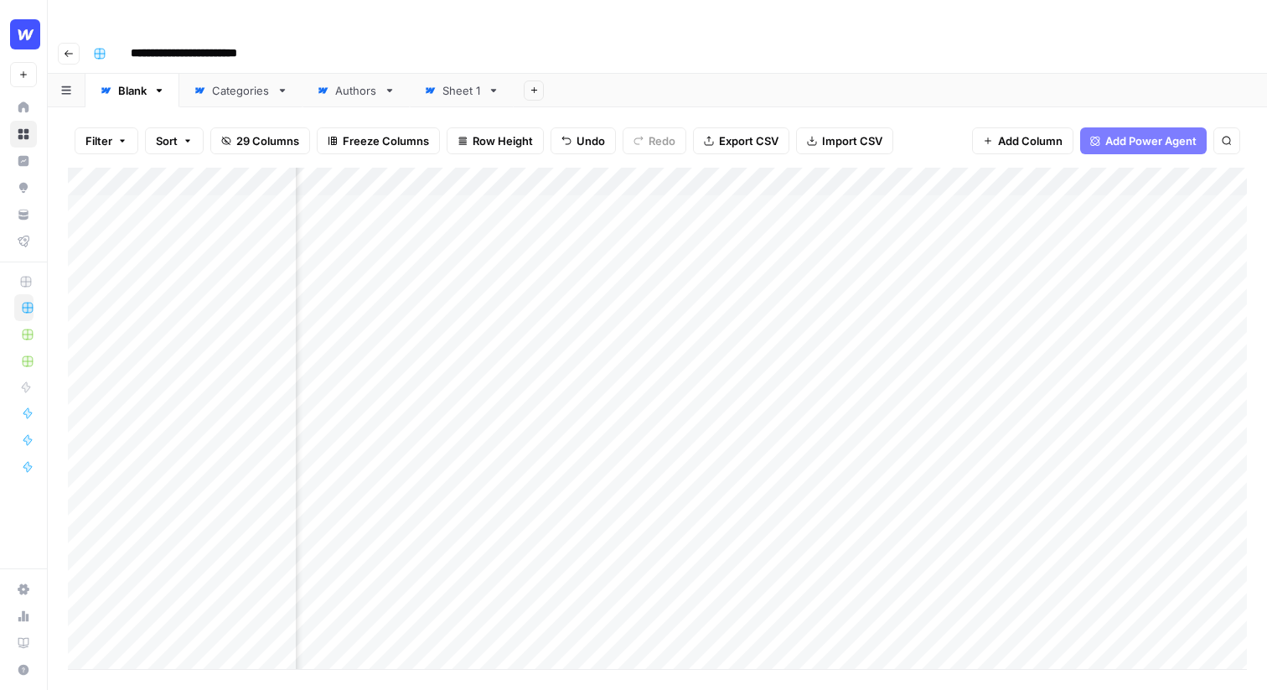
scroll to position [0, 978]
click at [675, 178] on div "Add Column" at bounding box center [657, 418] width 1179 height 501
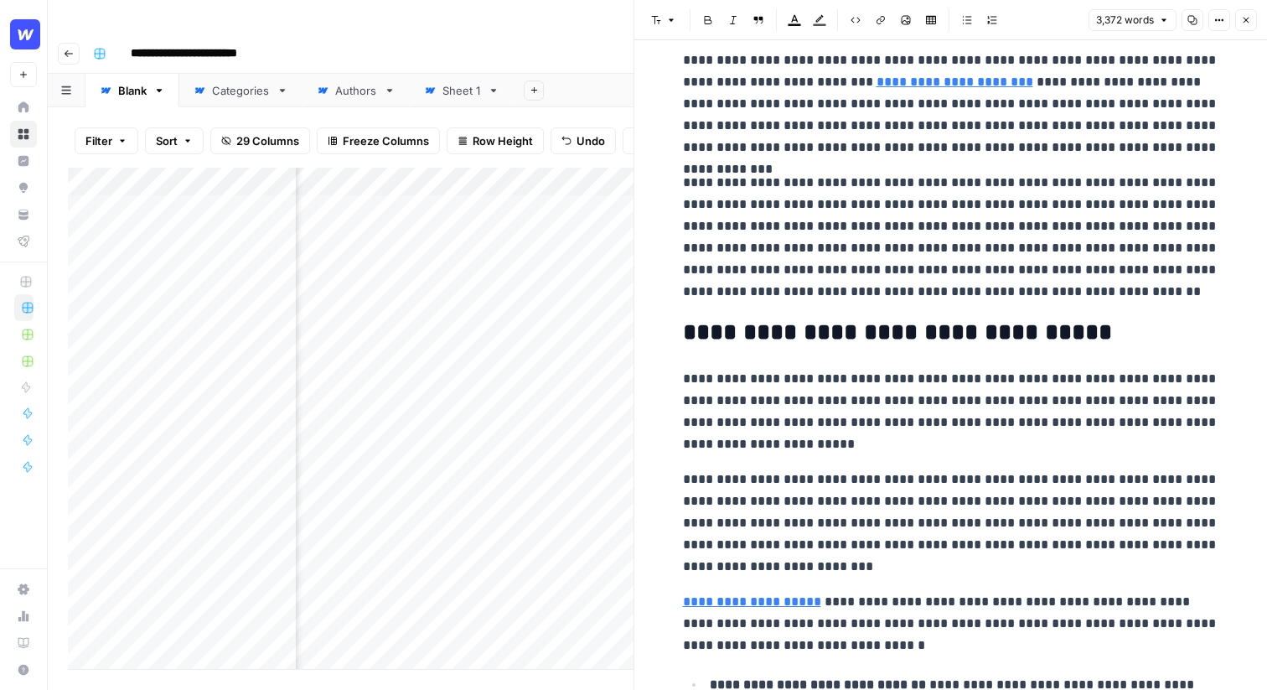
scroll to position [641, 0]
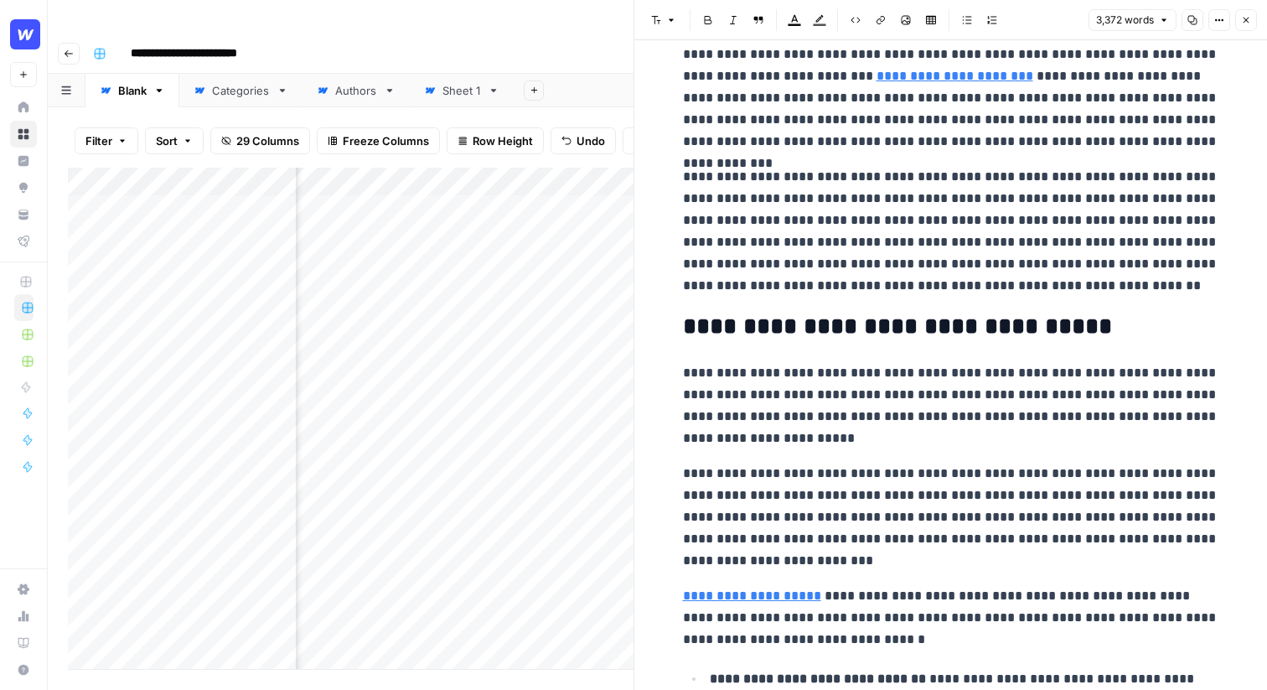
click at [1249, 26] on button "Close" at bounding box center [1246, 20] width 22 height 22
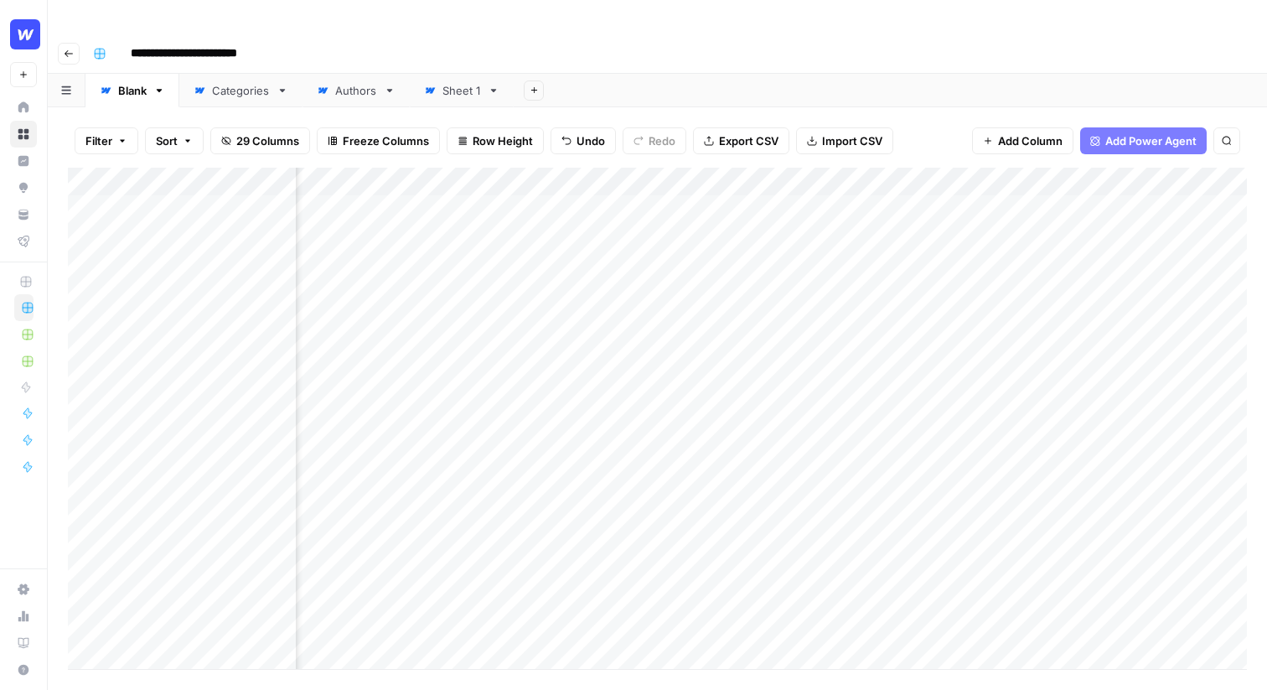
scroll to position [0, 1062]
click at [885, 173] on div "Add Column" at bounding box center [657, 418] width 1179 height 501
click at [1082, 194] on div "Add Column" at bounding box center [657, 418] width 1179 height 501
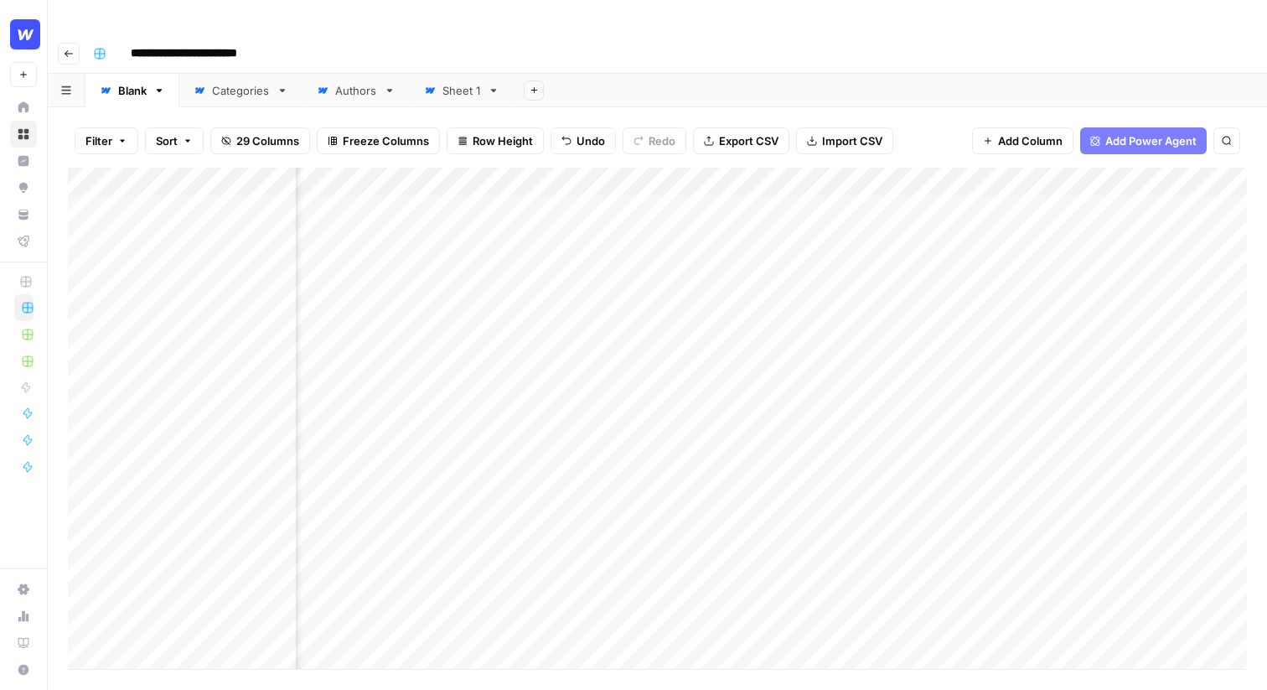
click at [753, 189] on div "Add Column" at bounding box center [657, 418] width 1179 height 501
click at [977, 182] on div "Add Column" at bounding box center [657, 418] width 1179 height 501
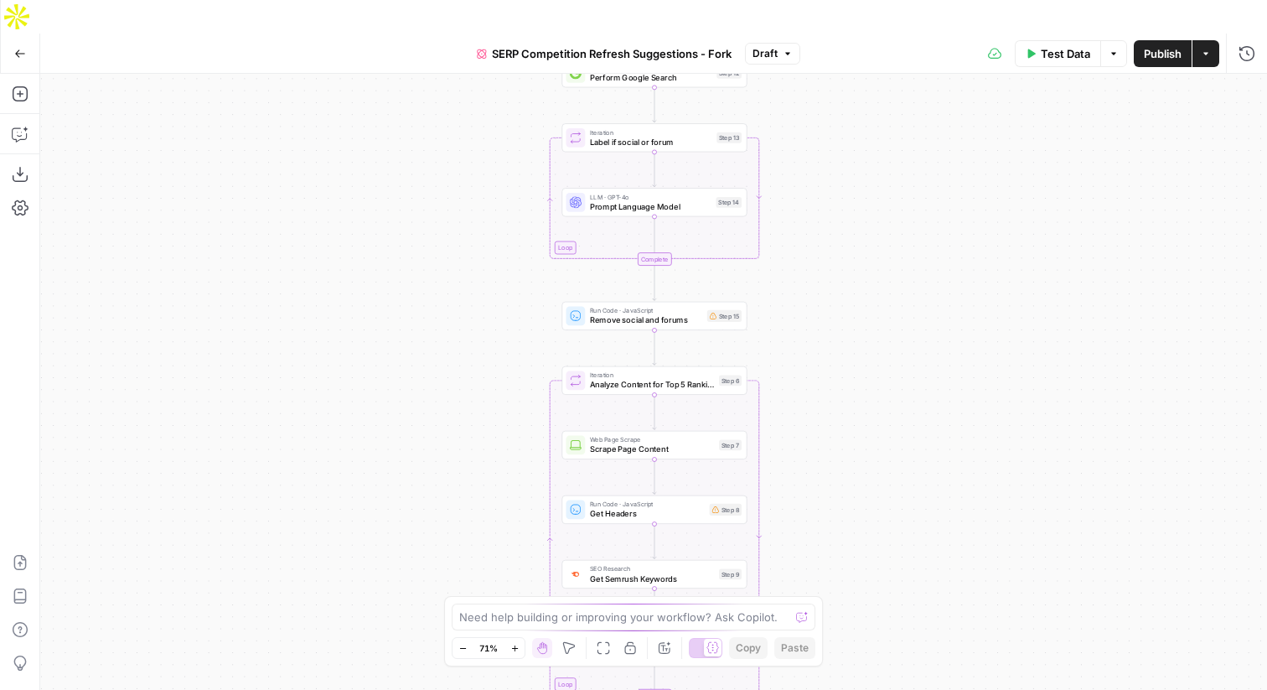
drag, startPoint x: 489, startPoint y: 100, endPoint x: 491, endPoint y: 303, distance: 203.6
click at [491, 304] on div "true false Workflow Input Settings Inputs Content Processing Convert Content Fo…" at bounding box center [653, 398] width 1227 height 649
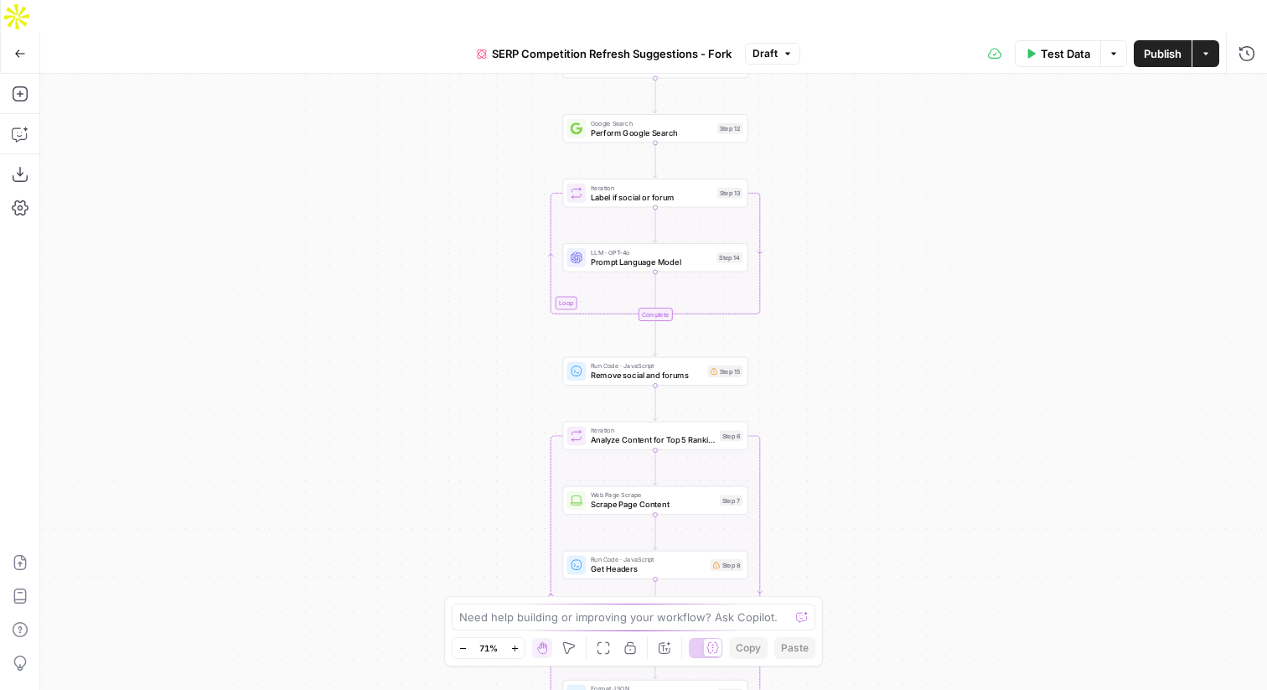
drag, startPoint x: 490, startPoint y: 194, endPoint x: 490, endPoint y: 236, distance: 42.7
click at [490, 236] on div "true false Workflow Input Settings Inputs Content Processing Convert Content Fo…" at bounding box center [653, 398] width 1227 height 649
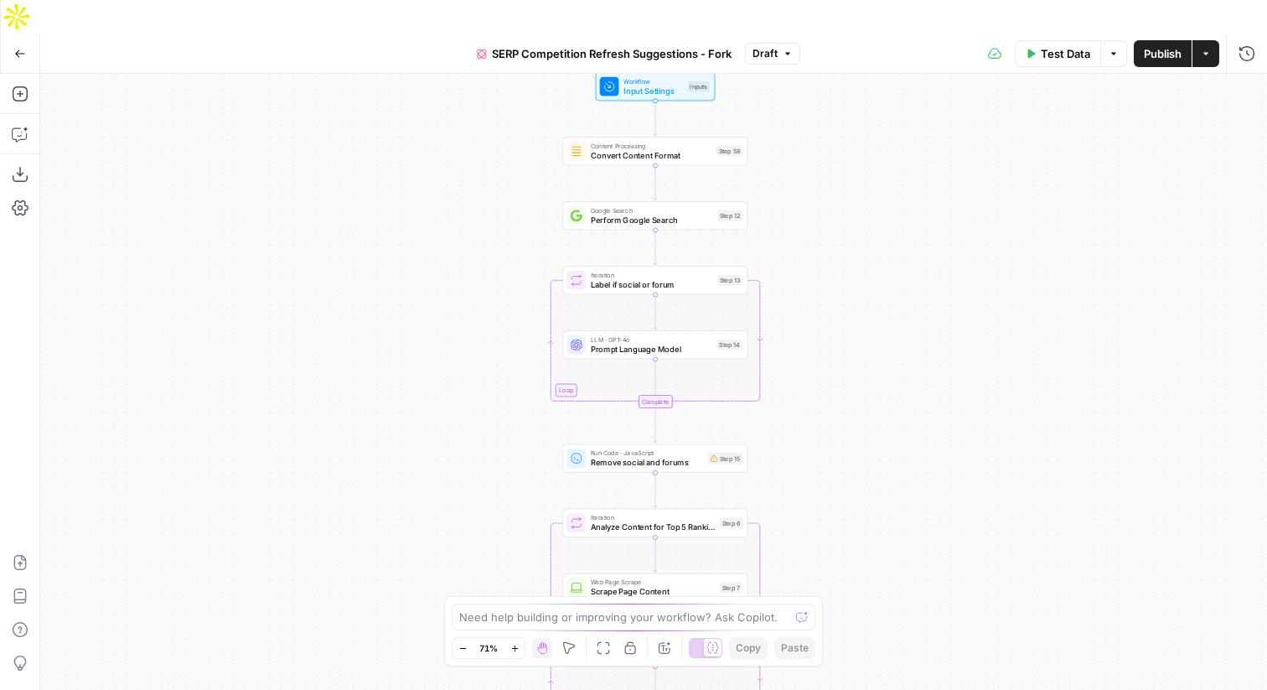
drag, startPoint x: 490, startPoint y: 236, endPoint x: 490, endPoint y: 328, distance: 91.3
click at [490, 328] on div "true false Workflow Input Settings Inputs Content Processing Convert Content Fo…" at bounding box center [653, 398] width 1227 height 649
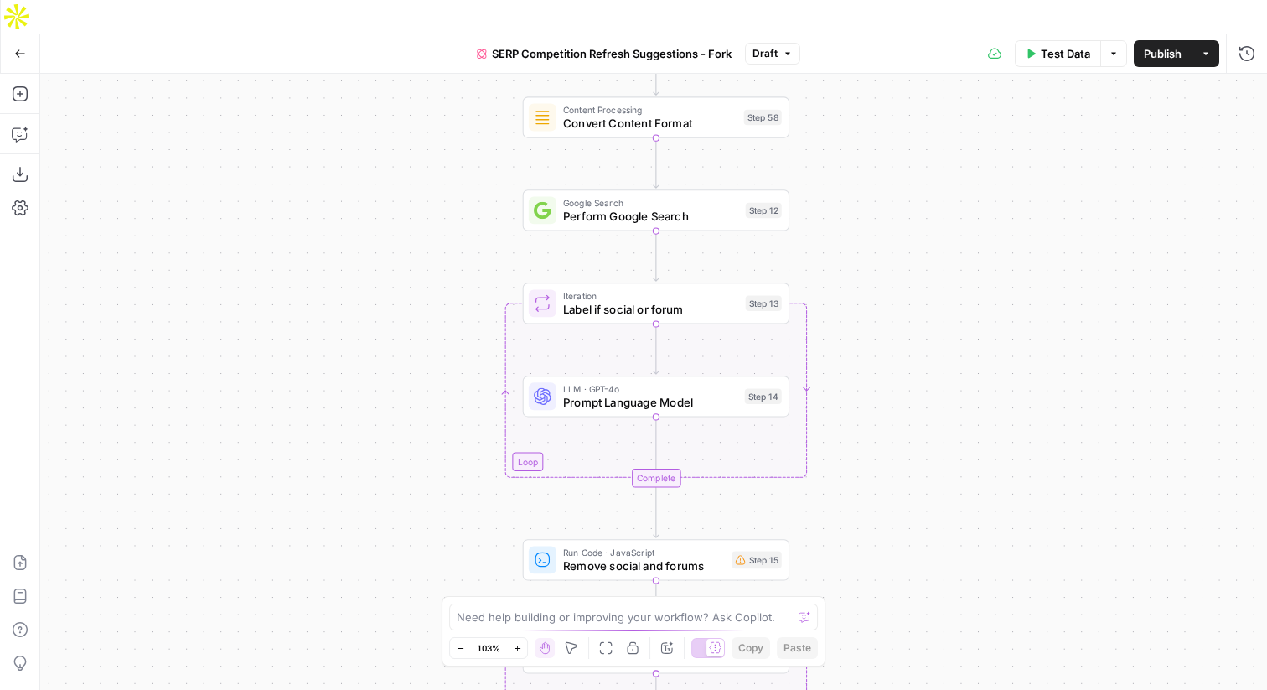
drag, startPoint x: 490, startPoint y: 328, endPoint x: 490, endPoint y: 378, distance: 50.3
click at [490, 378] on div "true false Workflow Input Settings Inputs Content Processing Convert Content Fo…" at bounding box center [653, 398] width 1227 height 649
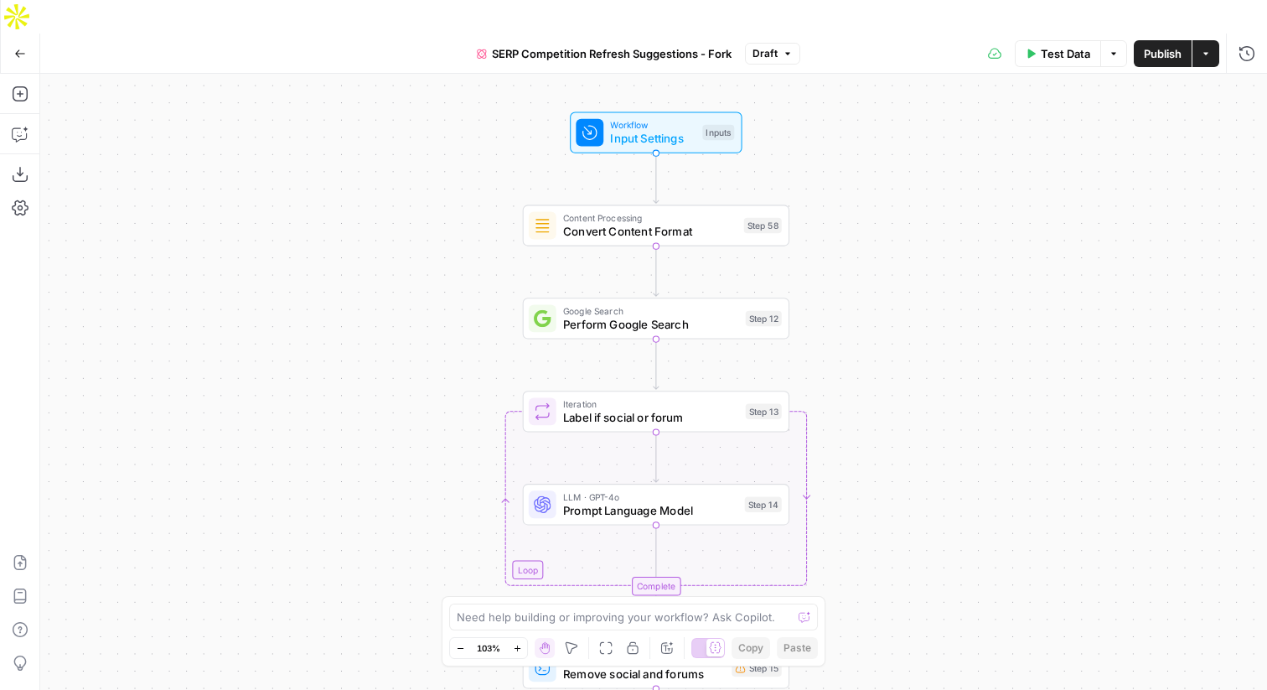
drag, startPoint x: 946, startPoint y: 115, endPoint x: 945, endPoint y: 221, distance: 106.4
click at [945, 221] on div "true false Workflow Input Settings Inputs Content Processing Convert Content Fo…" at bounding box center [653, 398] width 1227 height 649
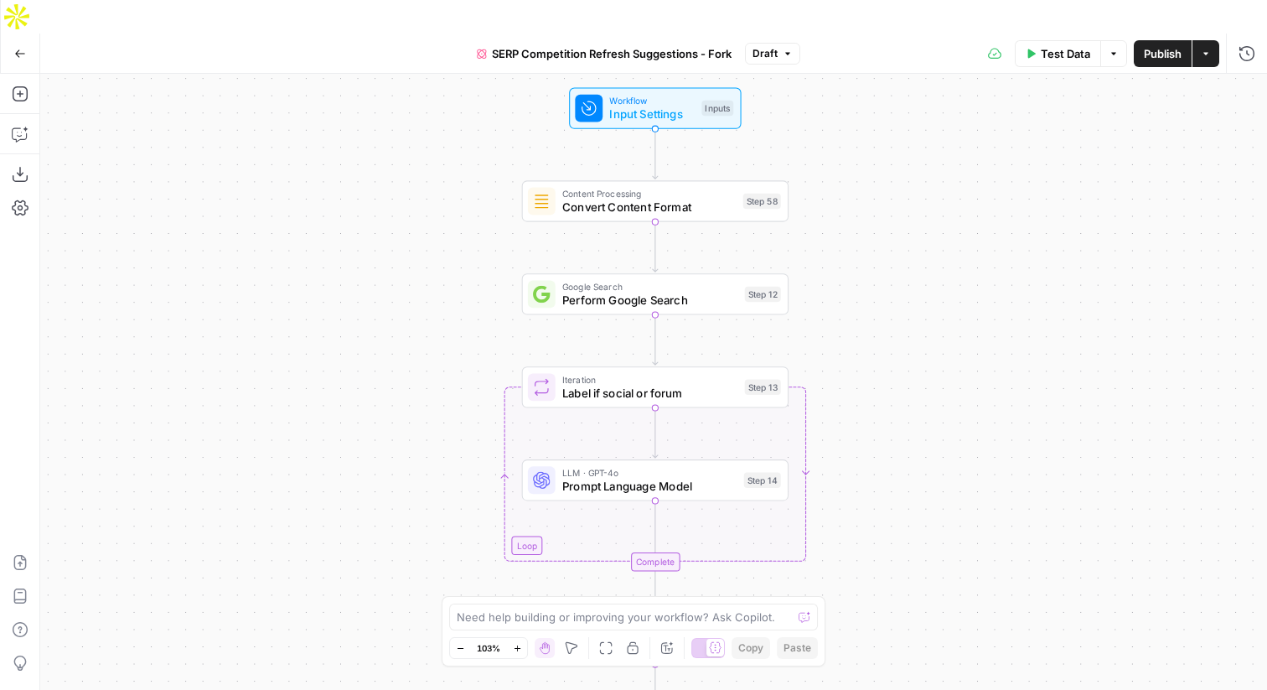
drag, startPoint x: 929, startPoint y: 243, endPoint x: 934, endPoint y: 191, distance: 52.2
click at [934, 191] on div "true false Workflow Input Settings Inputs Content Processing Convert Content Fo…" at bounding box center [653, 398] width 1227 height 649
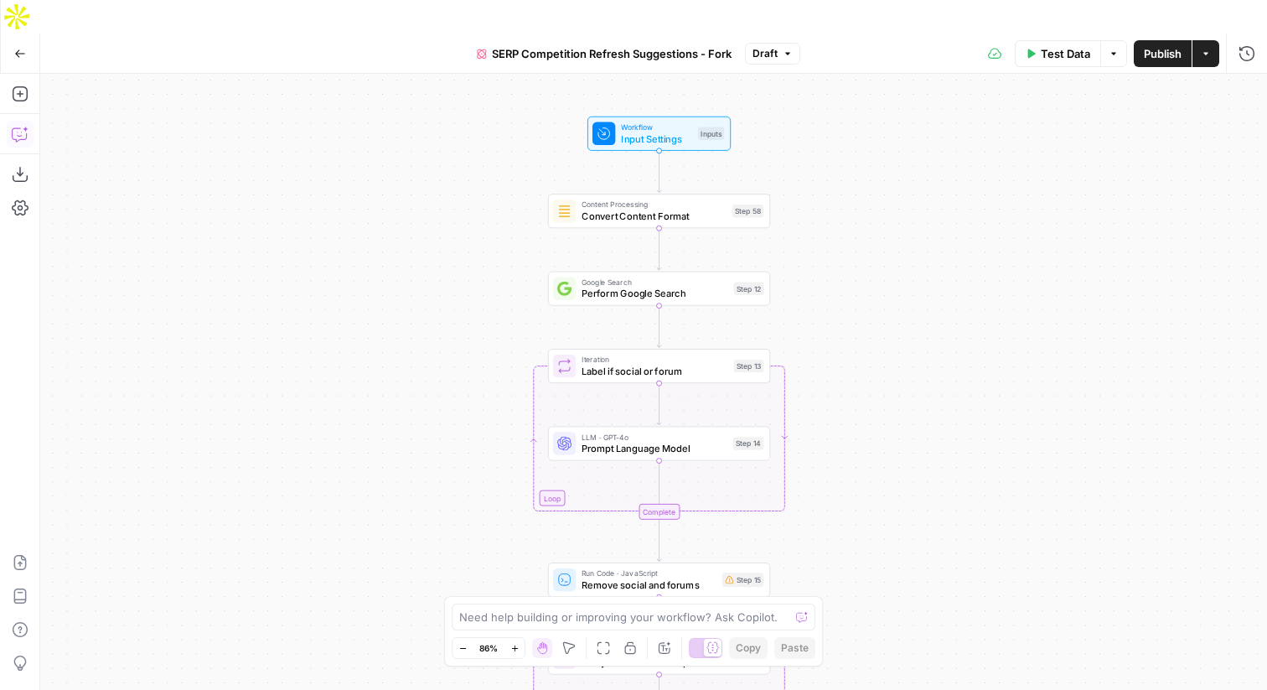
click at [20, 128] on icon "button" at bounding box center [19, 134] width 14 height 13
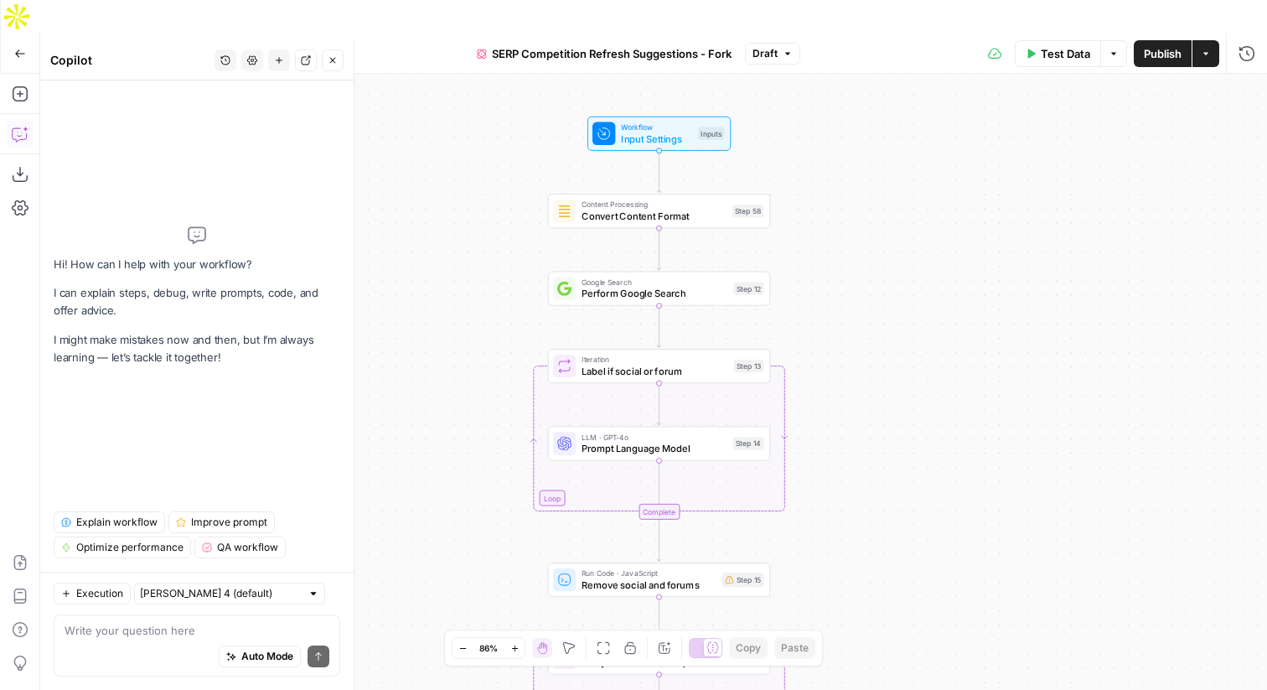
click at [124, 522] on span "Explain workflow" at bounding box center [116, 522] width 81 height 15
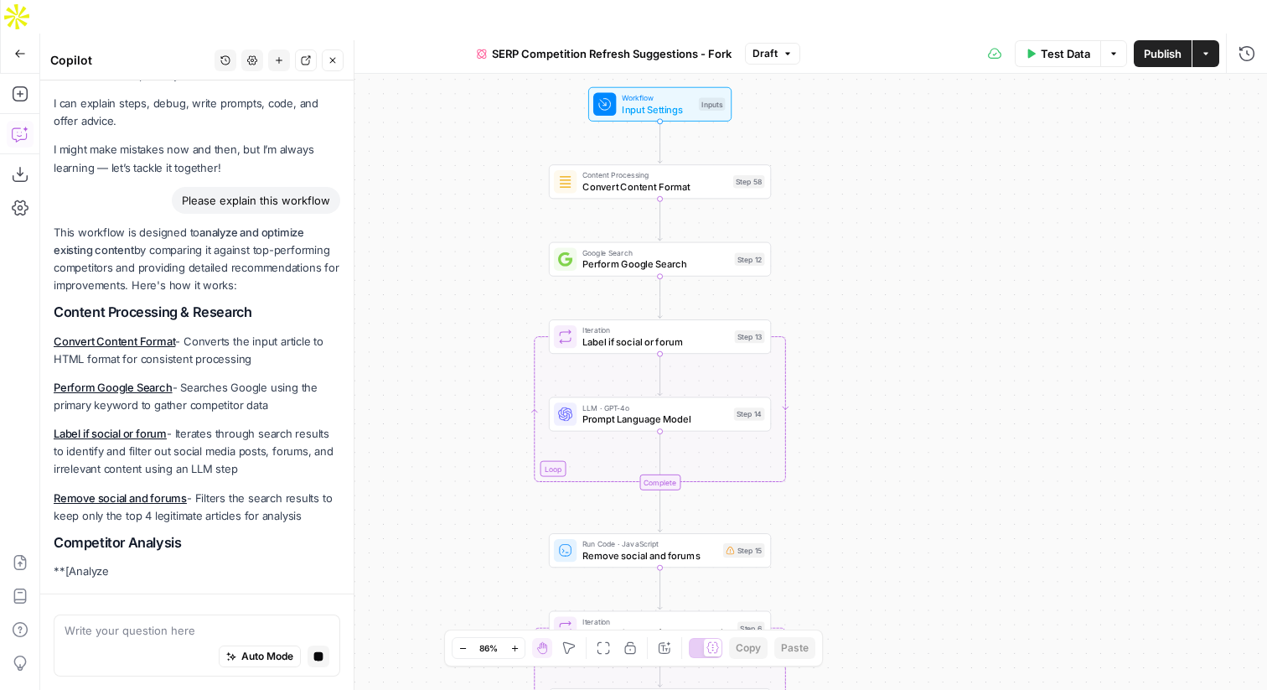
drag, startPoint x: 831, startPoint y: 241, endPoint x: 832, endPoint y: 162, distance: 79.6
click at [832, 162] on div "true false Workflow Input Settings Inputs Content Processing Convert Content Fo…" at bounding box center [653, 398] width 1227 height 649
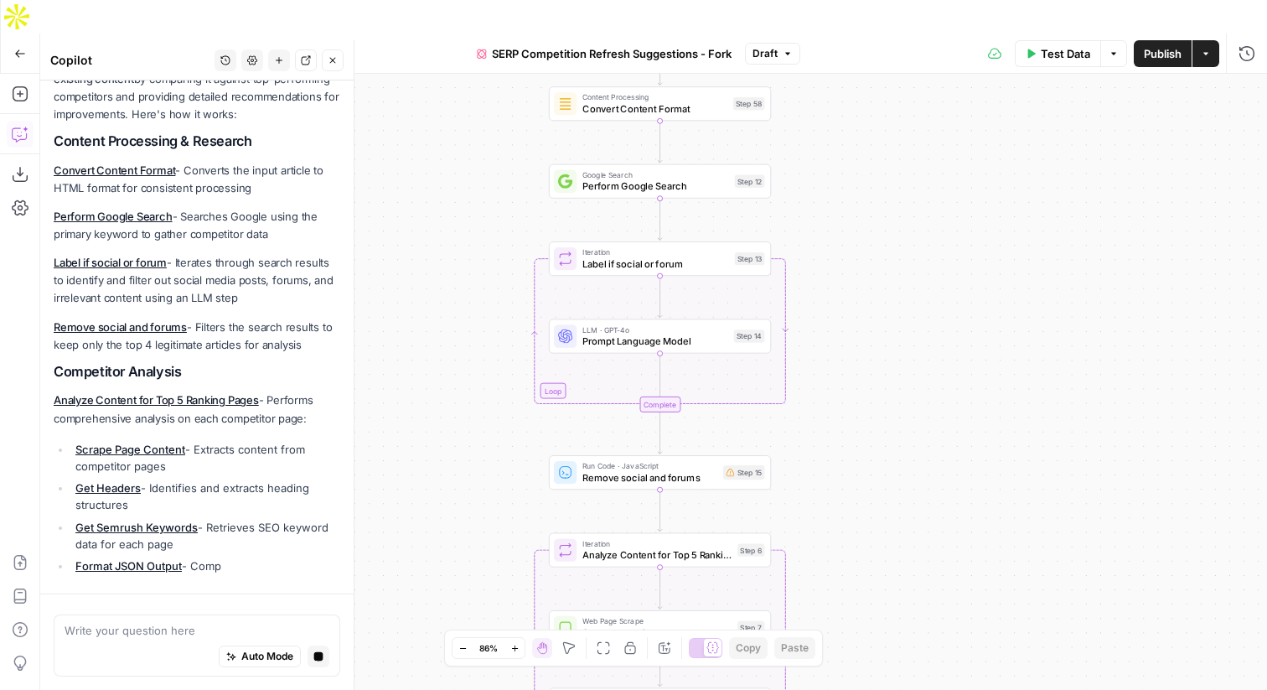
drag, startPoint x: 825, startPoint y: 225, endPoint x: 825, endPoint y: 197, distance: 28.5
click at [825, 197] on div "true false Workflow Input Settings Inputs Content Processing Convert Content Fo…" at bounding box center [653, 398] width 1227 height 649
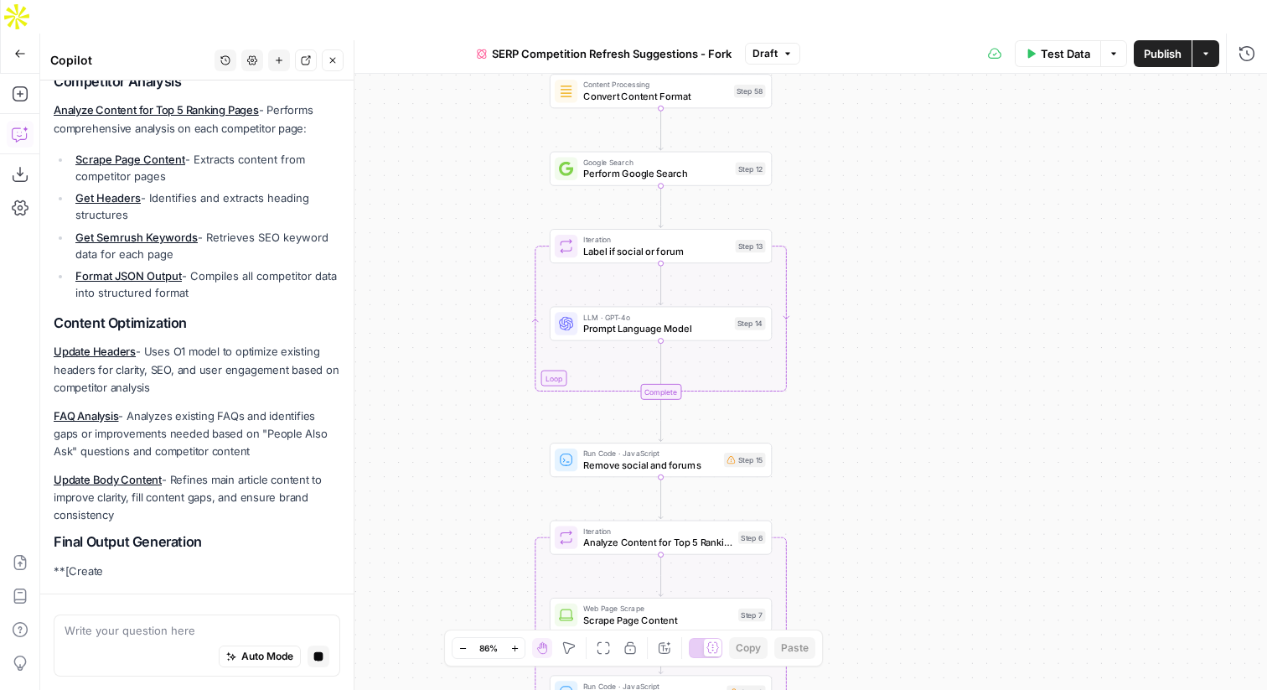
drag, startPoint x: 843, startPoint y: 225, endPoint x: 843, endPoint y: 204, distance: 21.8
click at [843, 204] on div "true false Workflow Input Settings Inputs Content Processing Convert Content Fo…" at bounding box center [653, 398] width 1227 height 649
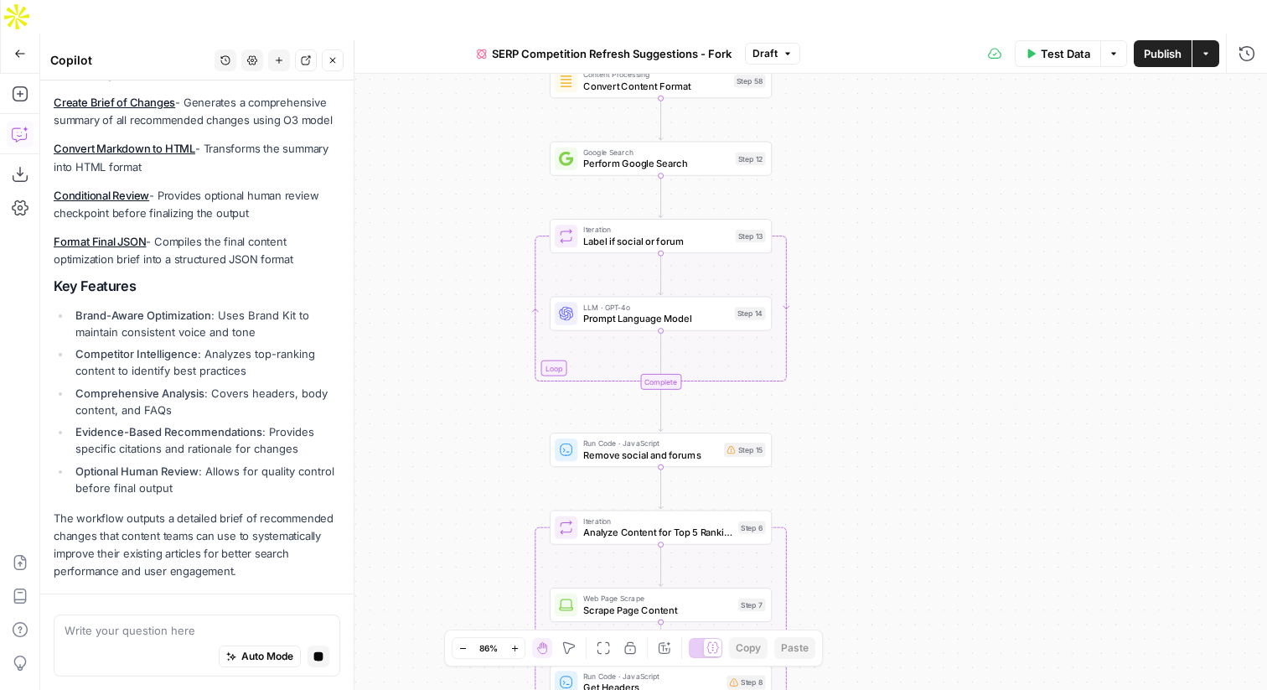
scroll to position [1006, 0]
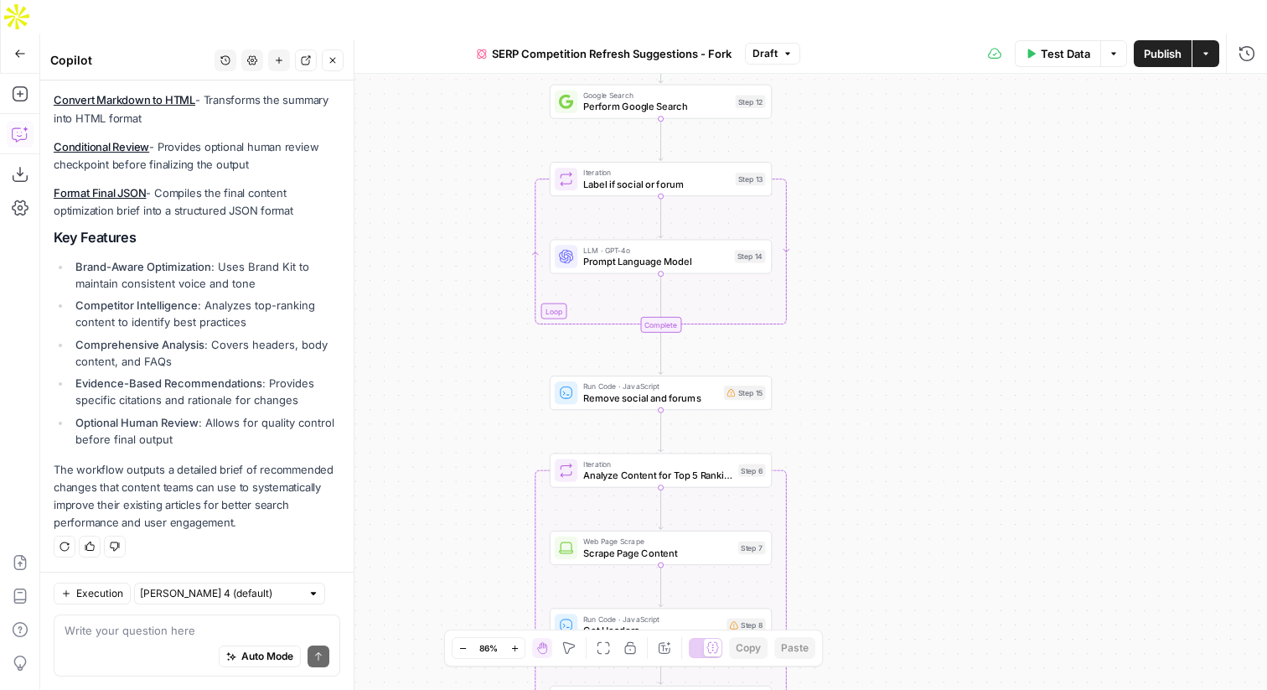
drag, startPoint x: 845, startPoint y: 239, endPoint x: 845, endPoint y: 182, distance: 57.0
click at [845, 182] on div "true false Workflow Input Settings Inputs Content Processing Convert Content Fo…" at bounding box center [653, 398] width 1227 height 649
drag, startPoint x: 866, startPoint y: 344, endPoint x: 866, endPoint y: 229, distance: 114.8
click at [866, 229] on div "true false Workflow Input Settings Inputs Content Processing Convert Content Fo…" at bounding box center [653, 398] width 1227 height 649
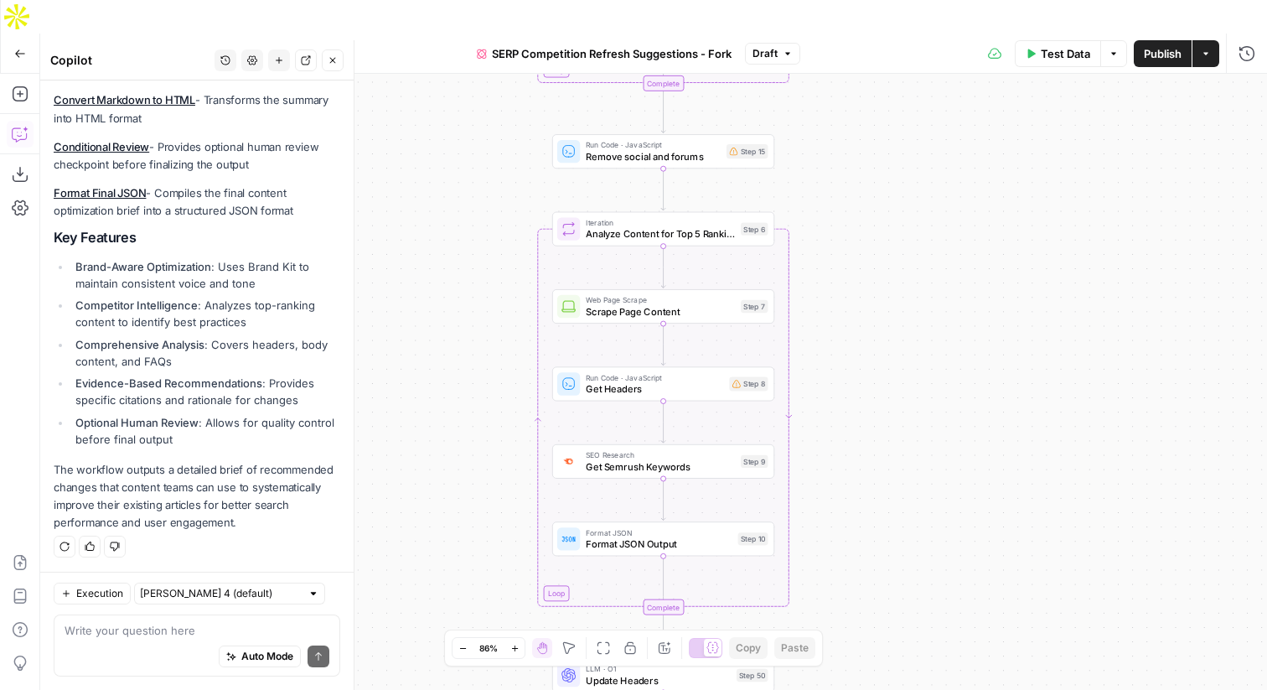
drag, startPoint x: 825, startPoint y: 292, endPoint x: 828, endPoint y: 167, distance: 124.9
click at [828, 167] on div "true false Workflow Input Settings Inputs Content Processing Convert Content Fo…" at bounding box center [653, 398] width 1227 height 649
drag, startPoint x: 872, startPoint y: 221, endPoint x: 872, endPoint y: 178, distance: 42.7
click at [872, 178] on div "true false Workflow Input Settings Inputs Content Processing Convert Content Fo…" at bounding box center [653, 398] width 1227 height 649
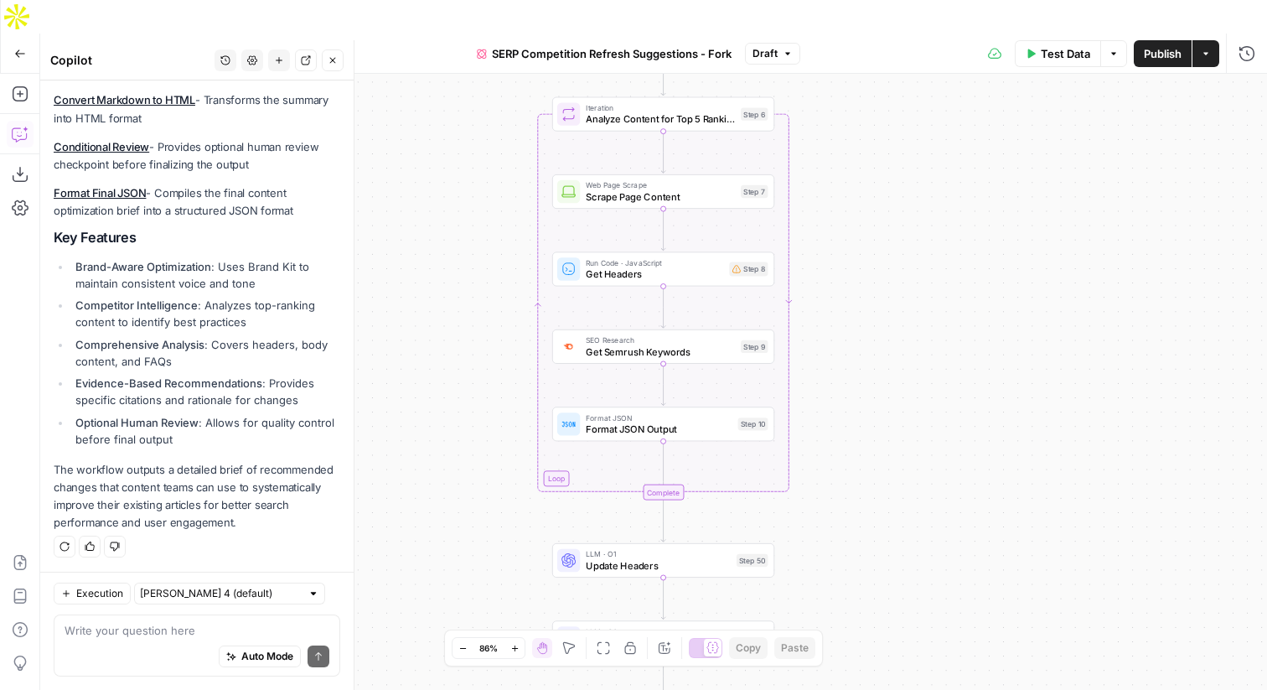
drag, startPoint x: 887, startPoint y: 300, endPoint x: 888, endPoint y: 190, distance: 109.8
click at [888, 190] on div "true false Workflow Input Settings Inputs Content Processing Convert Content Fo…" at bounding box center [653, 398] width 1227 height 649
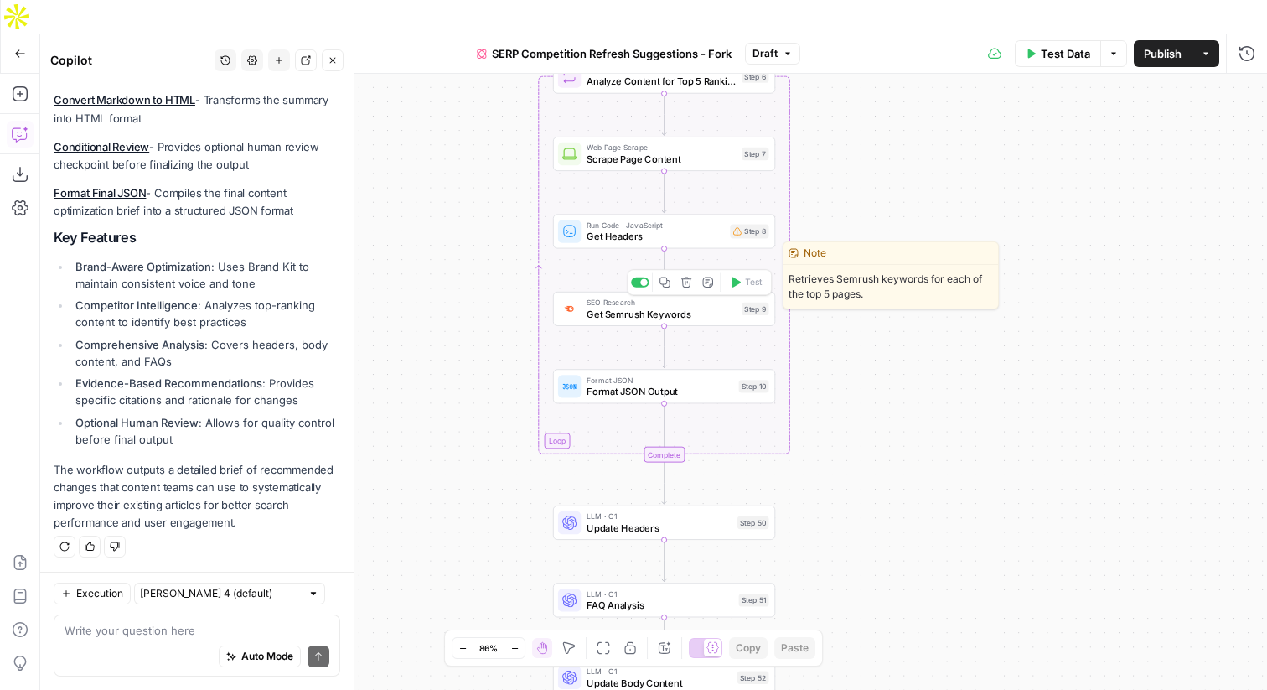
click at [654, 307] on span "Get Semrush Keywords" at bounding box center [661, 314] width 149 height 14
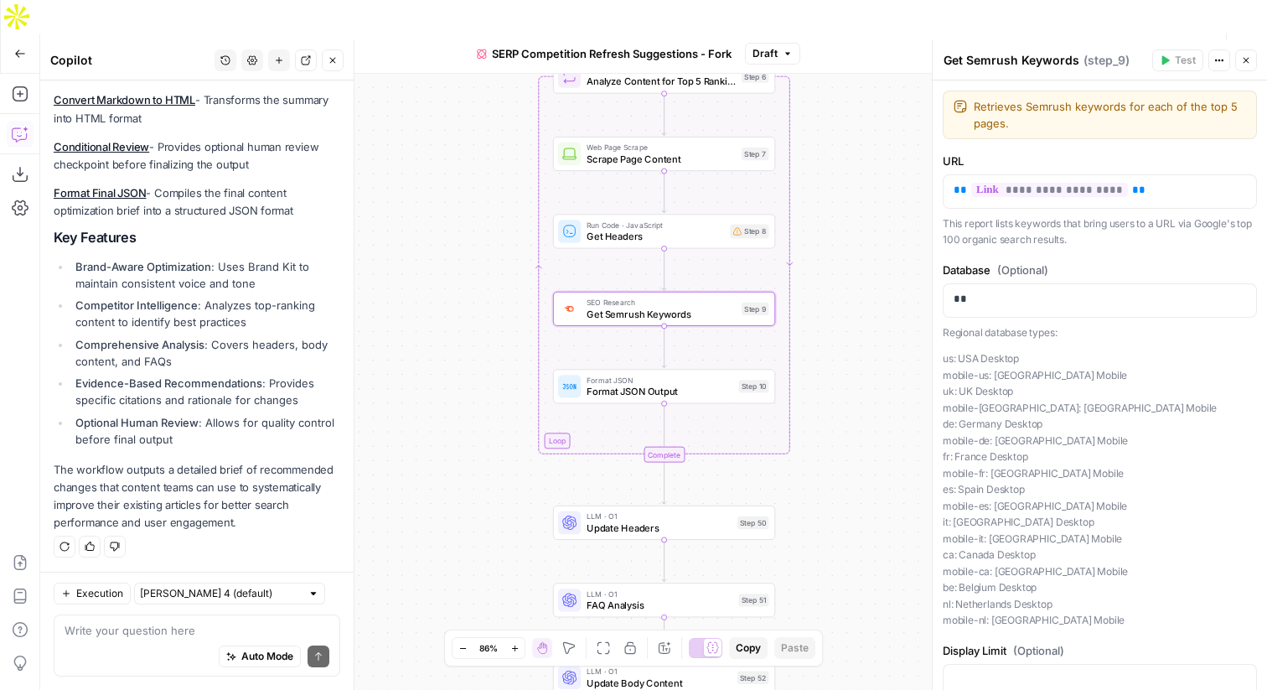
click at [1251, 62] on button "Close" at bounding box center [1246, 60] width 22 height 22
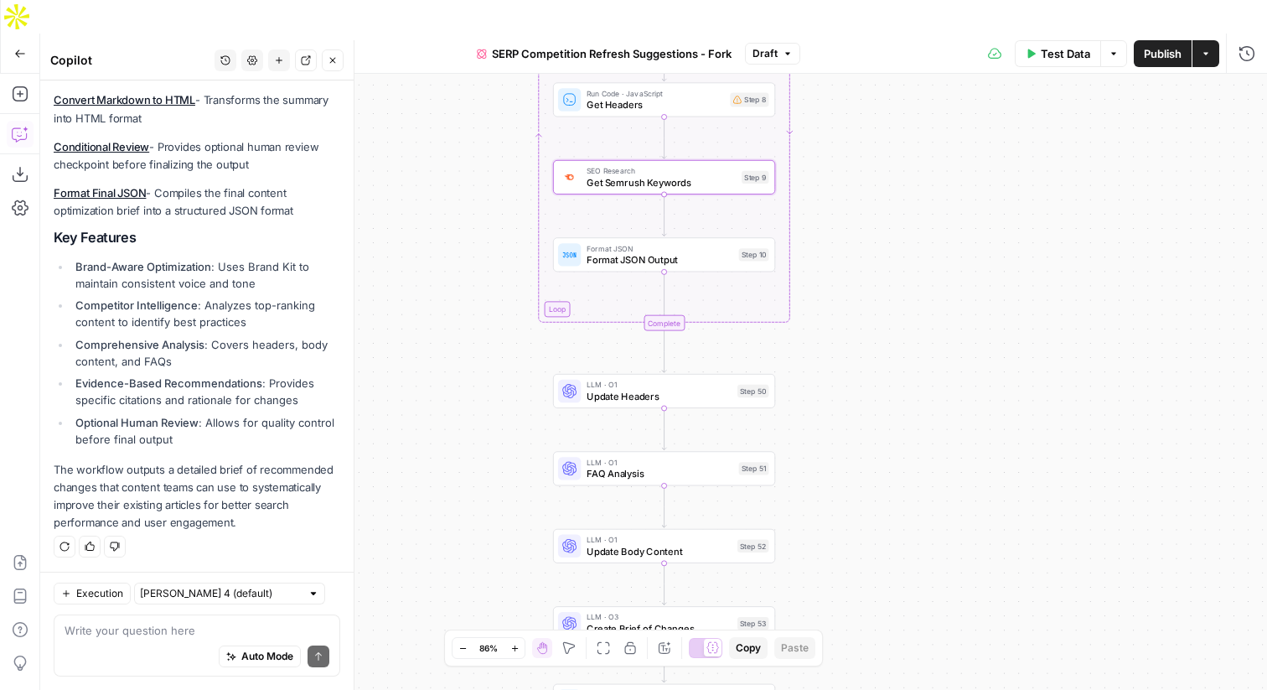
drag, startPoint x: 886, startPoint y: 235, endPoint x: 887, endPoint y: 96, distance: 138.3
click at [887, 93] on div "true false Workflow Input Settings Inputs Content Processing Convert Content Fo…" at bounding box center [653, 398] width 1227 height 649
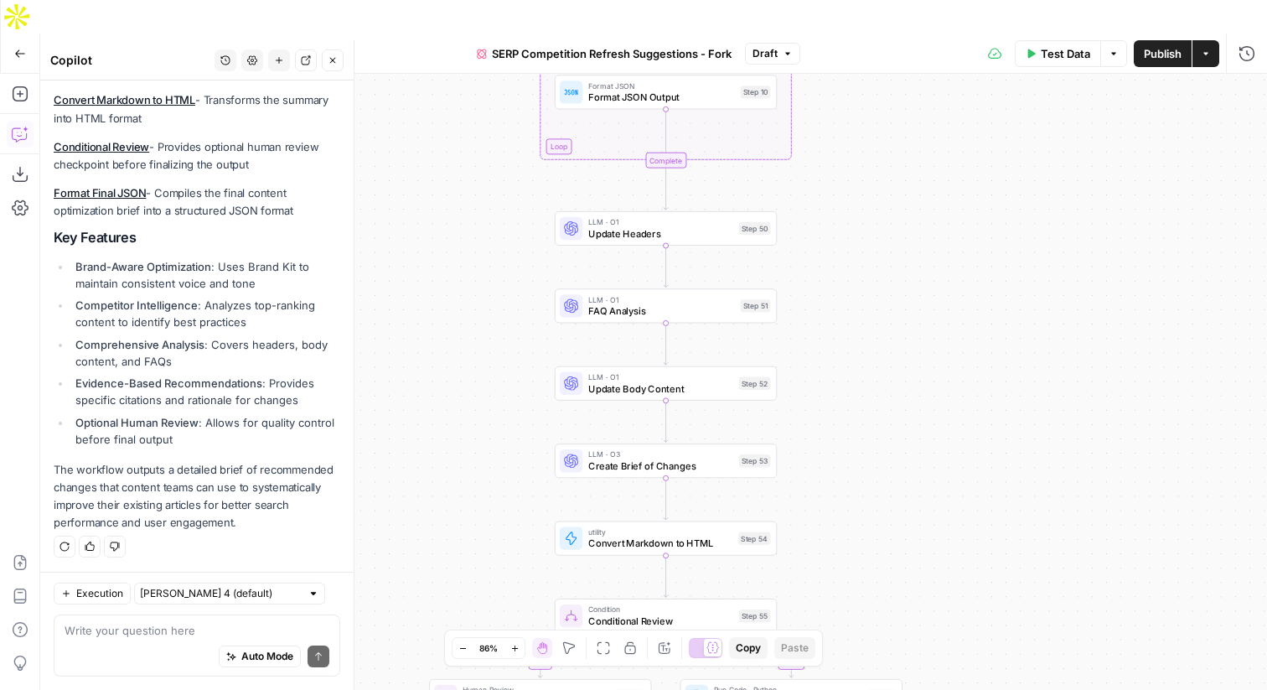
drag, startPoint x: 841, startPoint y: 279, endPoint x: 843, endPoint y: 127, distance: 152.5
click at [843, 127] on div "true false Workflow Input Settings Inputs Content Processing Convert Content Fo…" at bounding box center [653, 398] width 1227 height 649
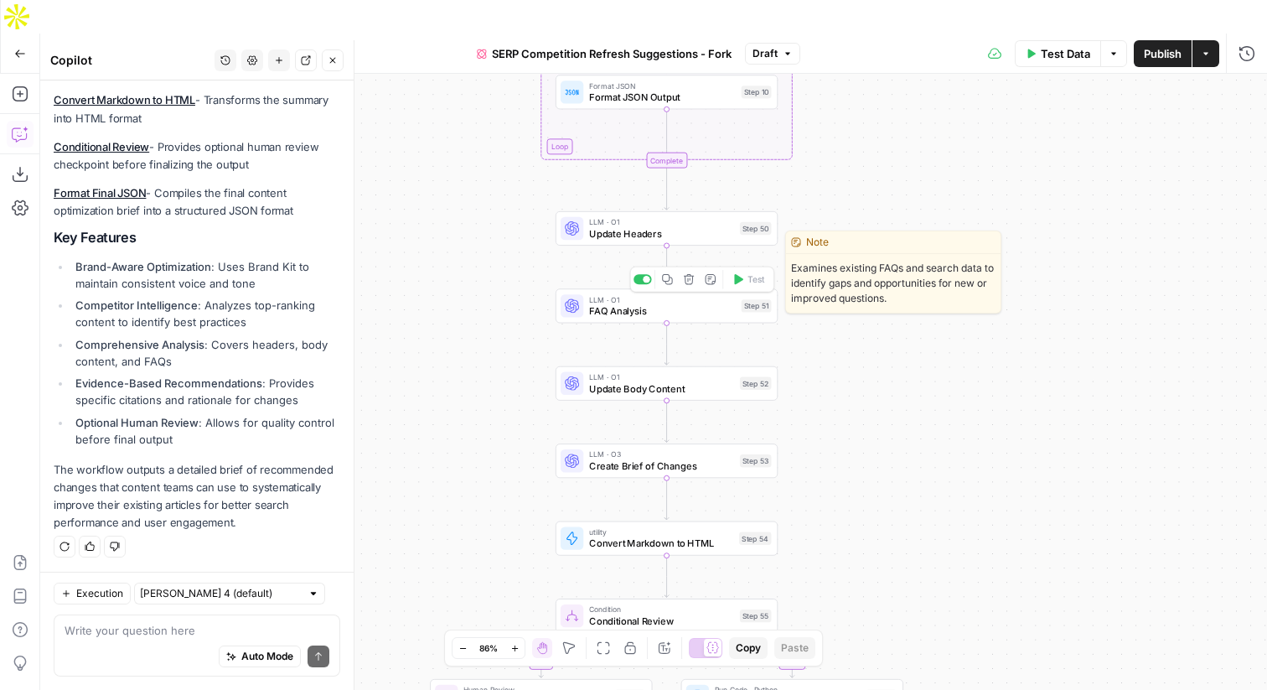
click at [614, 303] on span "FAQ Analysis" at bounding box center [662, 310] width 147 height 14
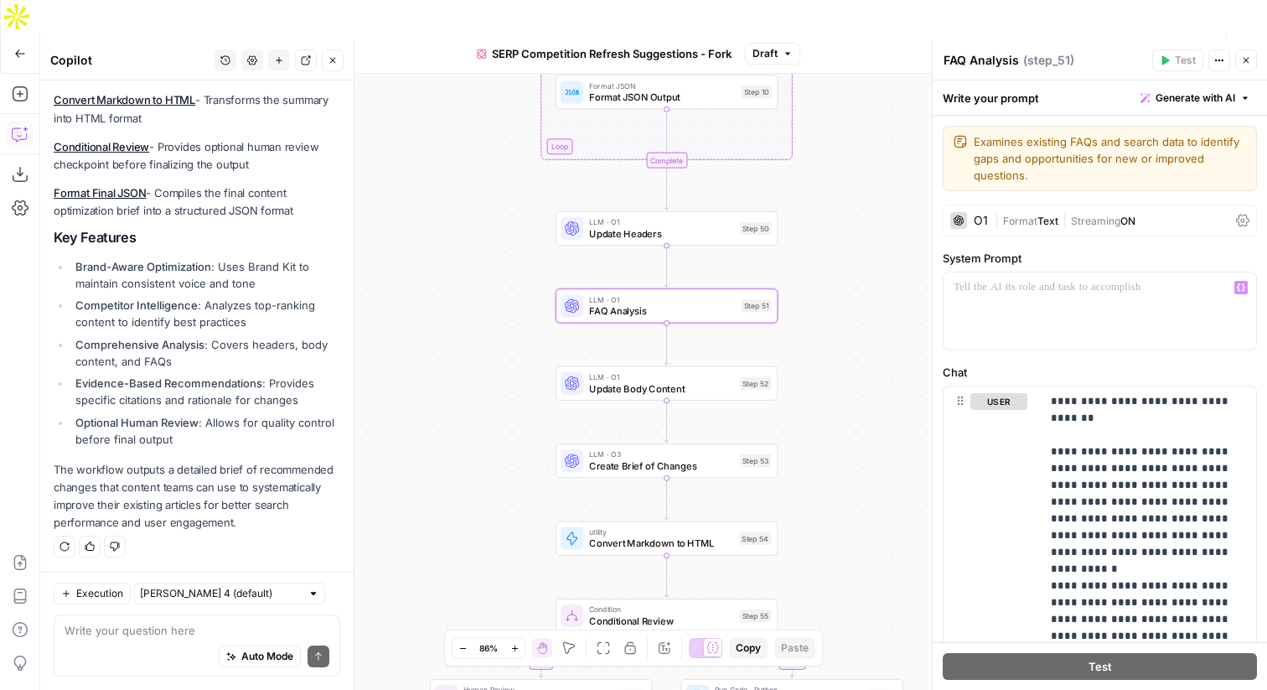
scroll to position [25, 0]
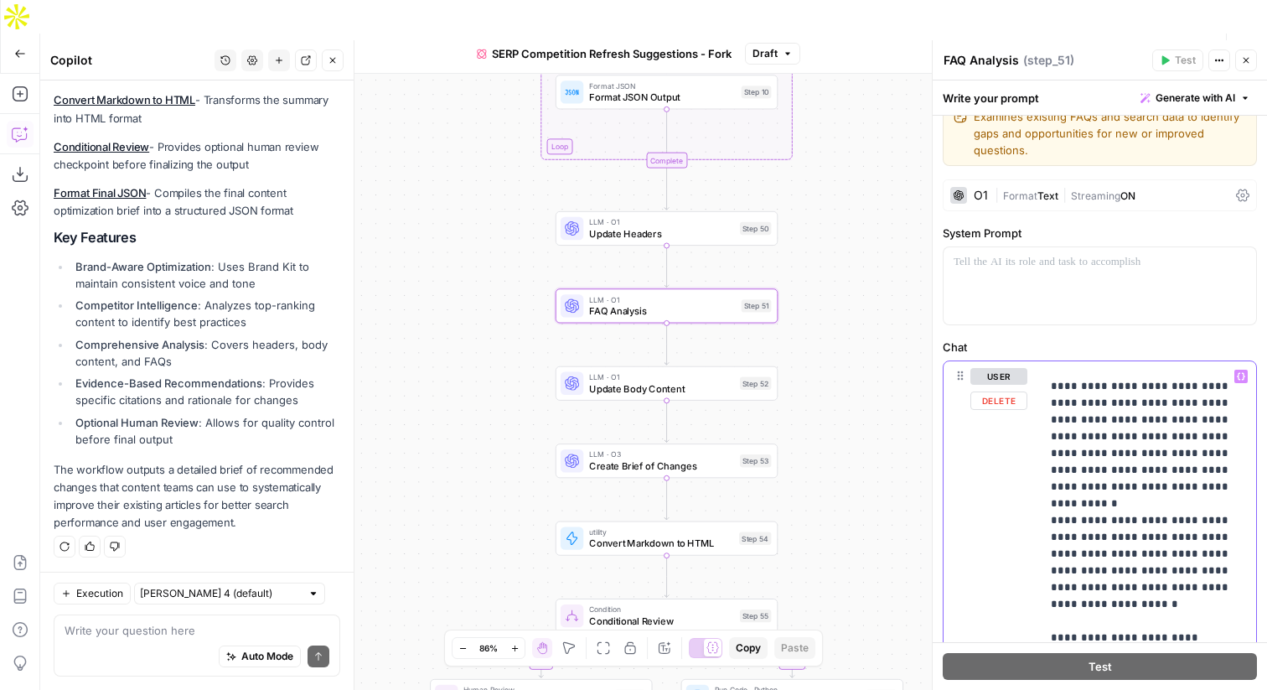
scroll to position [0, 0]
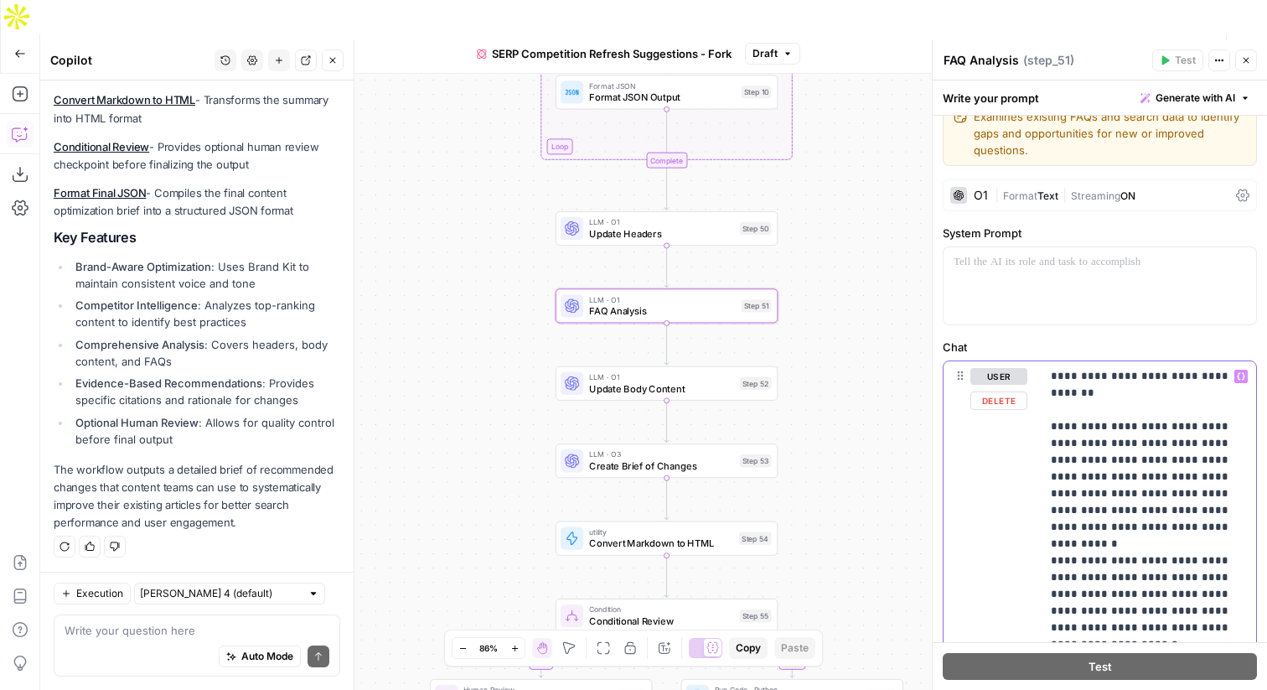
drag, startPoint x: 1053, startPoint y: 423, endPoint x: 1104, endPoint y: 442, distance: 54.3
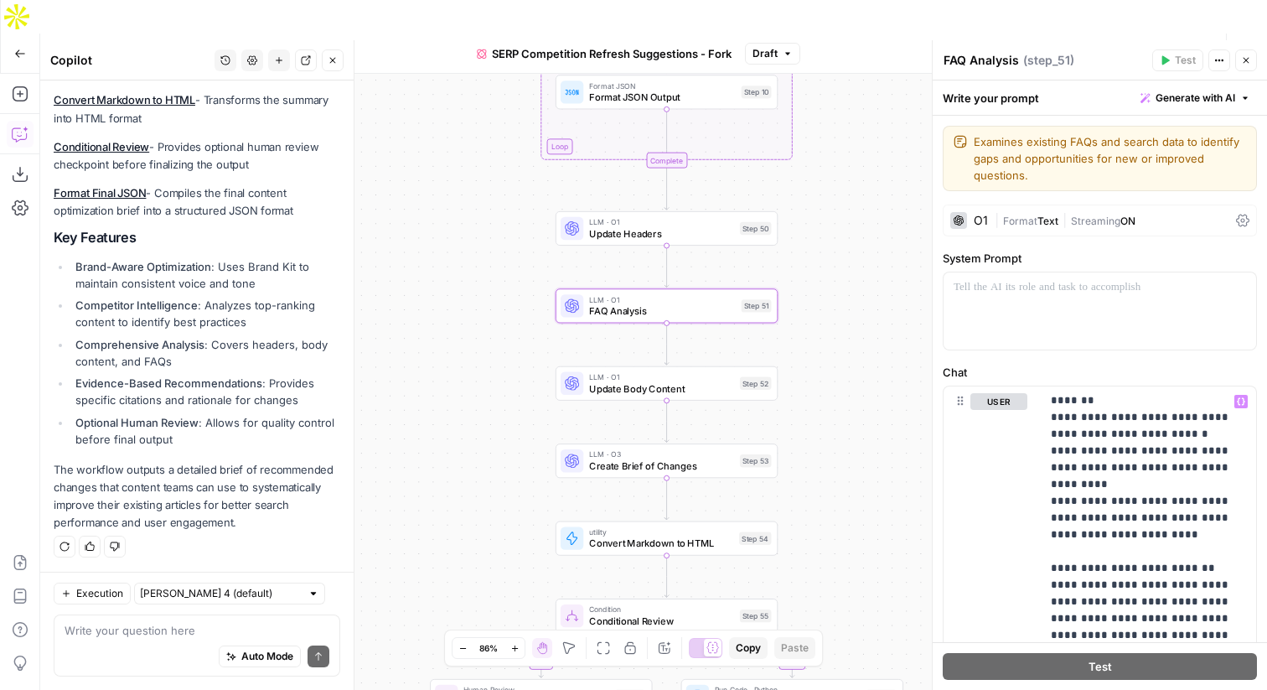
click at [967, 216] on div "O1" at bounding box center [969, 220] width 38 height 17
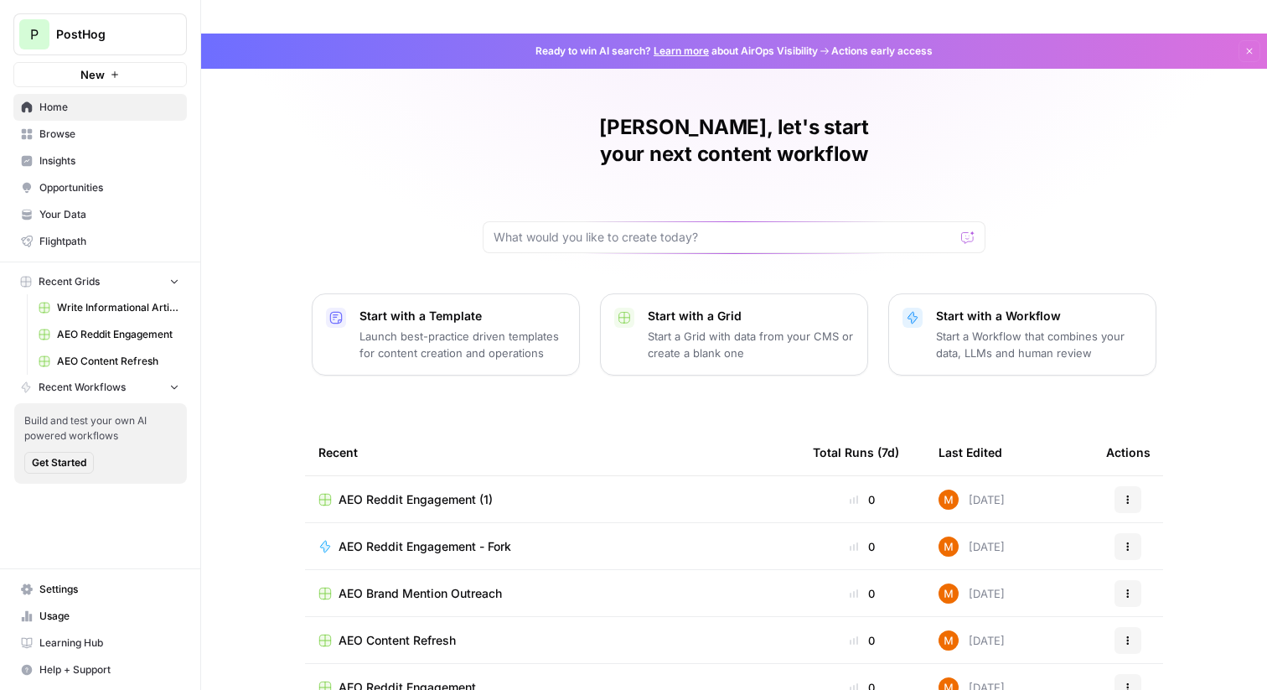
click at [87, 158] on span "Insights" at bounding box center [109, 160] width 140 height 15
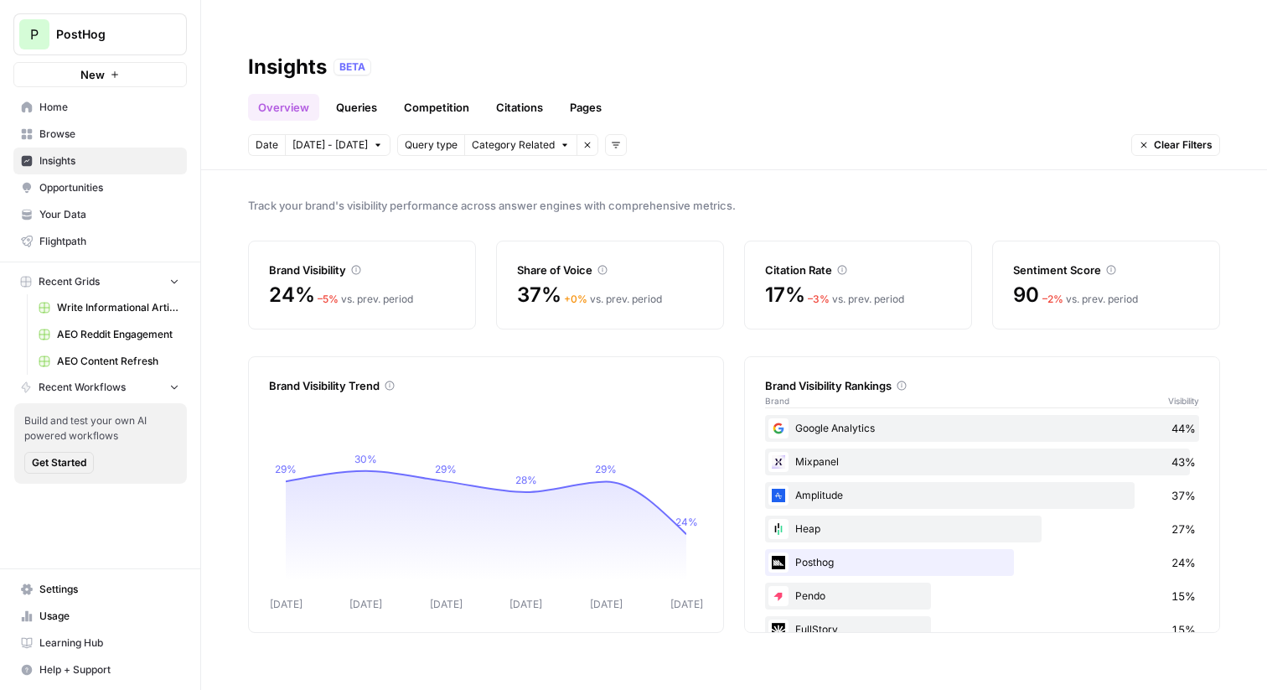
click at [94, 191] on span "Opportunities" at bounding box center [109, 187] width 140 height 15
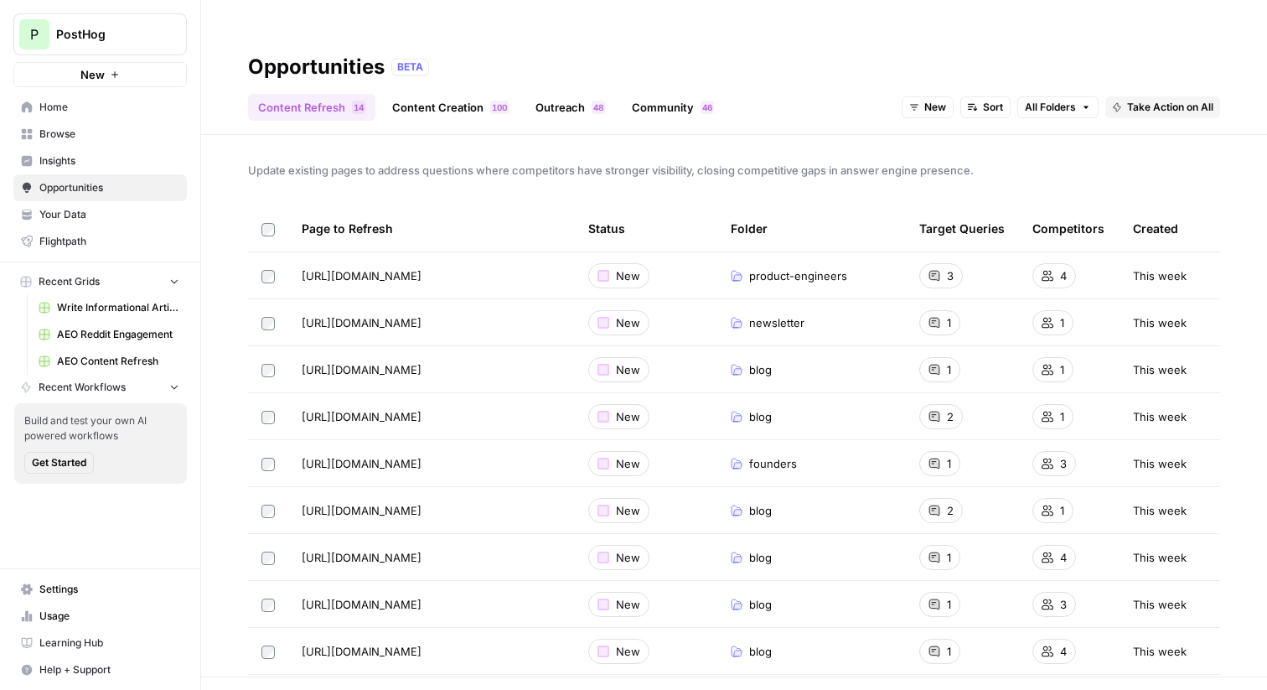
click at [270, 245] on div "Select" at bounding box center [268, 258] width 53 height 29
click at [1126, 689] on span "Take Action on Selected" at bounding box center [1176, 699] width 116 height 15
click at [1156, 603] on span "Create New Grid" at bounding box center [1178, 606] width 101 height 17
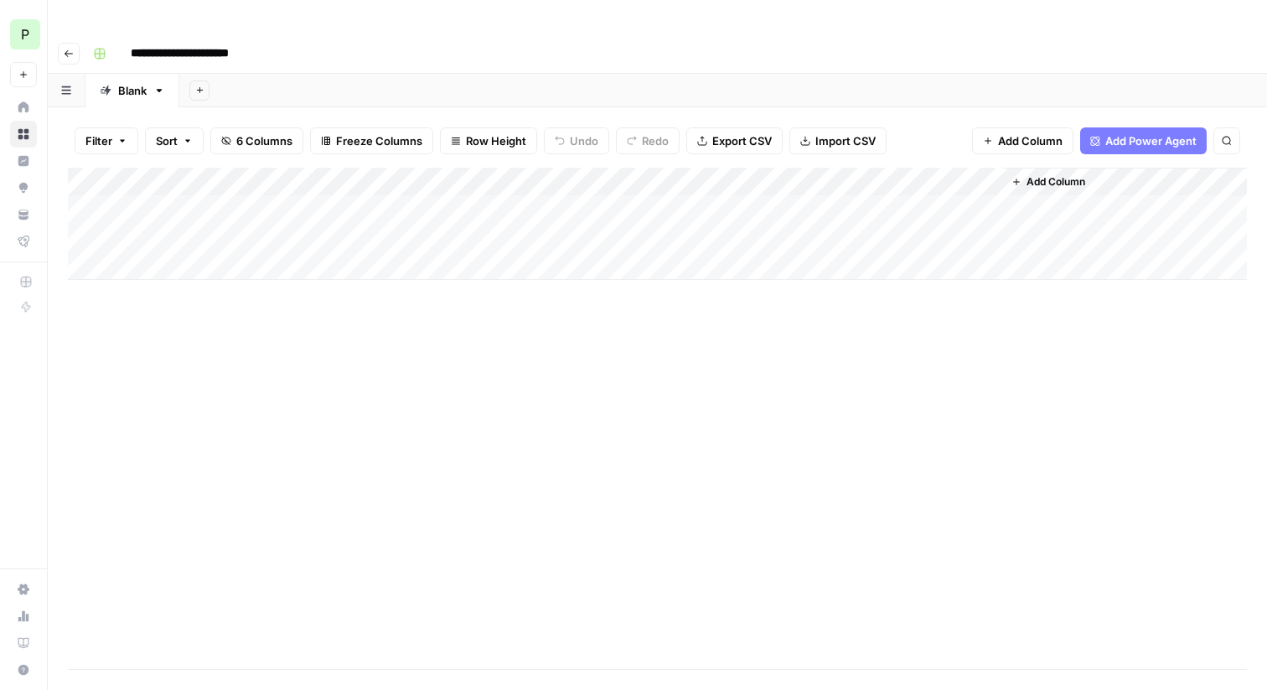
click at [72, 49] on icon "button" at bounding box center [69, 54] width 10 height 10
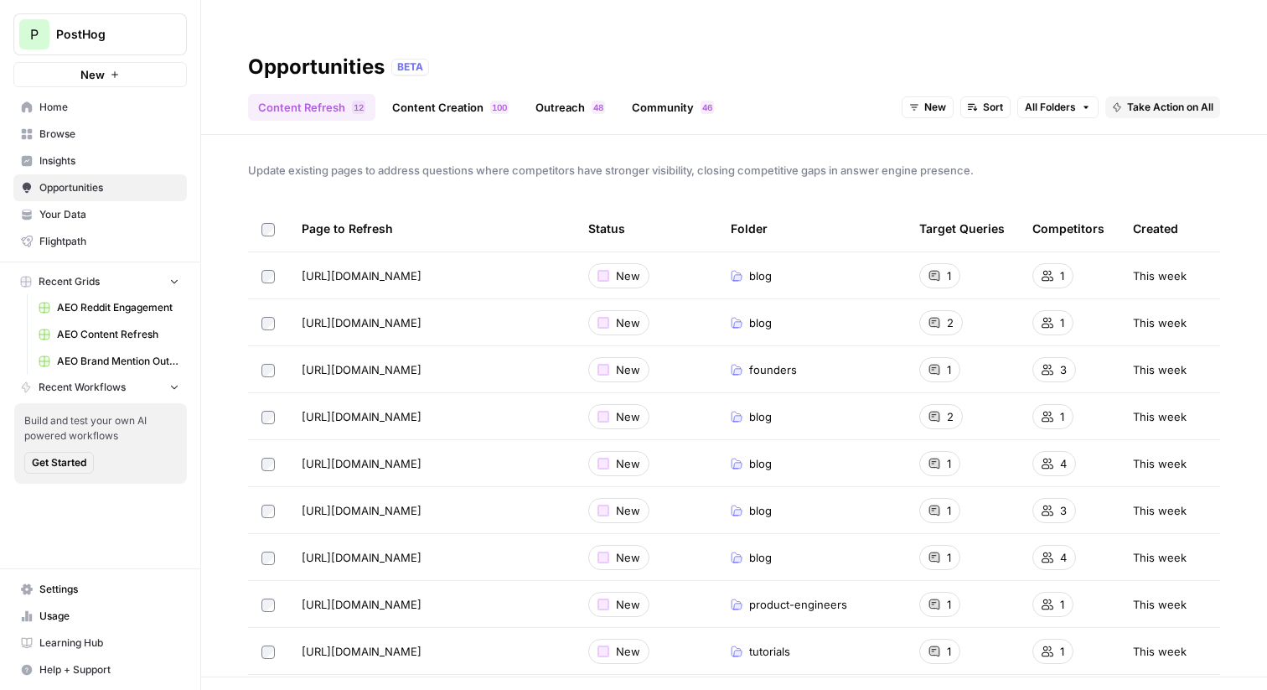
click at [411, 94] on link "Content Creation 0 0 1" at bounding box center [450, 107] width 137 height 27
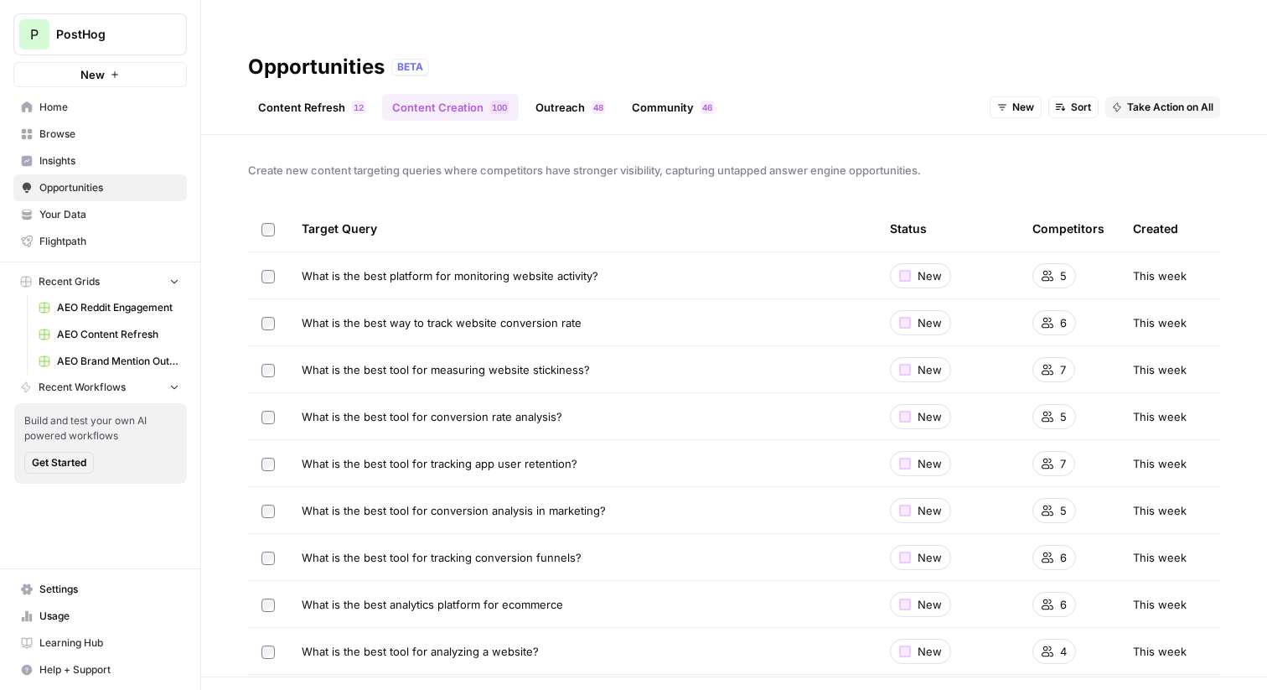
drag, startPoint x: 481, startPoint y: 251, endPoint x: 301, endPoint y: 246, distance: 180.2
click at [301, 252] on td "What is the best platform for monitoring website activity?" at bounding box center [582, 275] width 588 height 46
click at [489, 205] on div "Target Query" at bounding box center [582, 228] width 561 height 46
click at [553, 94] on link "Outreach 8 4" at bounding box center [570, 107] width 90 height 27
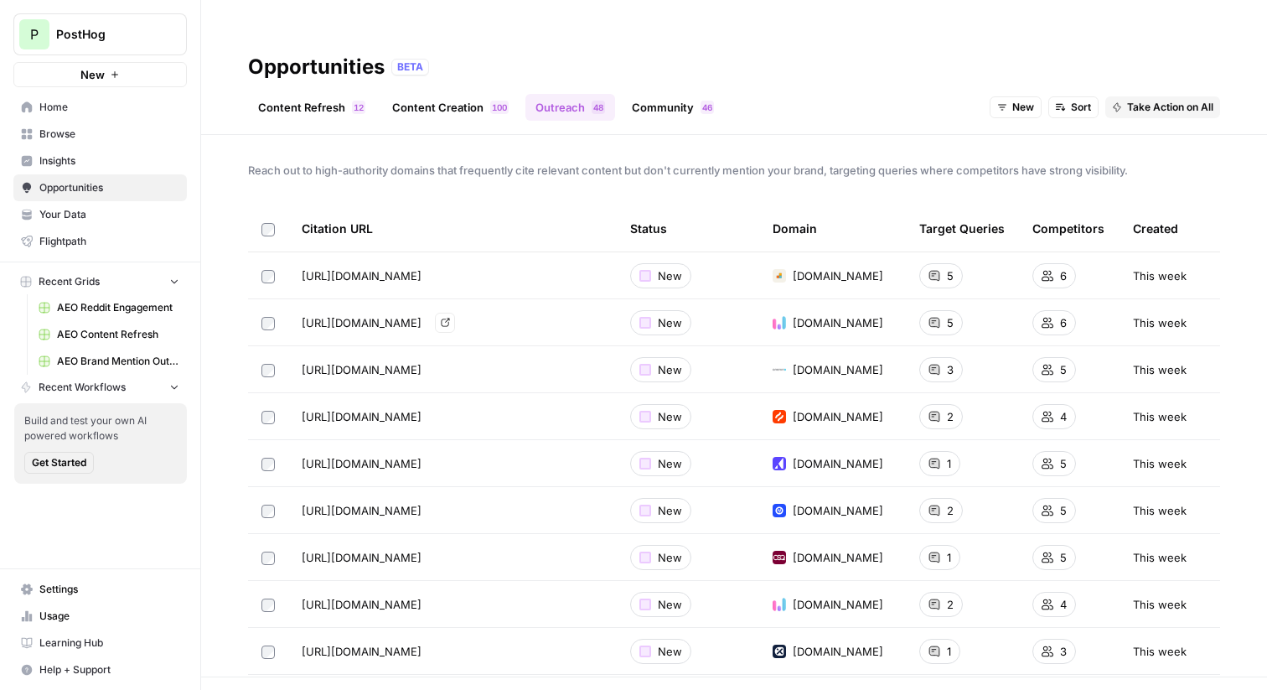
scroll to position [121, 0]
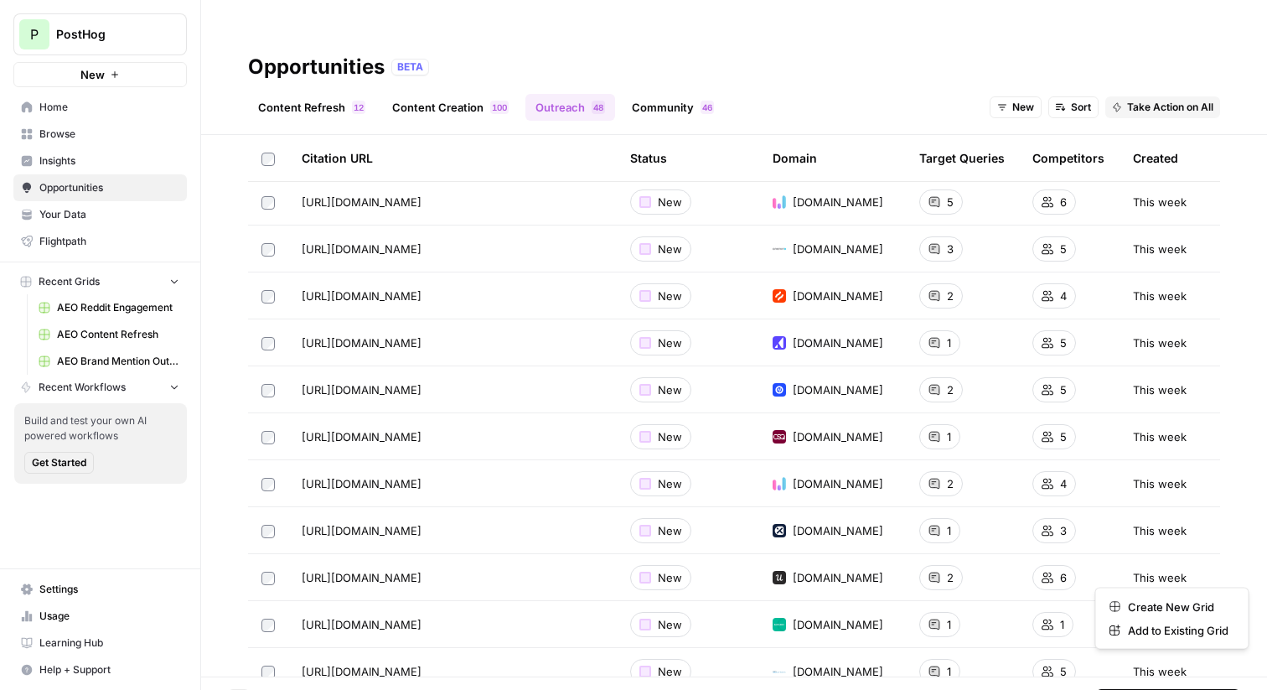
click at [1133, 689] on span "Take Action on Selected" at bounding box center [1176, 699] width 116 height 15
click at [1145, 603] on span "Create New Grid" at bounding box center [1178, 606] width 101 height 17
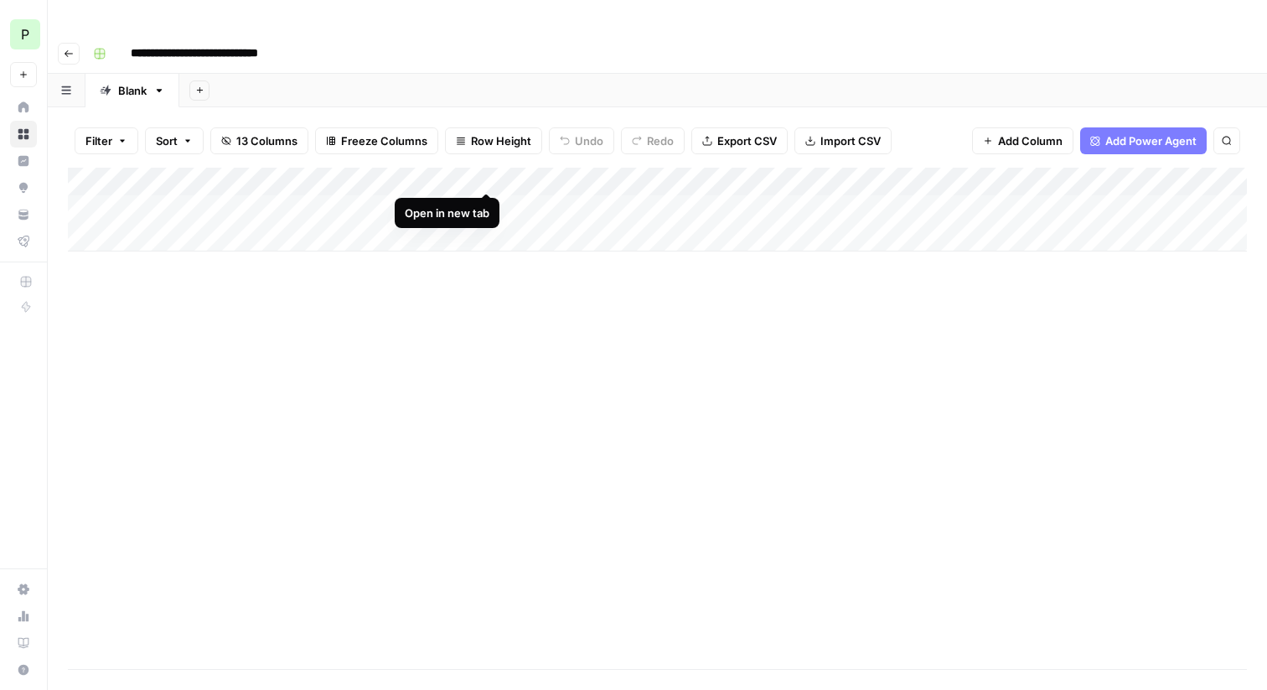
click at [484, 175] on div "Add Column" at bounding box center [657, 210] width 1179 height 84
click at [73, 49] on icon "button" at bounding box center [69, 54] width 10 height 10
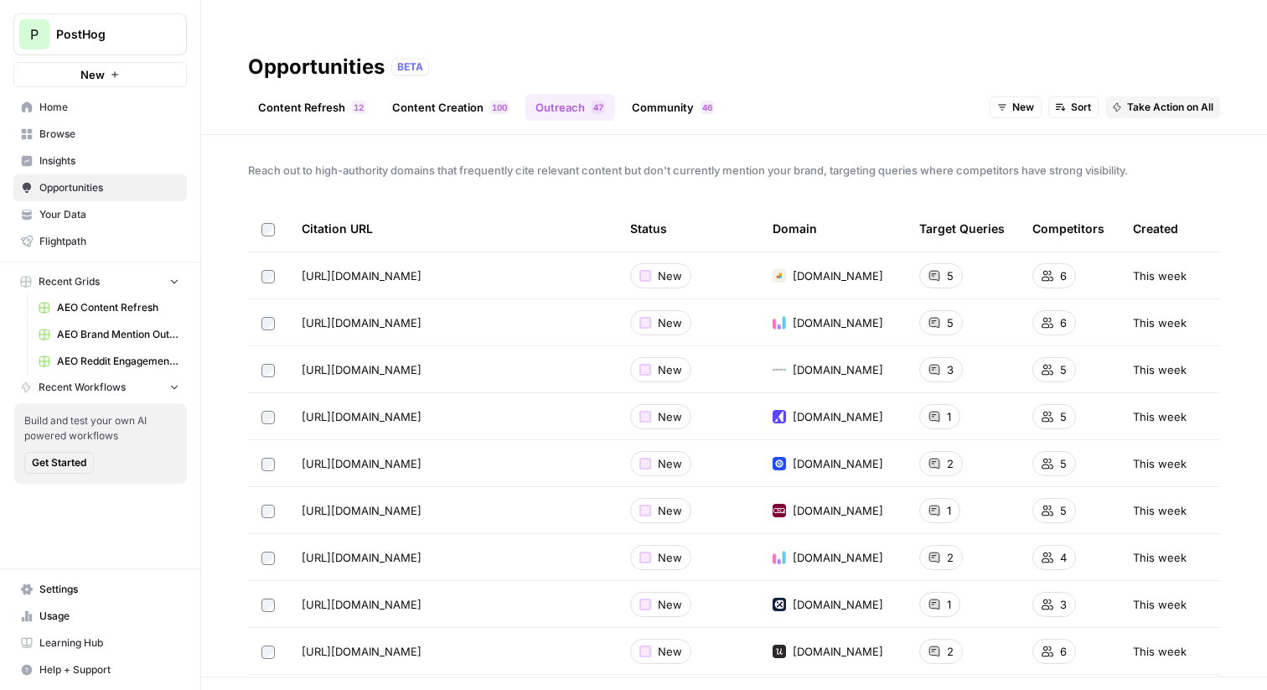
click at [670, 94] on link "Community 6 4" at bounding box center [673, 107] width 102 height 27
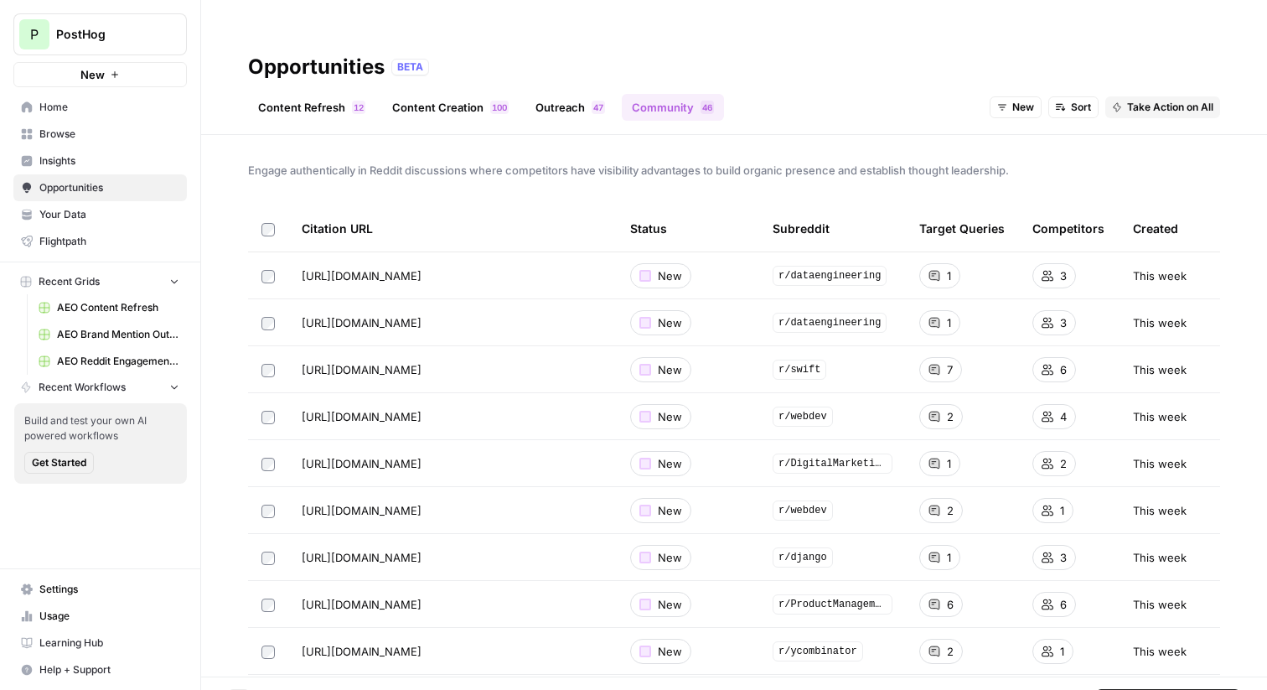
click at [1109, 689] on icon "button" at bounding box center [1108, 700] width 10 height 10
click at [1121, 607] on div "Create New Grid" at bounding box center [1173, 606] width 126 height 17
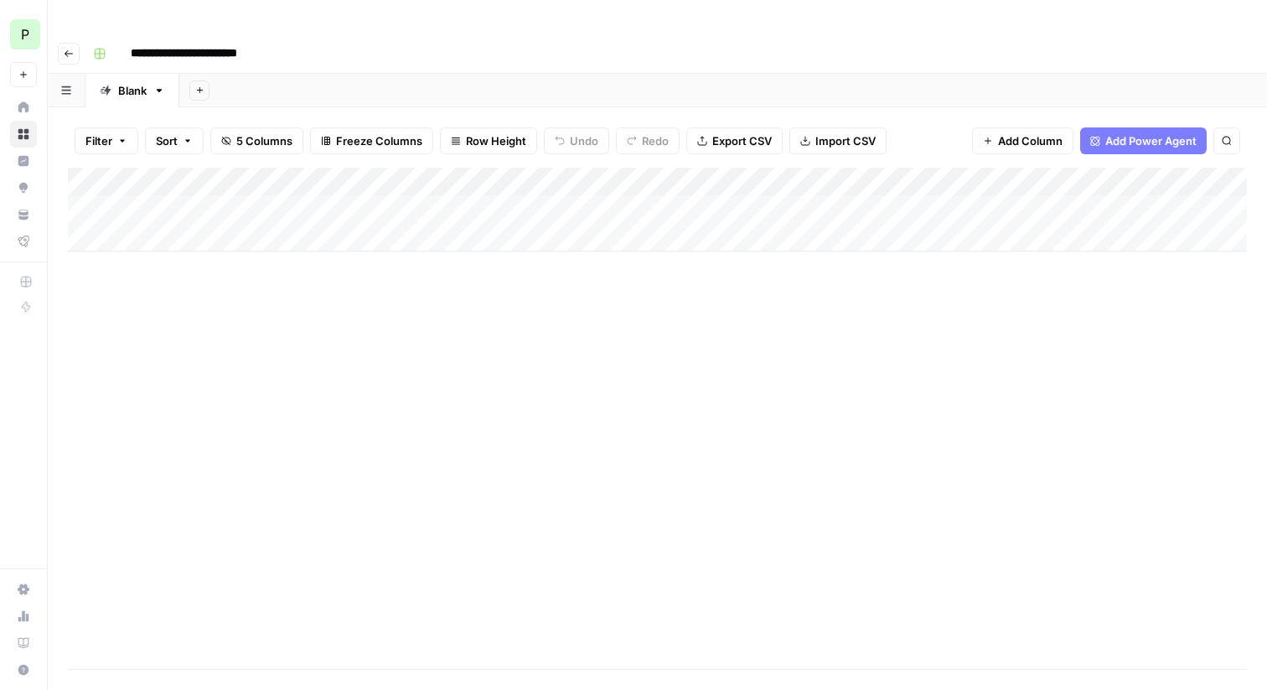
click at [68, 43] on button "Go back" at bounding box center [69, 54] width 22 height 22
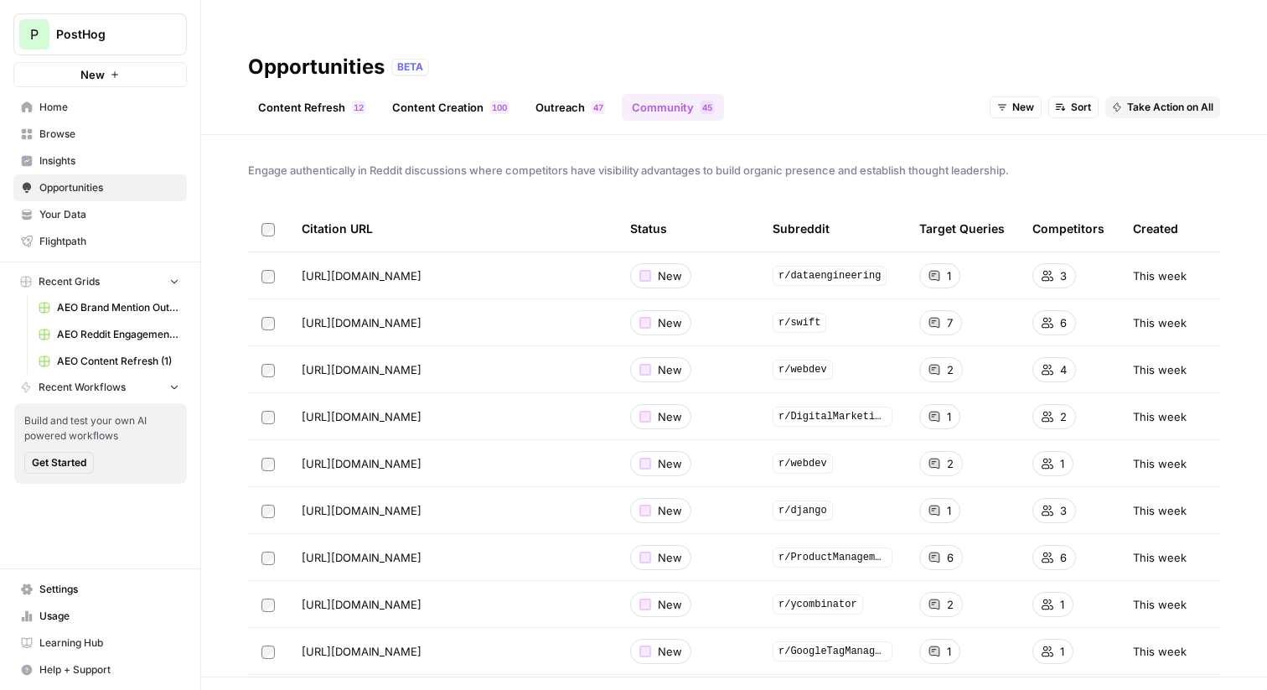
click at [554, 94] on link "Outreach 7 4" at bounding box center [570, 107] width 90 height 27
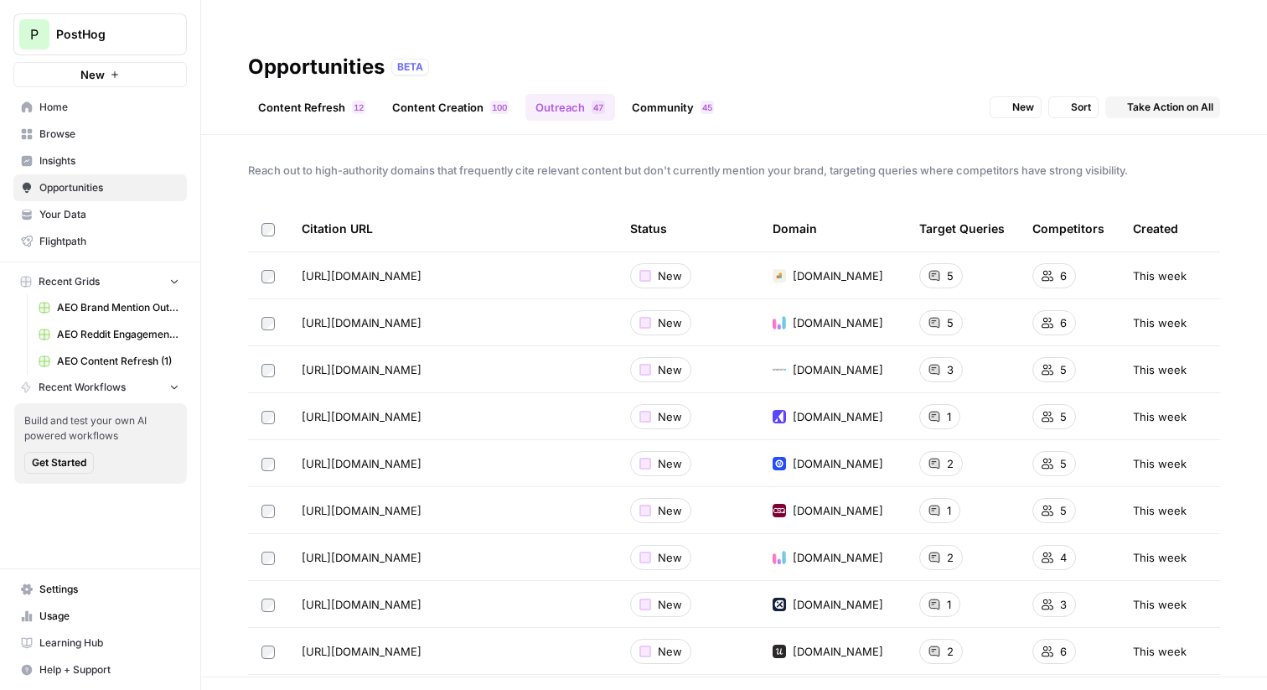
click at [461, 94] on link "Content Creation 0 0 1" at bounding box center [450, 107] width 137 height 27
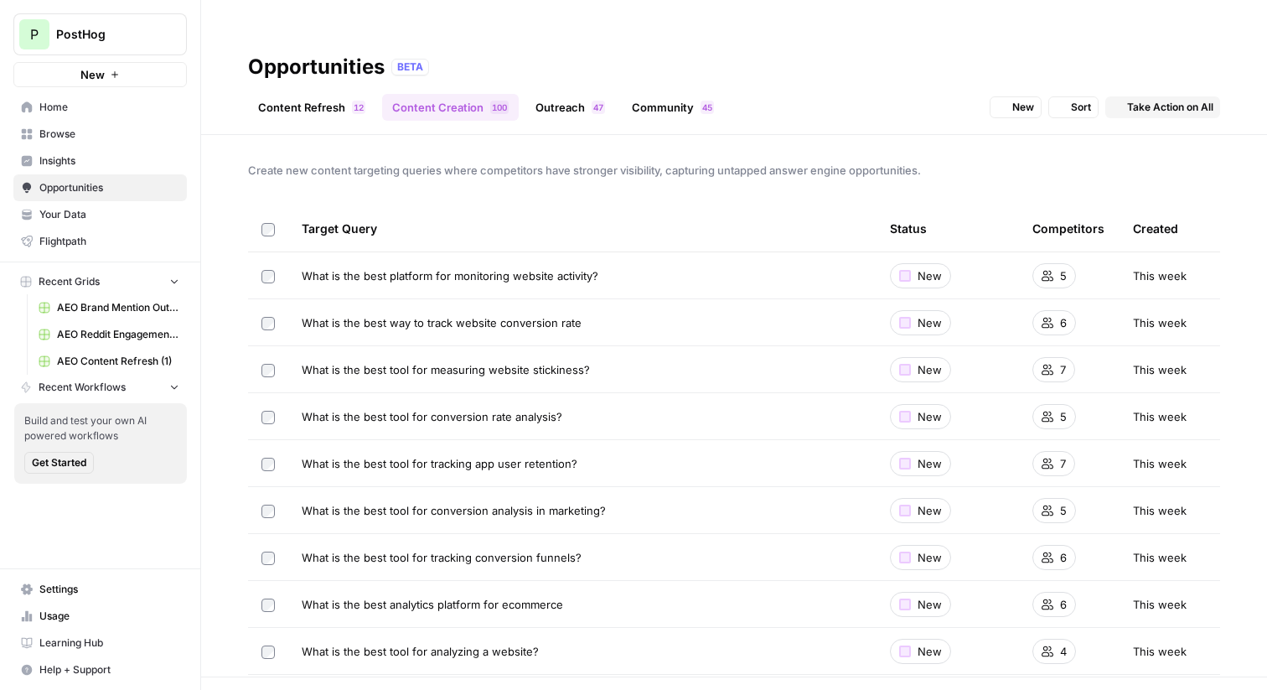
click at [341, 94] on link "Content Refresh 2 1" at bounding box center [311, 107] width 127 height 27
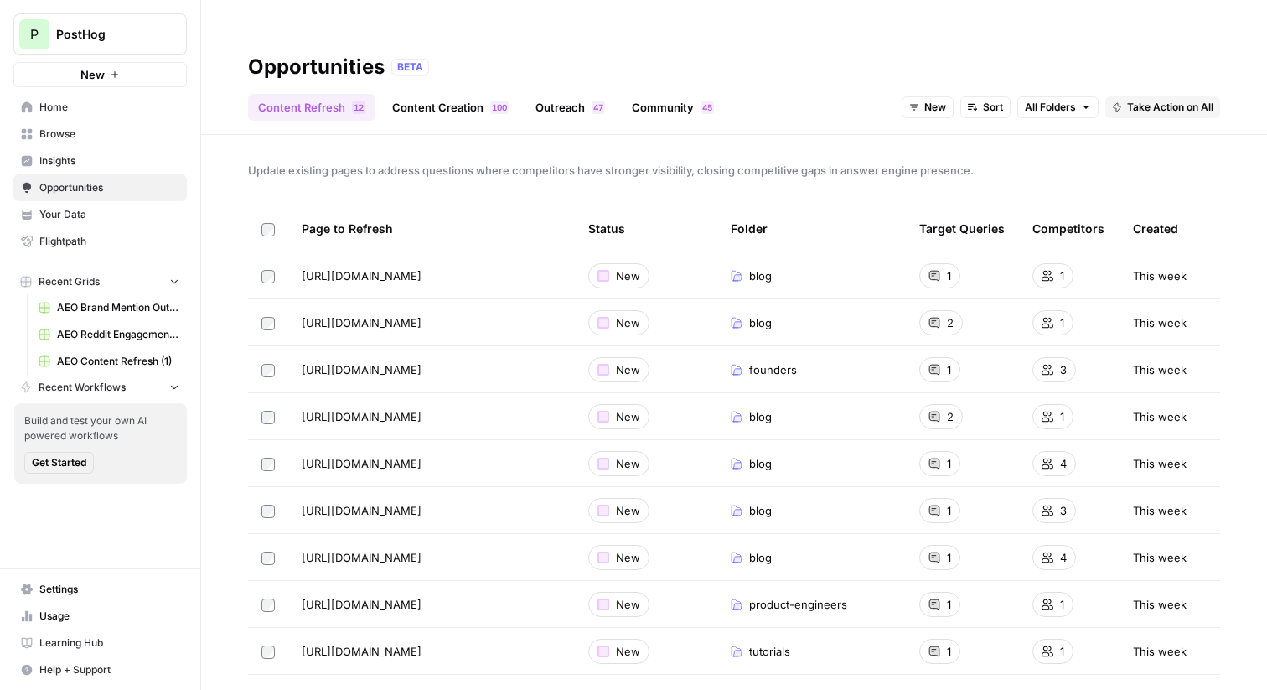
click at [121, 163] on span "Insights" at bounding box center [109, 160] width 140 height 15
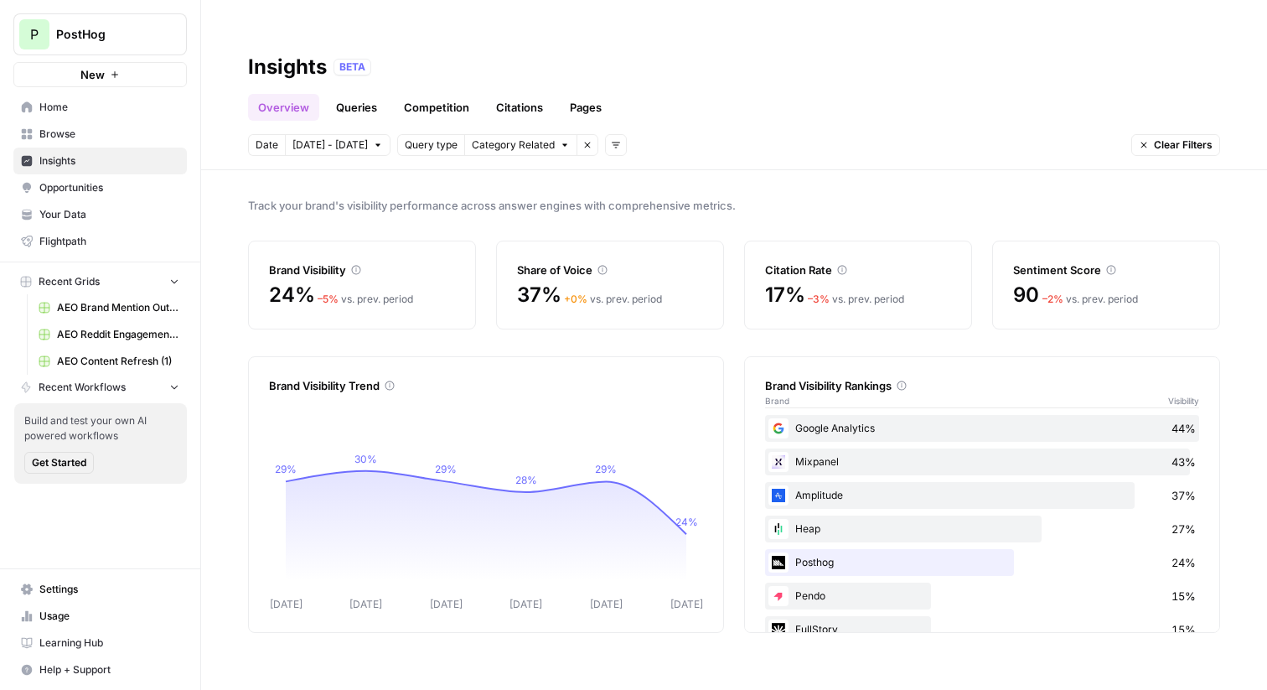
click at [101, 177] on link "Opportunities" at bounding box center [99, 187] width 173 height 27
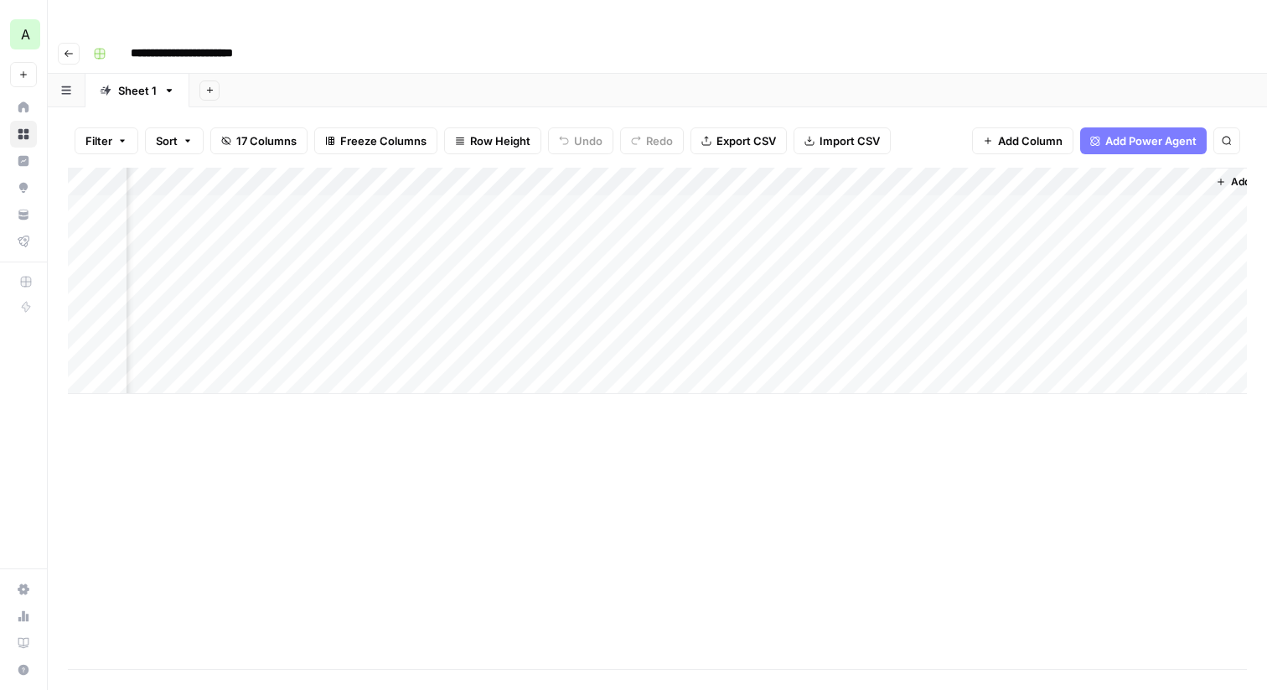
scroll to position [0, 2225]
click at [1094, 174] on div "Add Column" at bounding box center [657, 281] width 1179 height 226
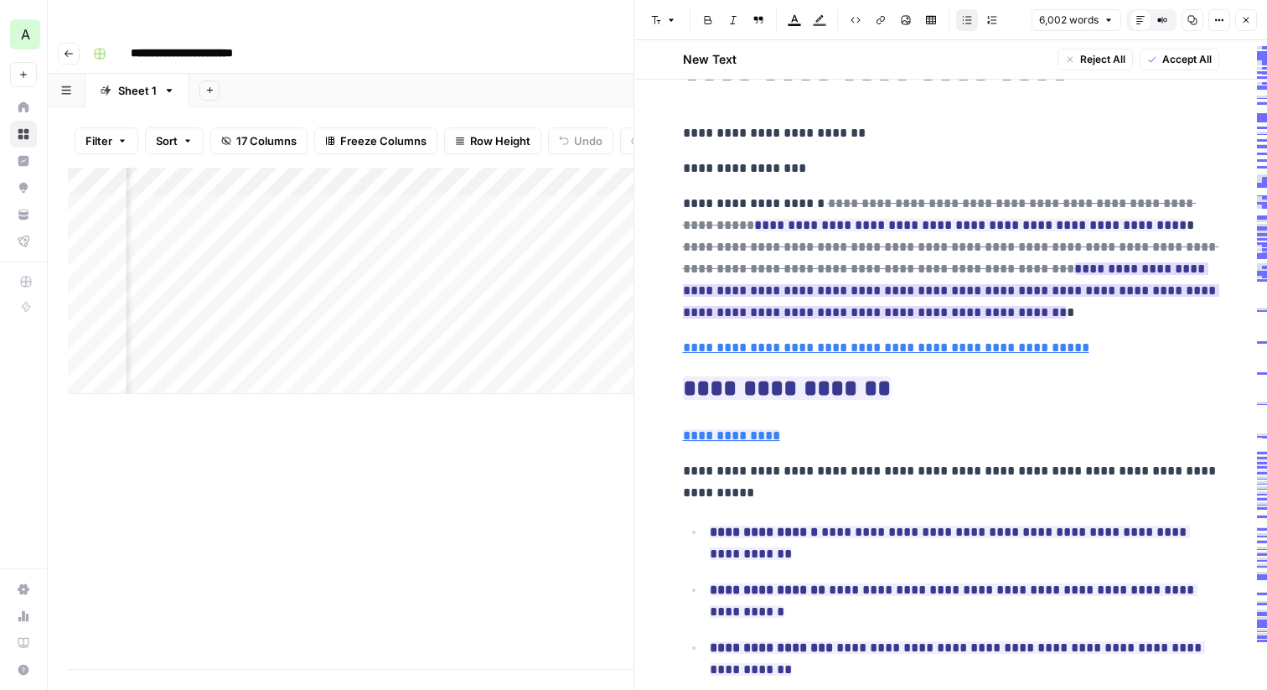
scroll to position [116, 0]
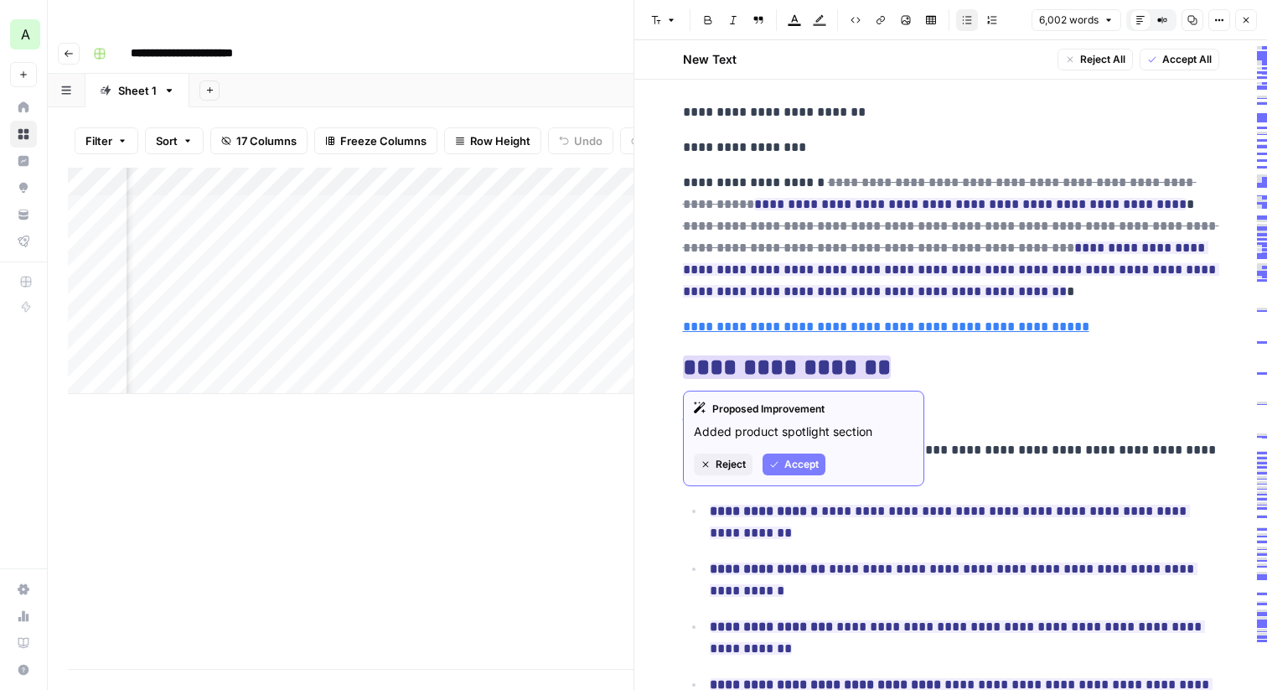
click at [802, 458] on span "Accept" at bounding box center [801, 464] width 34 height 15
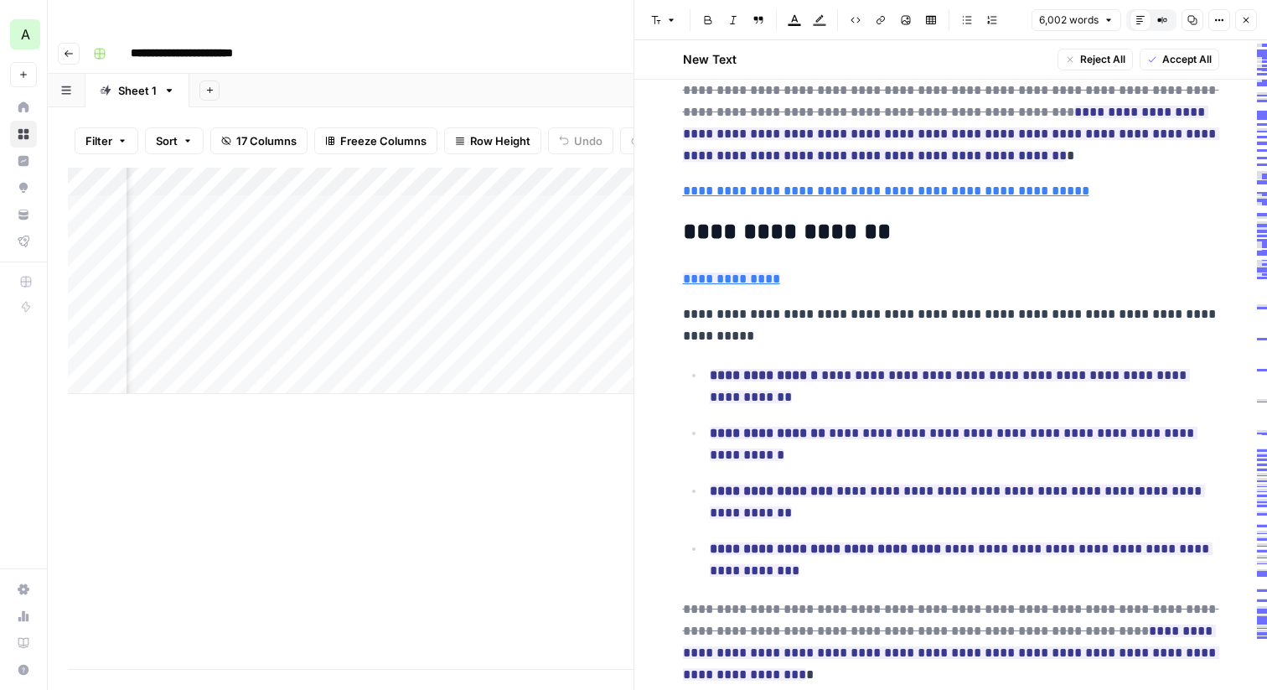
scroll to position [254, 0]
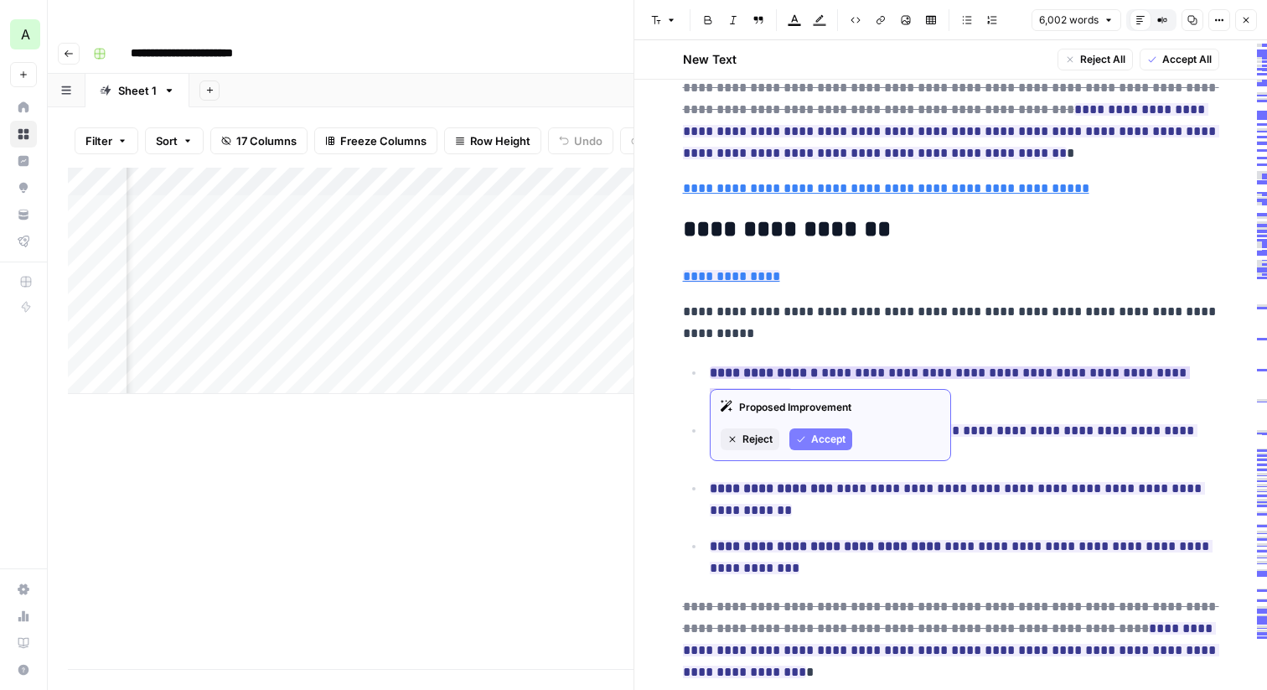
click at [763, 443] on span "Reject" at bounding box center [757, 439] width 30 height 15
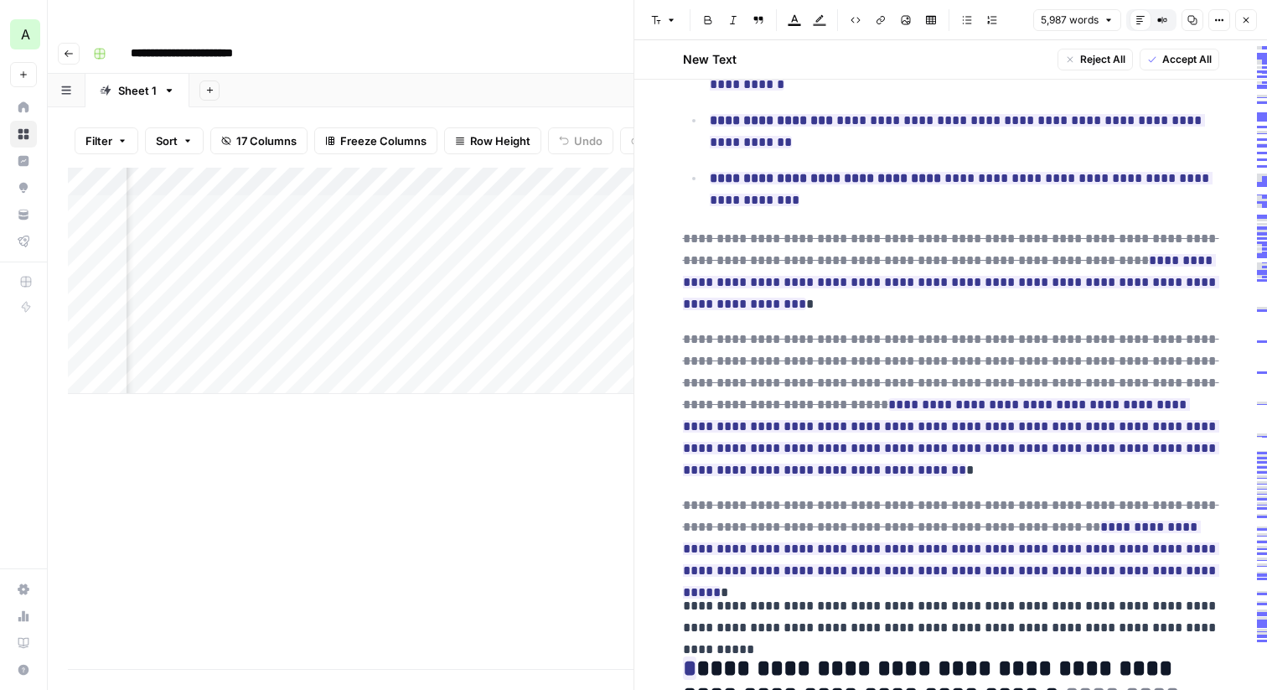
scroll to position [0, 1799]
click at [1244, 25] on button "Close" at bounding box center [1246, 20] width 22 height 22
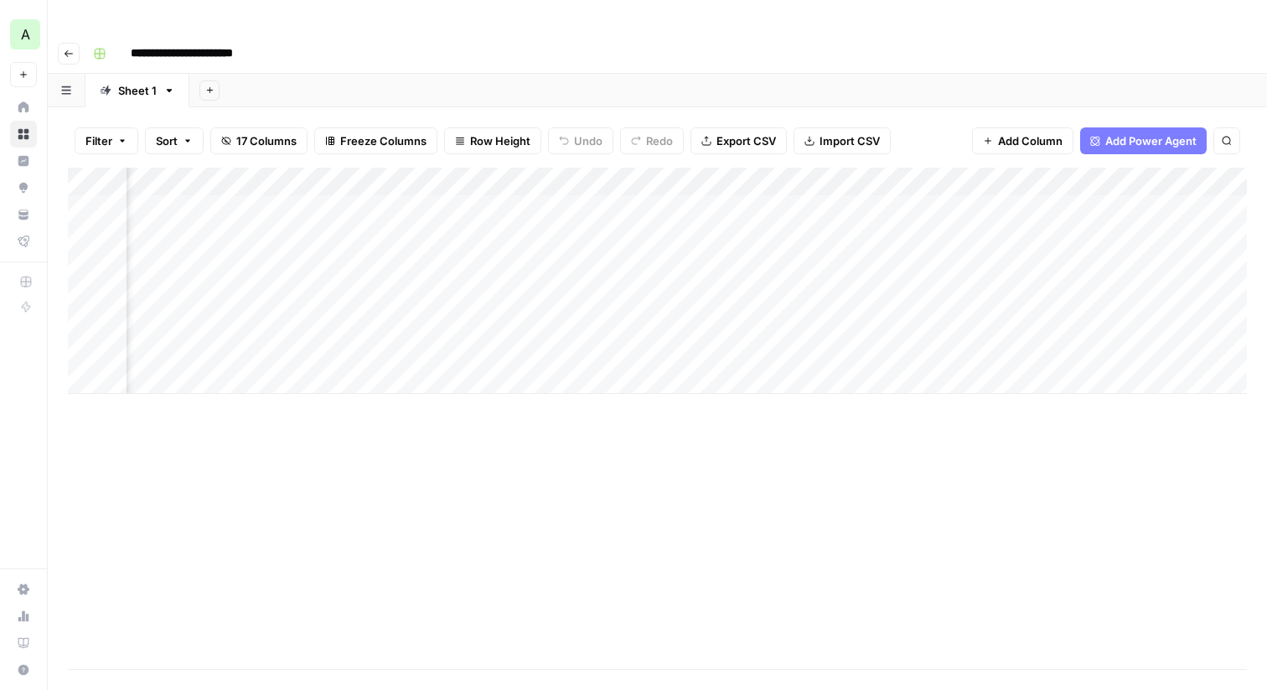
click at [1157, 127] on button "Add Power Agent" at bounding box center [1143, 140] width 127 height 27
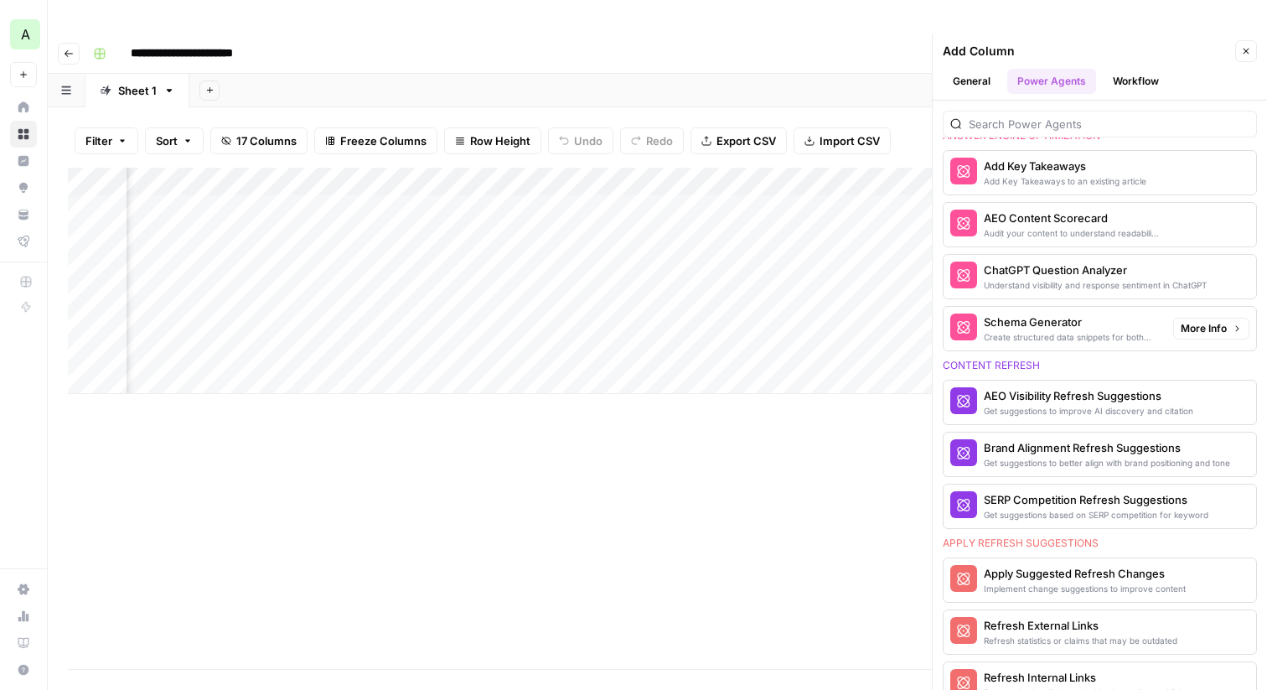
scroll to position [722, 0]
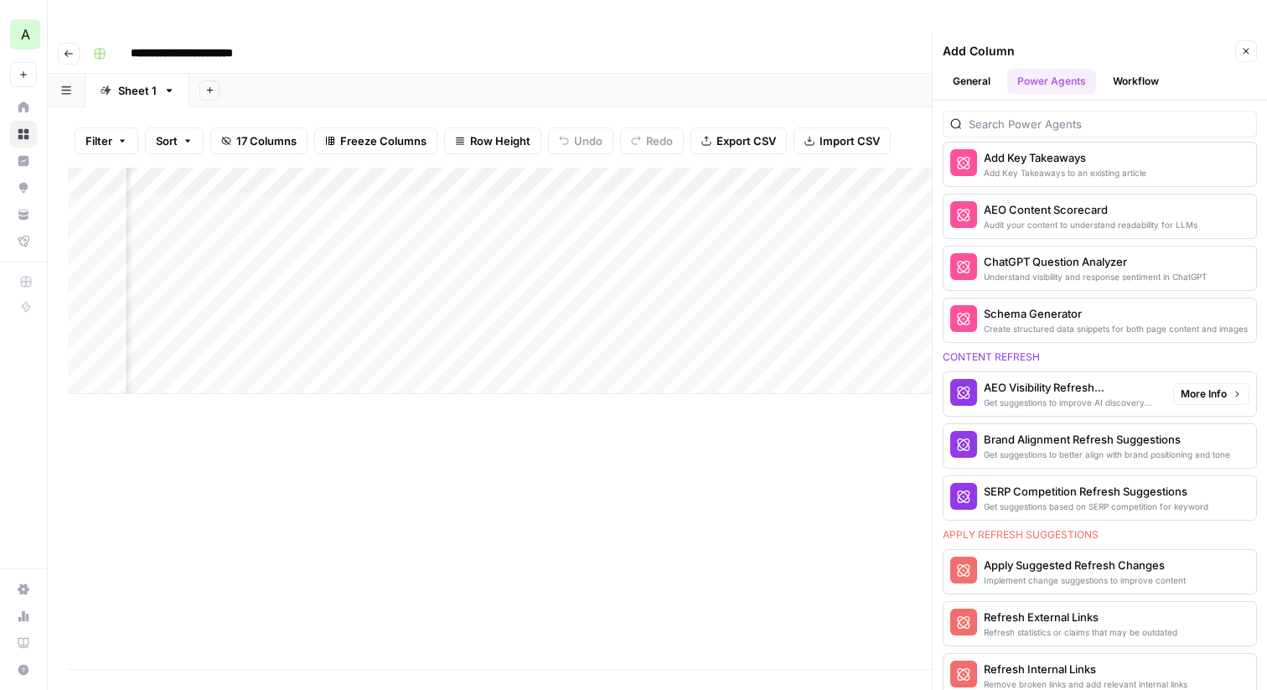
click at [1230, 383] on button "More Info" at bounding box center [1211, 394] width 76 height 22
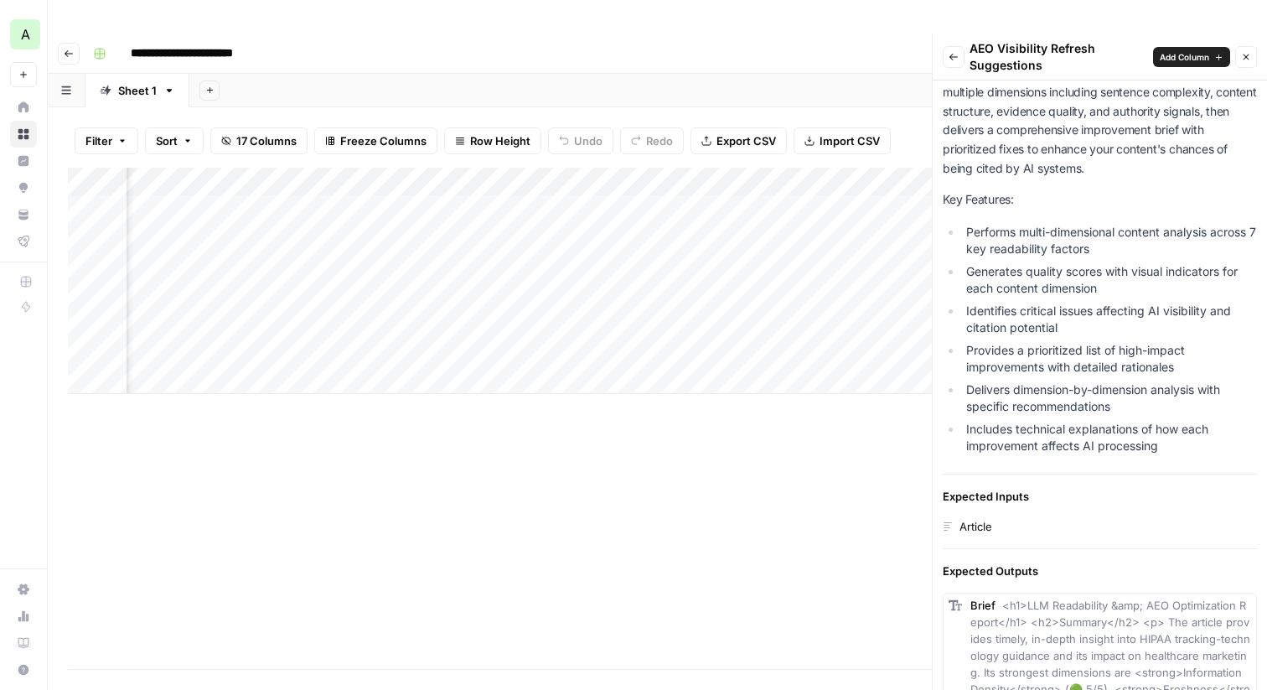
scroll to position [390, 0]
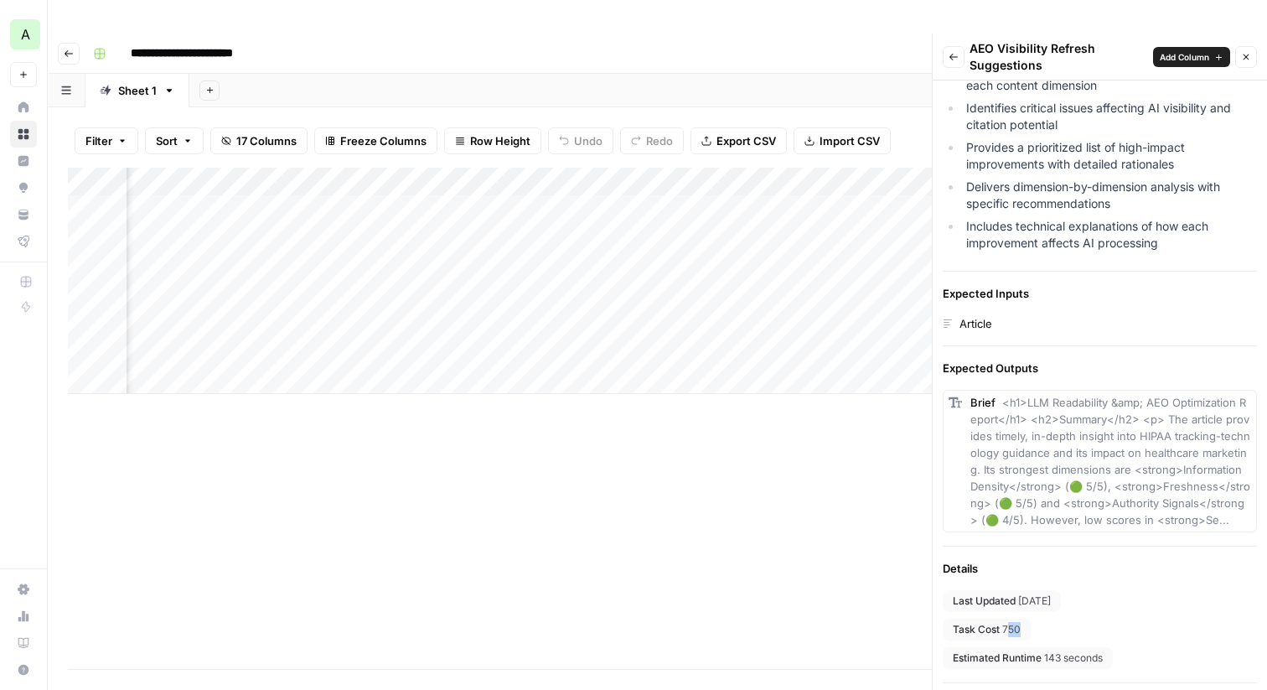
drag, startPoint x: 1006, startPoint y: 595, endPoint x: 1027, endPoint y: 595, distance: 20.1
click at [1027, 618] on div "Task Cost 750" at bounding box center [987, 629] width 88 height 22
click at [1018, 622] on span "750" at bounding box center [1011, 629] width 18 height 15
click at [1251, 46] on button "Close" at bounding box center [1246, 57] width 22 height 22
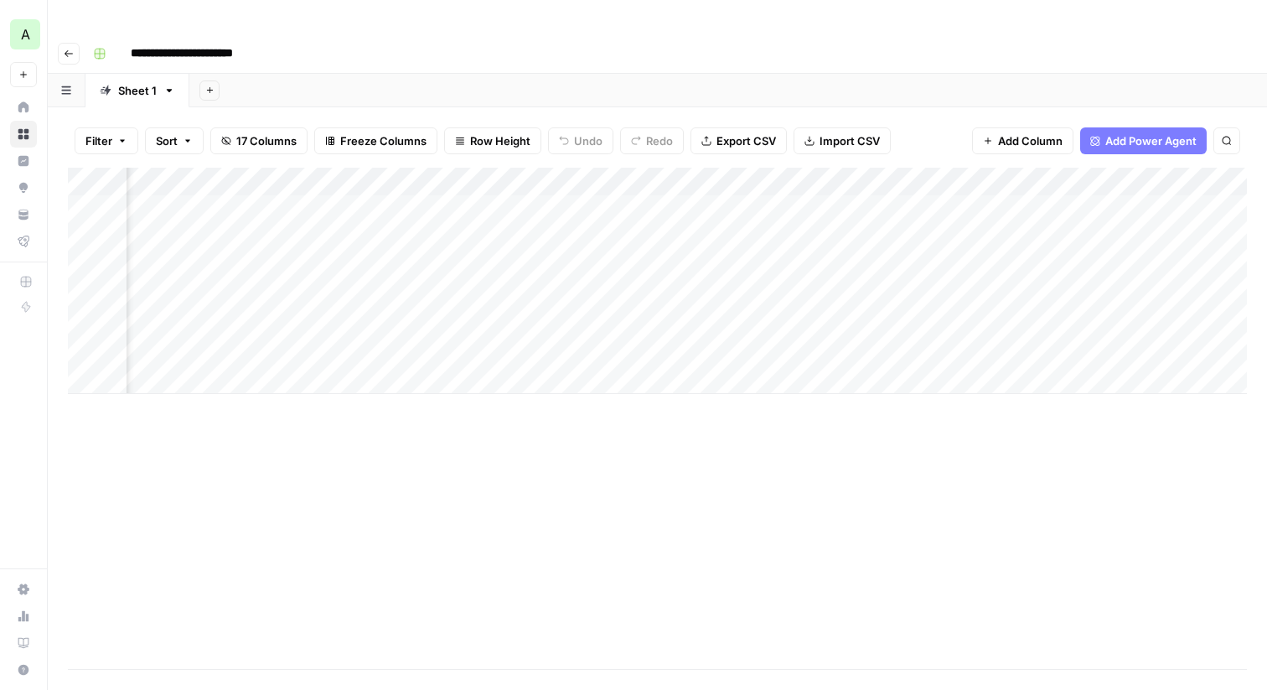
scroll to position [0, 0]
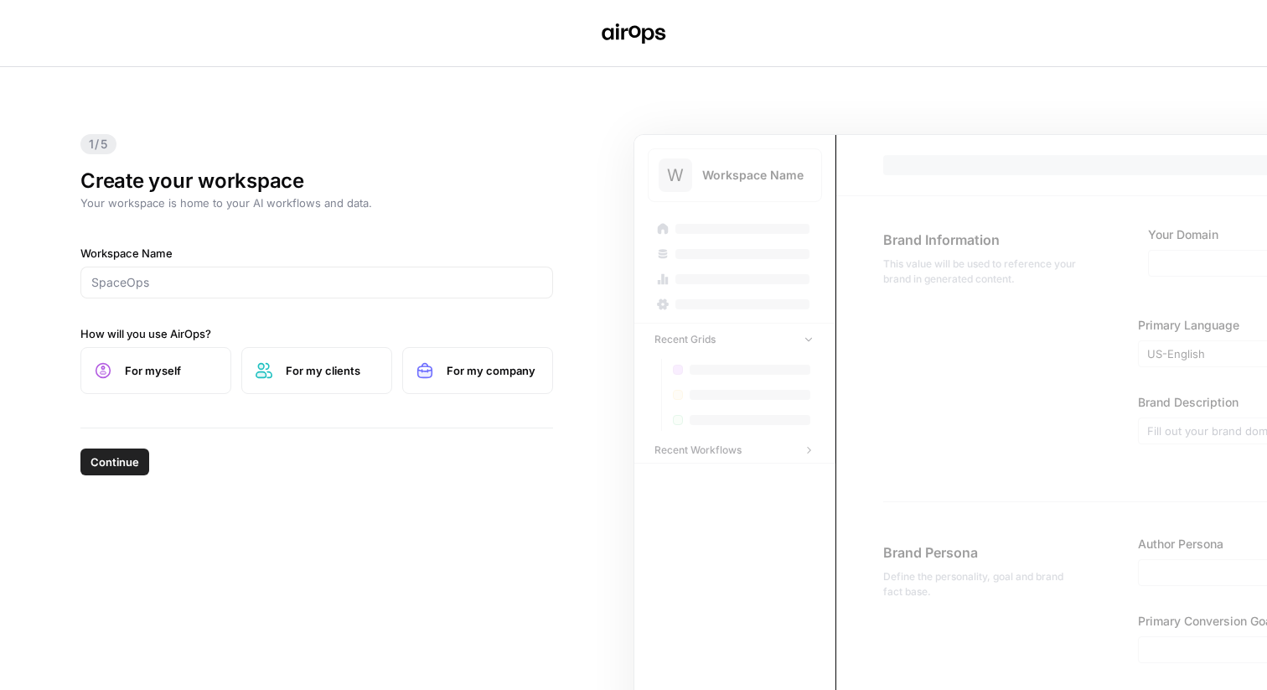
click at [255, 297] on div at bounding box center [316, 282] width 473 height 32
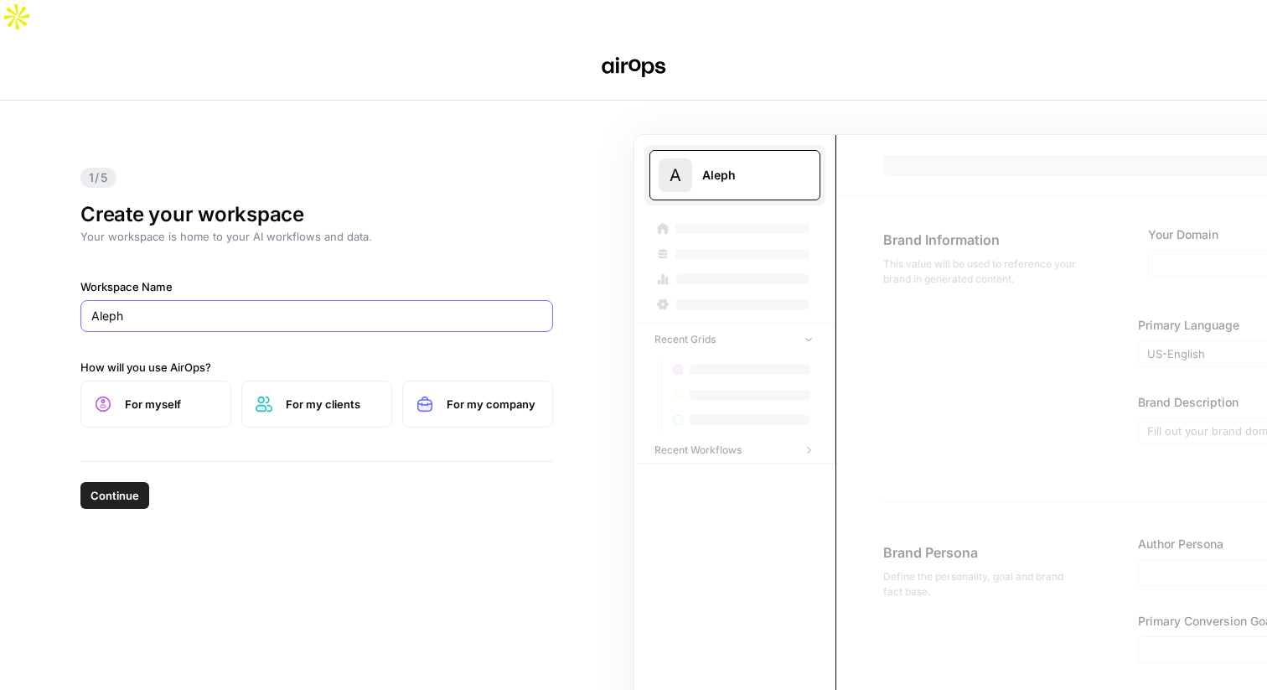
type input "Aleph"
click at [125, 487] on span "Continue" at bounding box center [115, 495] width 49 height 17
click at [304, 381] on label "For my clients" at bounding box center [316, 403] width 151 height 47
click at [173, 396] on span "For myself" at bounding box center [171, 404] width 92 height 17
click at [468, 396] on span "For my company" at bounding box center [493, 404] width 92 height 17
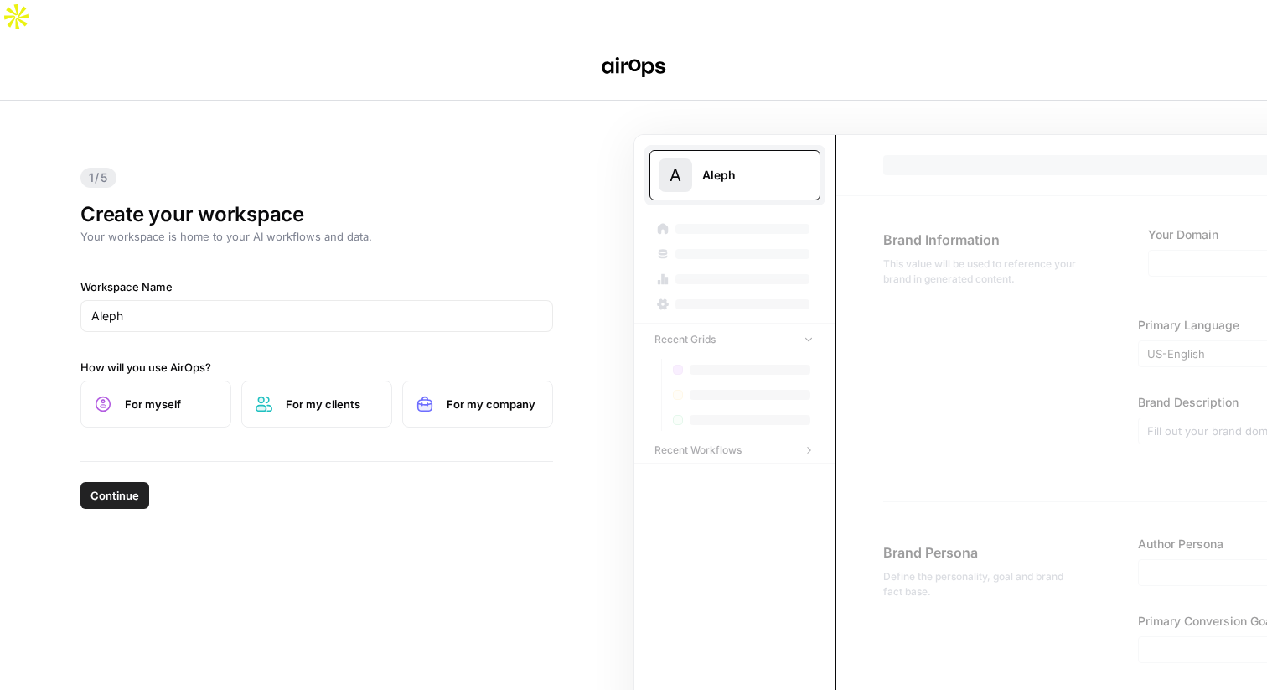
click at [128, 487] on span "Continue" at bounding box center [115, 495] width 49 height 17
